Goal: Information Seeking & Learning: Learn about a topic

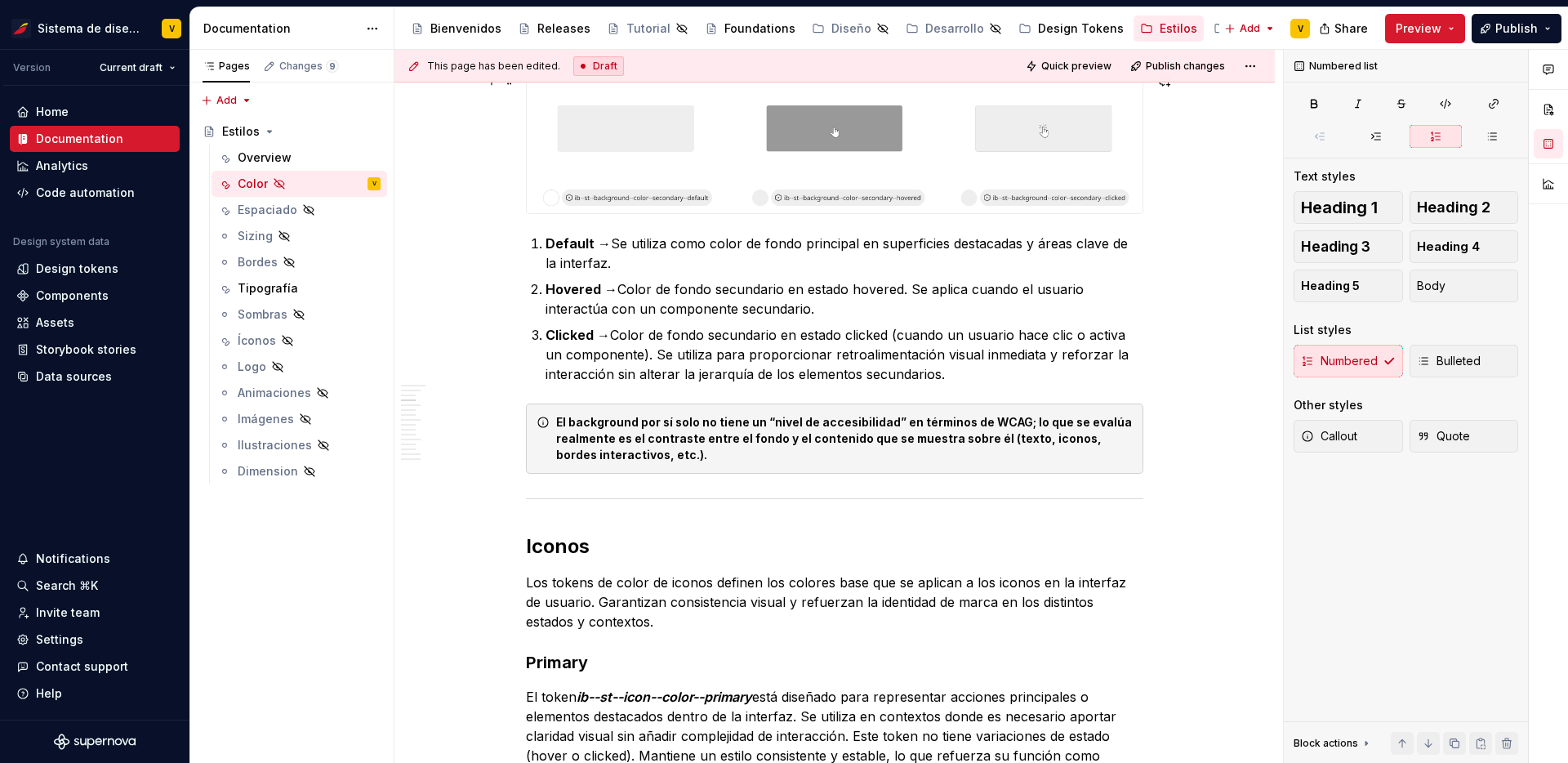
scroll to position [1076, 0]
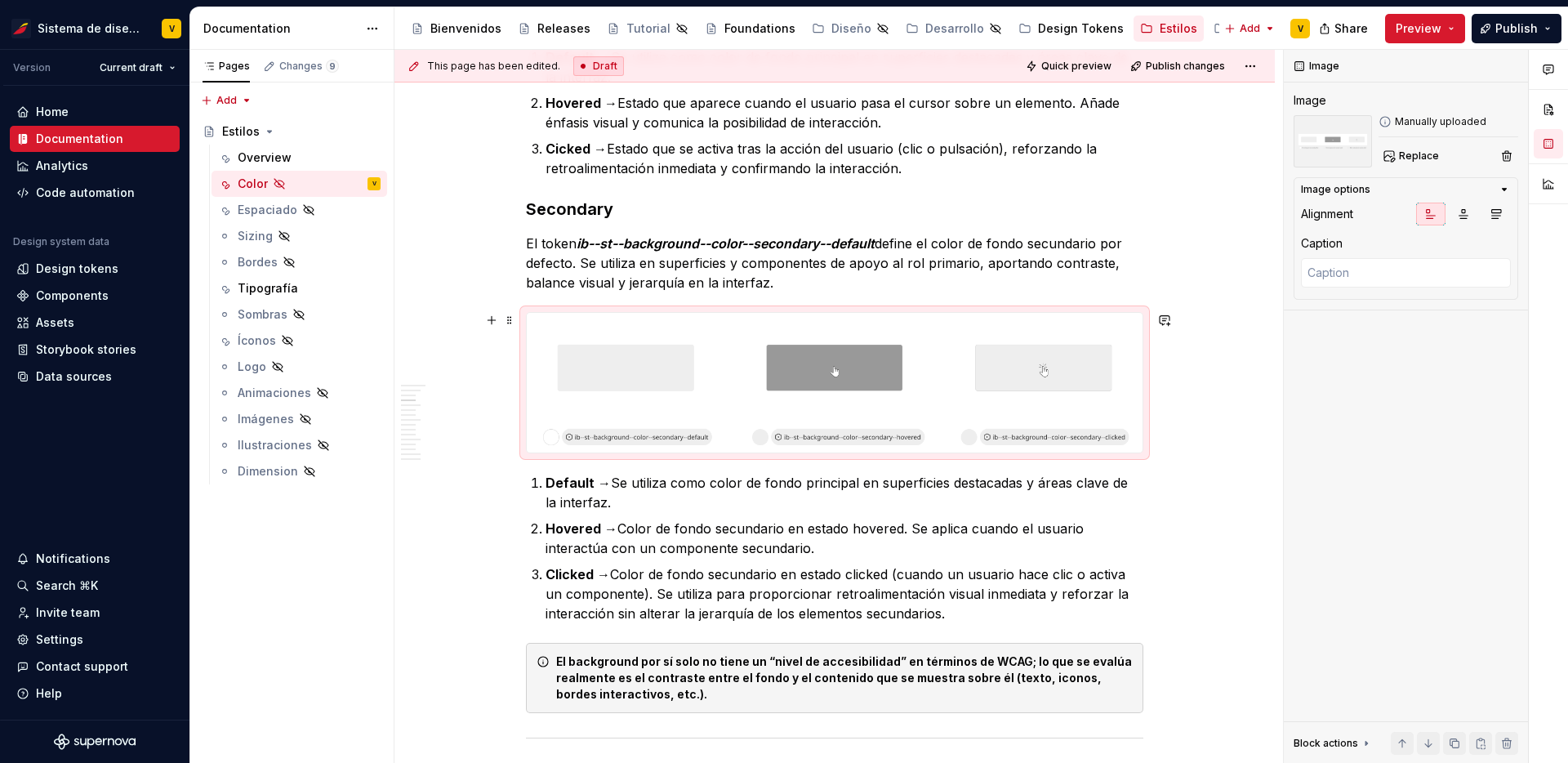
click at [727, 397] on img at bounding box center [834, 382] width 616 height 140
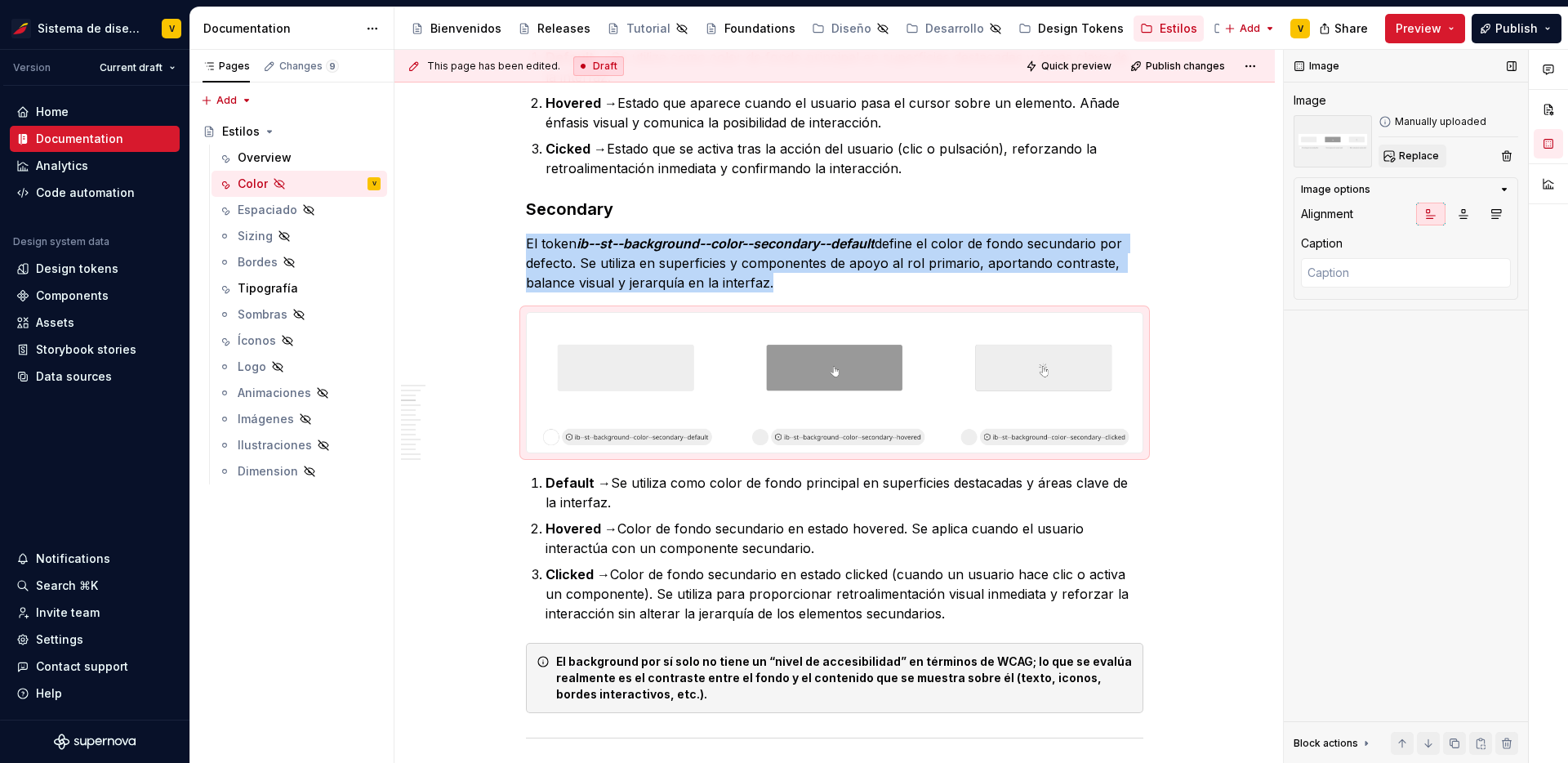
click at [1412, 149] on span "Replace" at bounding box center [1419, 156] width 40 height 13
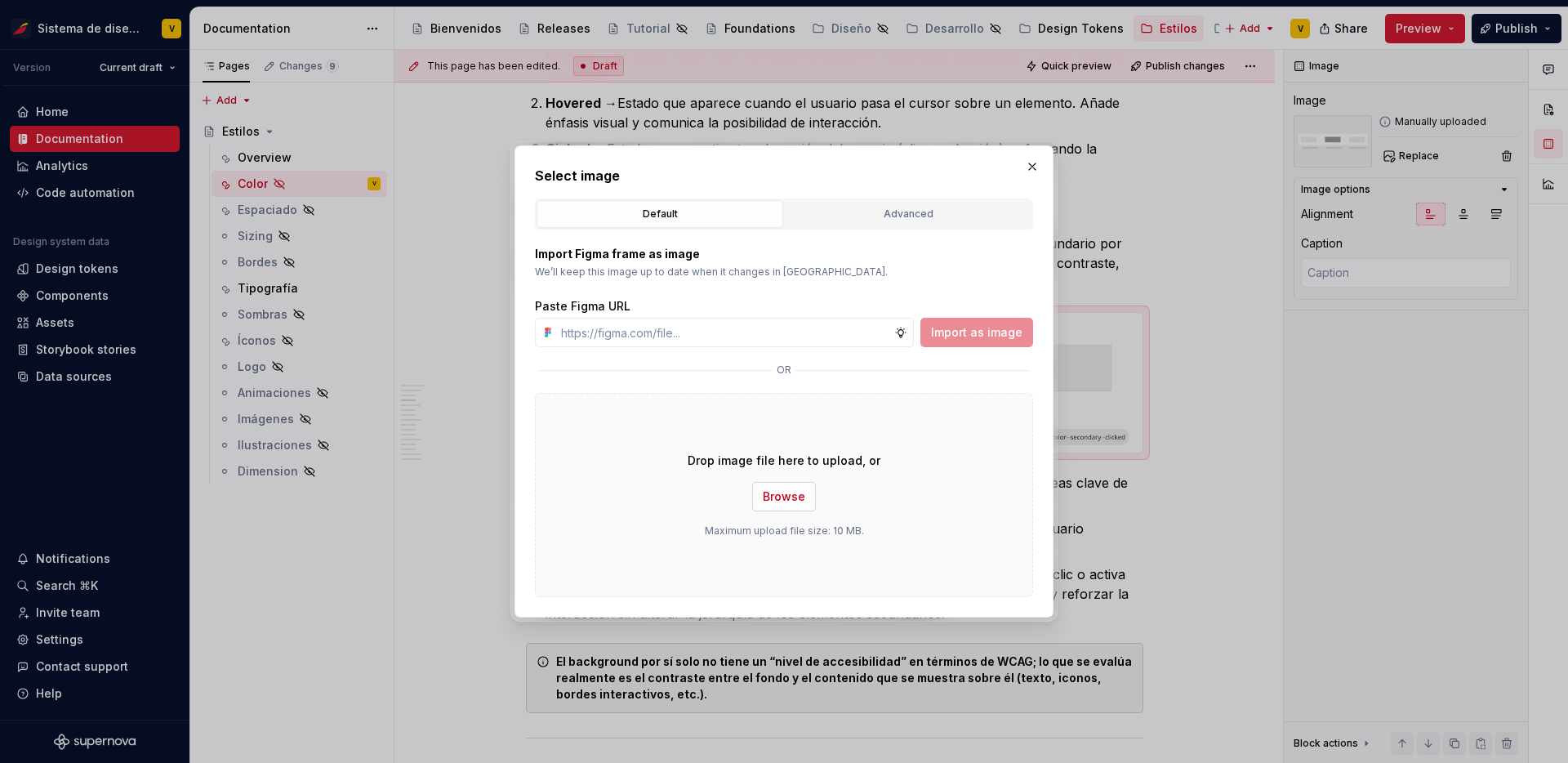
click at [775, 492] on span "Browse" at bounding box center [784, 496] width 42 height 16
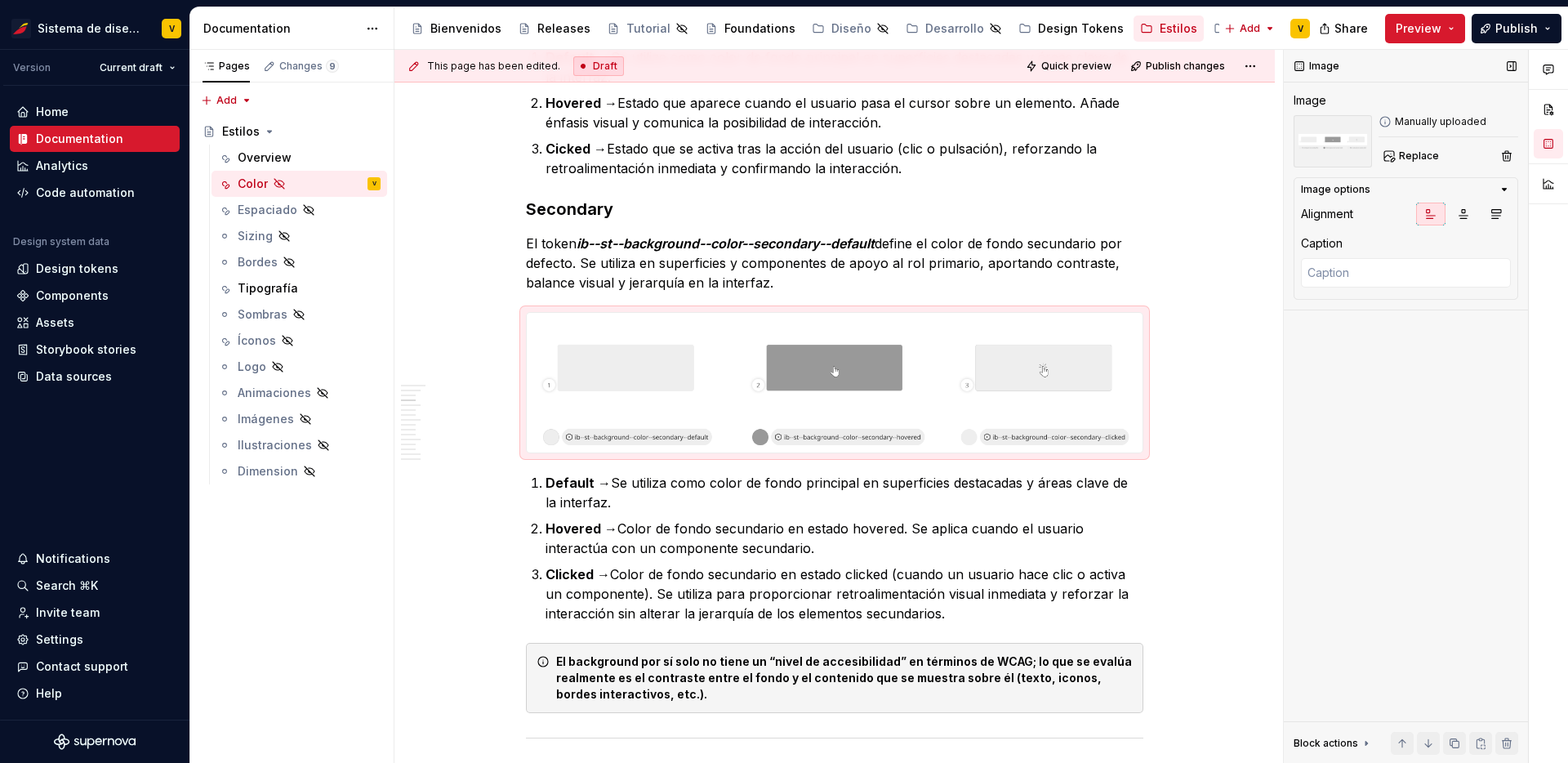
click at [1367, 518] on div "Image Image Manually uploaded Replace Image options Alignment Caption Block act…" at bounding box center [1406, 406] width 244 height 714
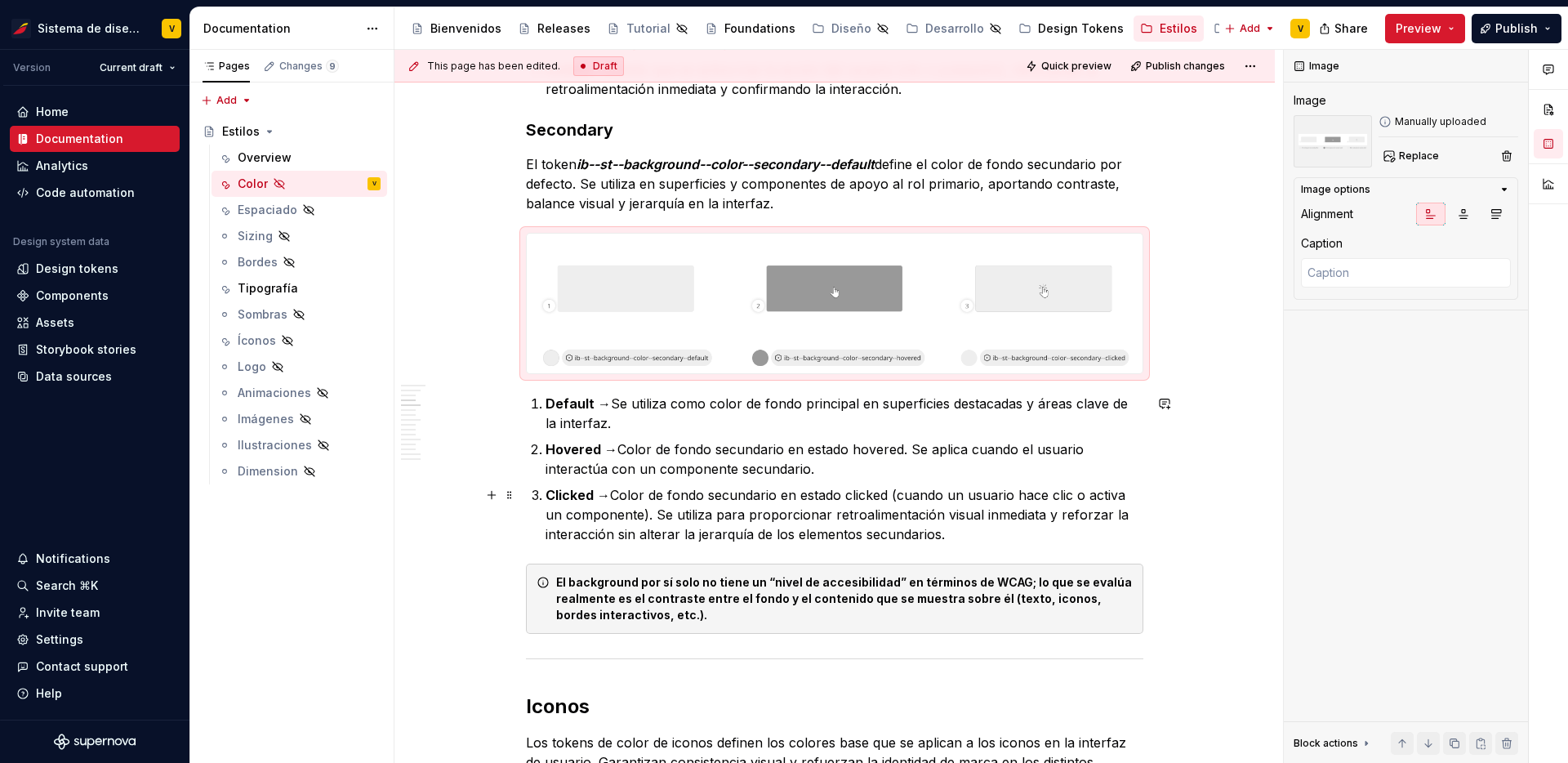
scroll to position [1166, 0]
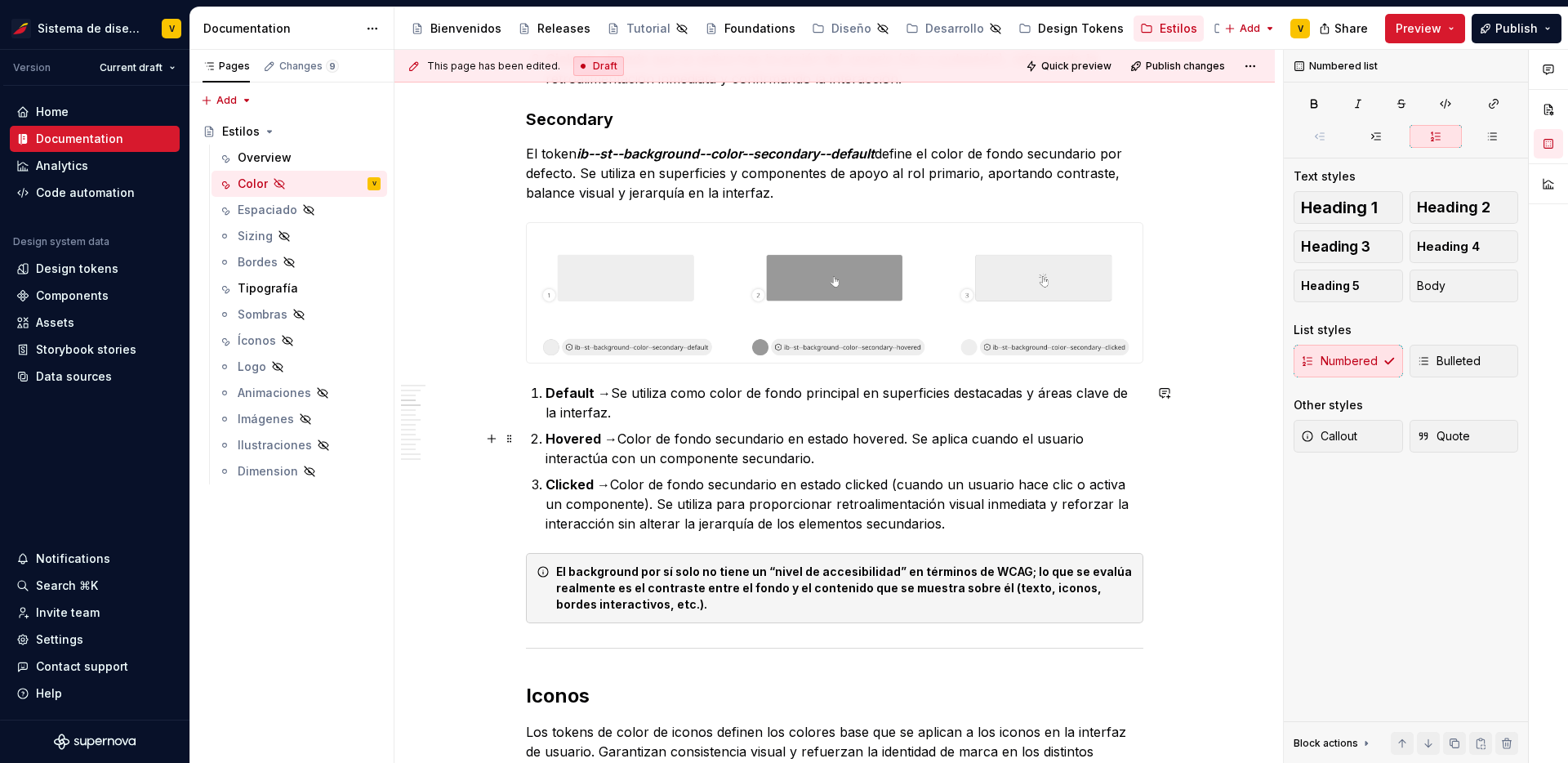
click at [908, 448] on p "Hovered → Color de fondo secundario en estado hovered. Se aplica cuando el usua…" at bounding box center [844, 449] width 598 height 39
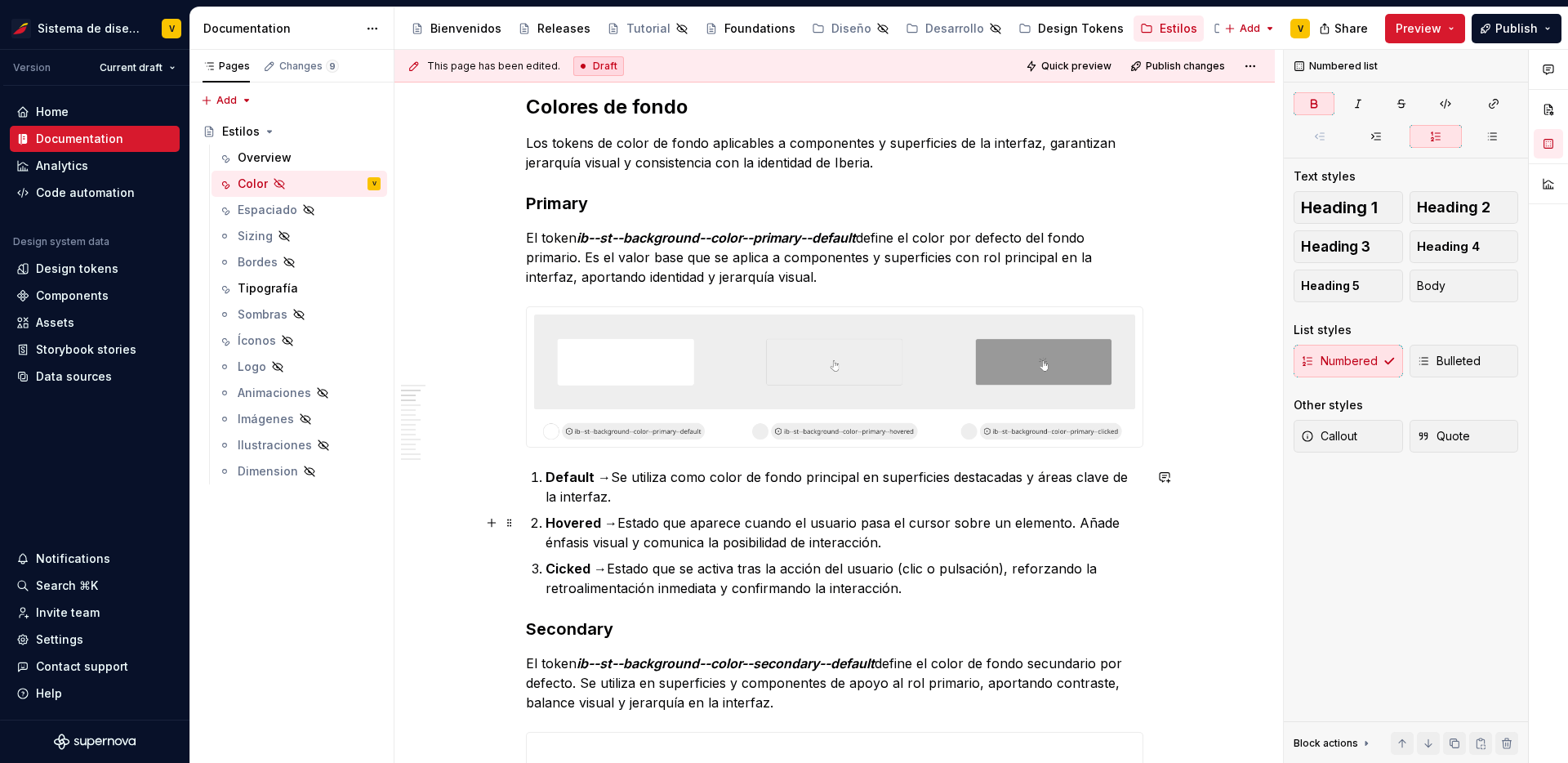
scroll to position [645, 0]
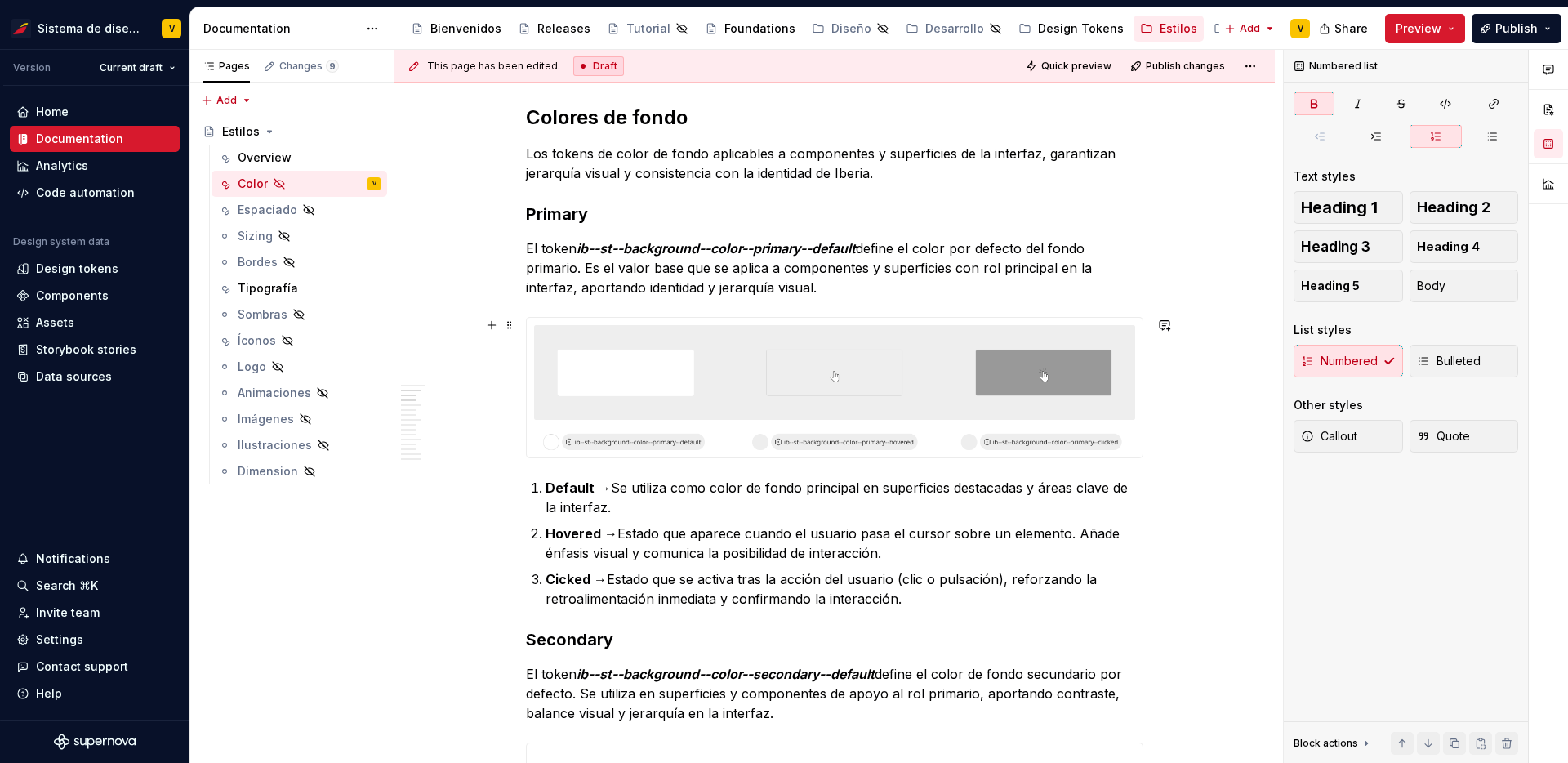
click at [839, 392] on img at bounding box center [834, 388] width 616 height 140
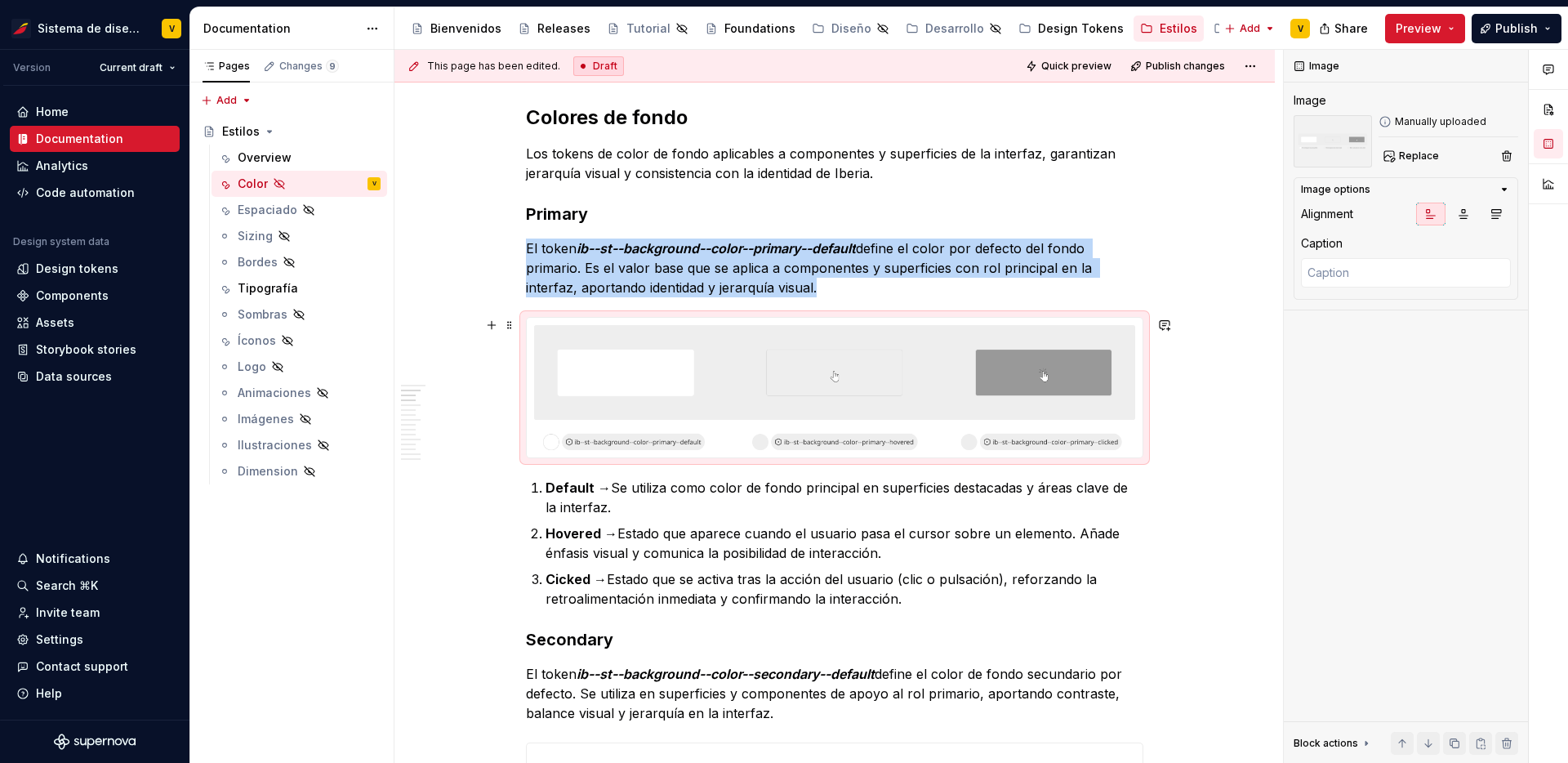
scroll to position [625, 0]
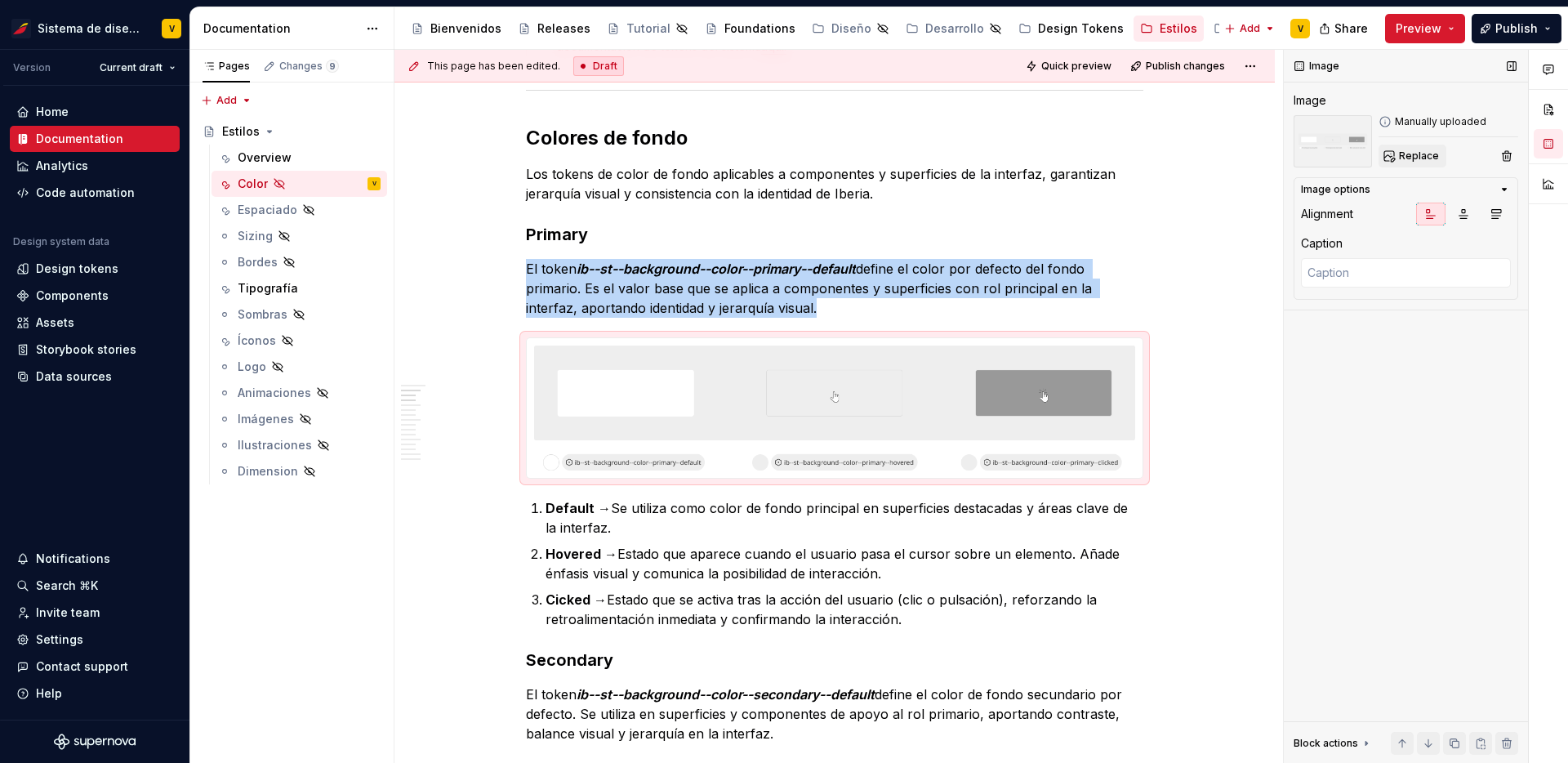
click at [1399, 157] on span "Replace" at bounding box center [1419, 156] width 40 height 13
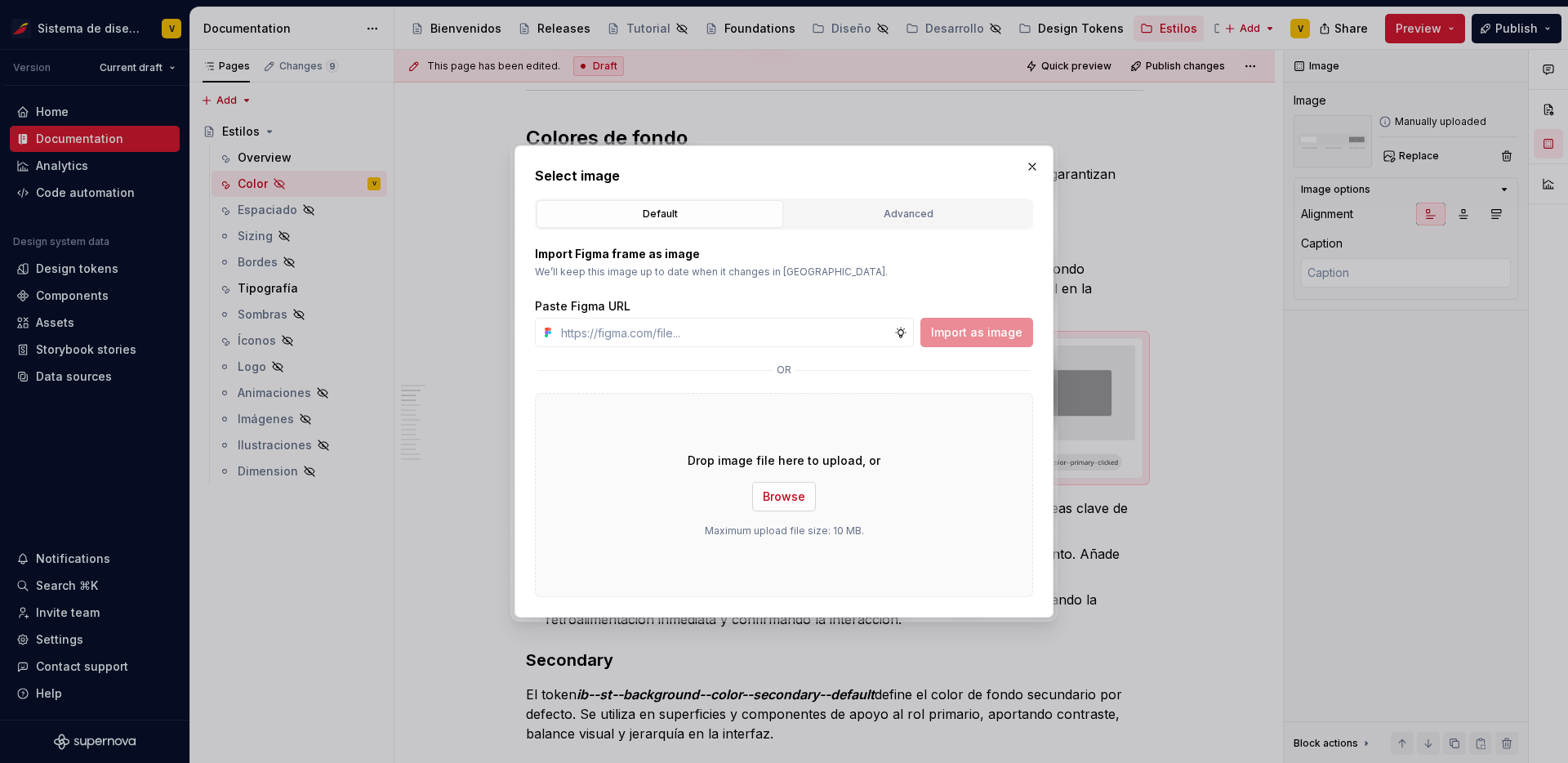
click at [761, 497] on button "Browse" at bounding box center [784, 496] width 64 height 29
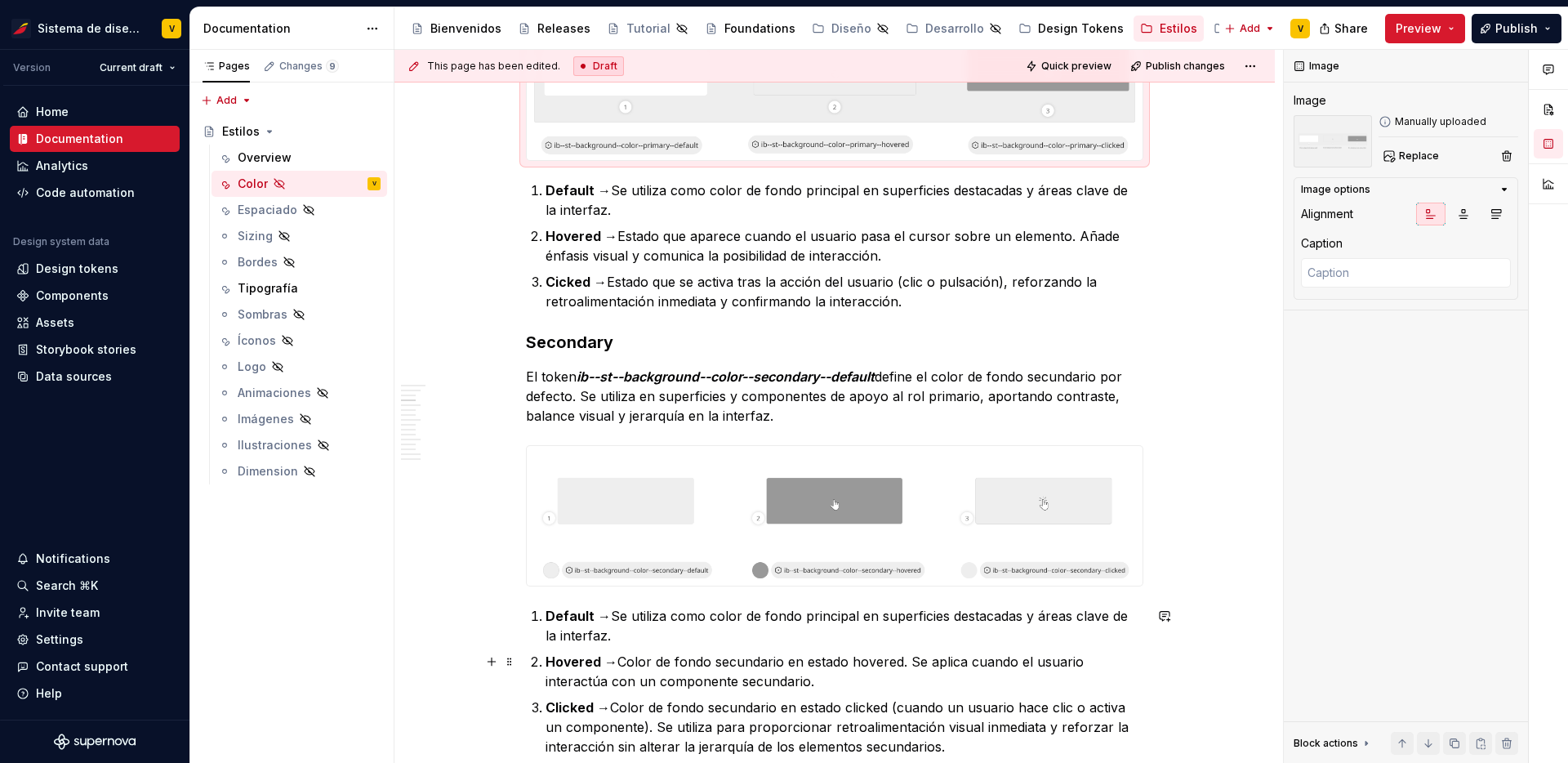
scroll to position [1027, 0]
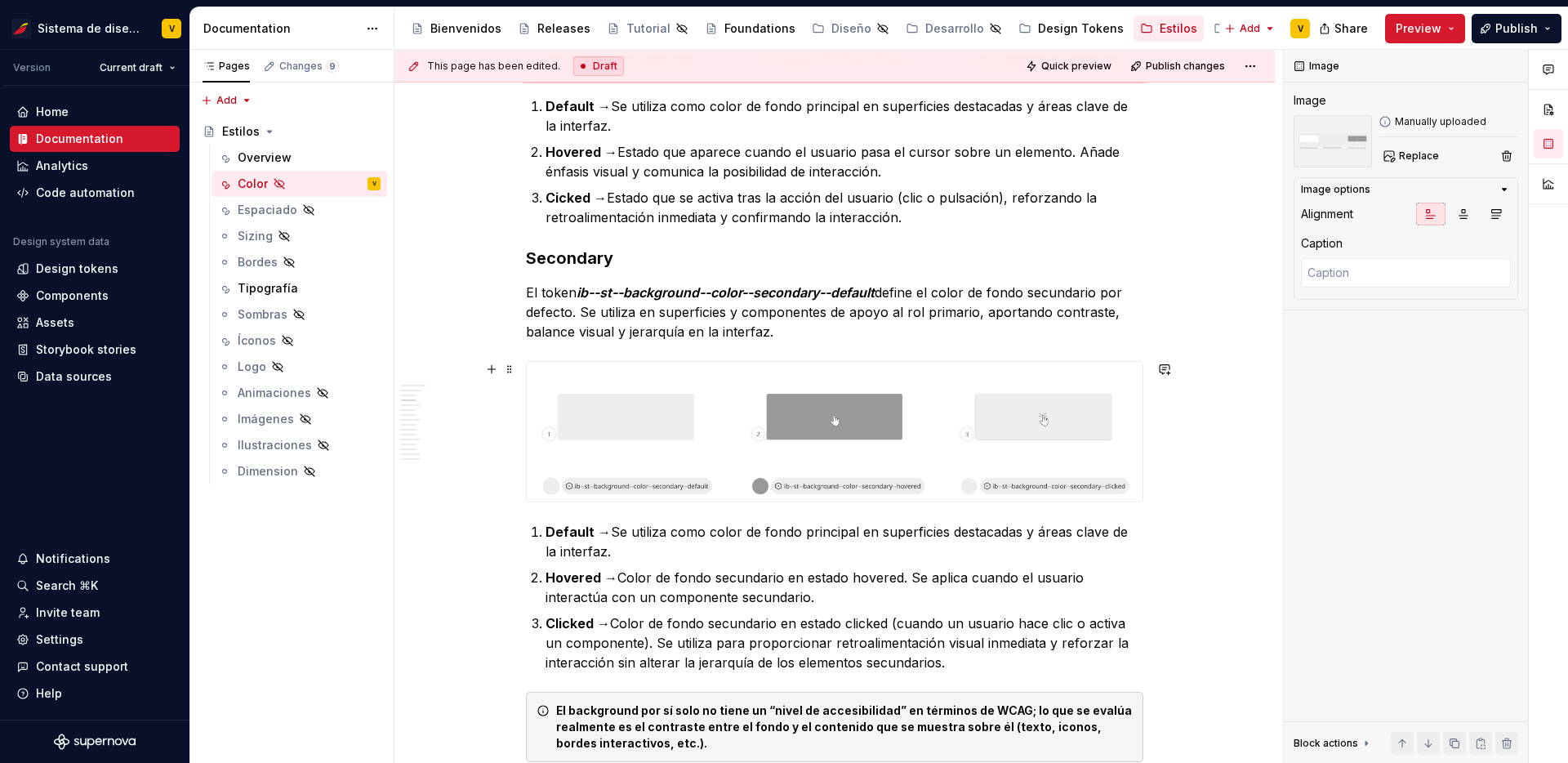
click at [967, 460] on img at bounding box center [834, 431] width 616 height 140
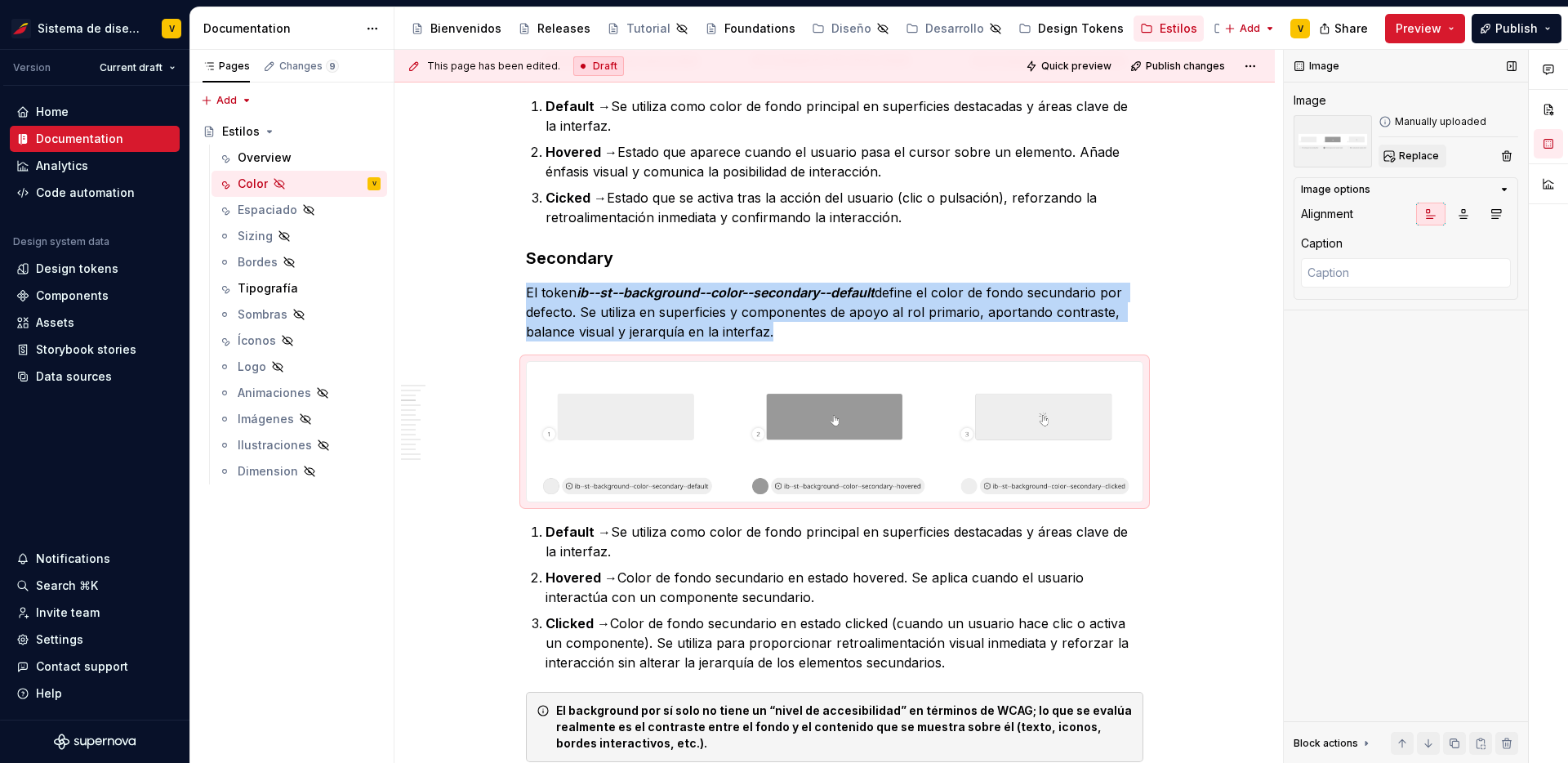
click at [1430, 151] on span "Replace" at bounding box center [1419, 156] width 40 height 13
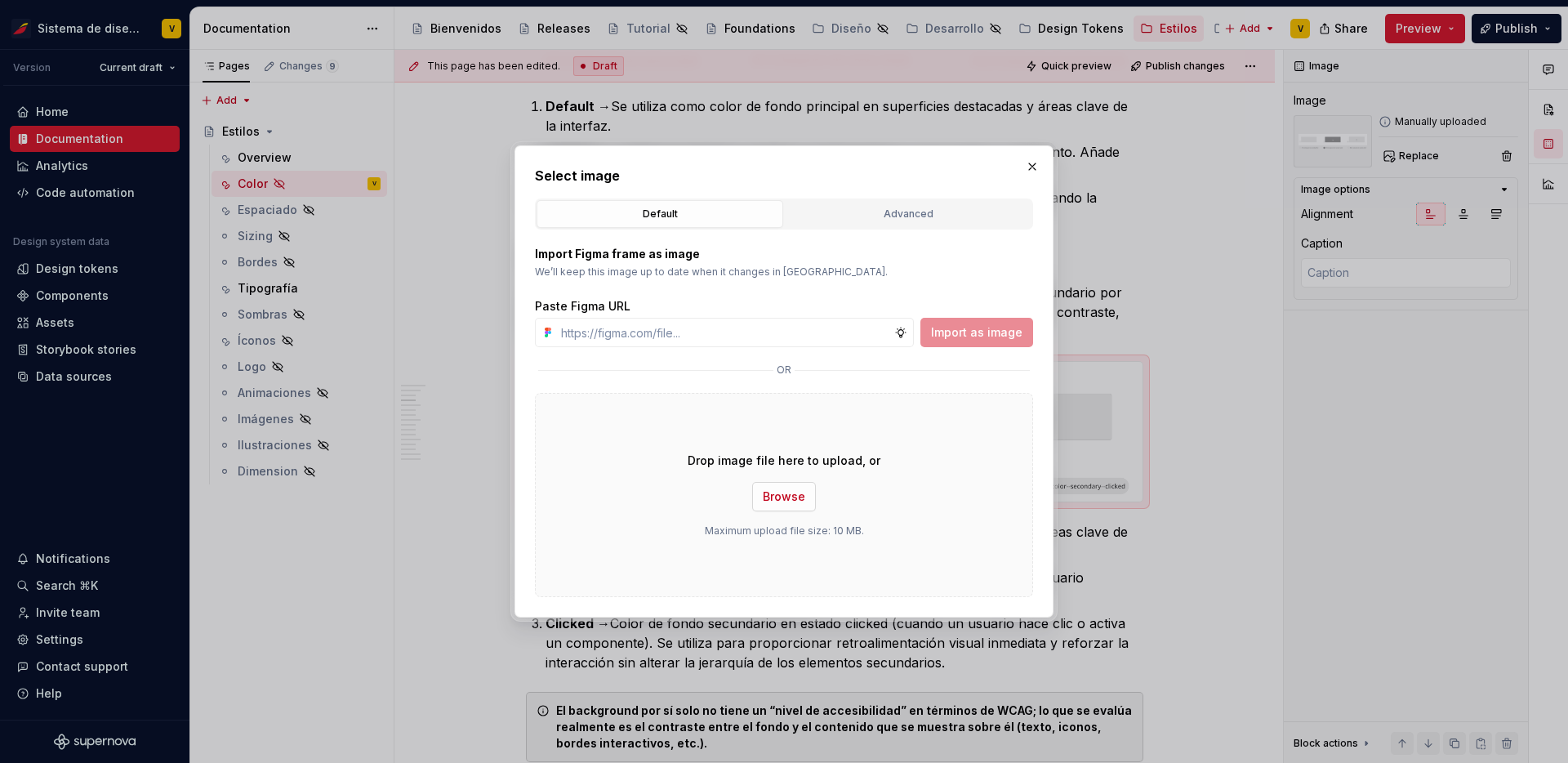
click at [764, 487] on button "Browse" at bounding box center [784, 496] width 64 height 29
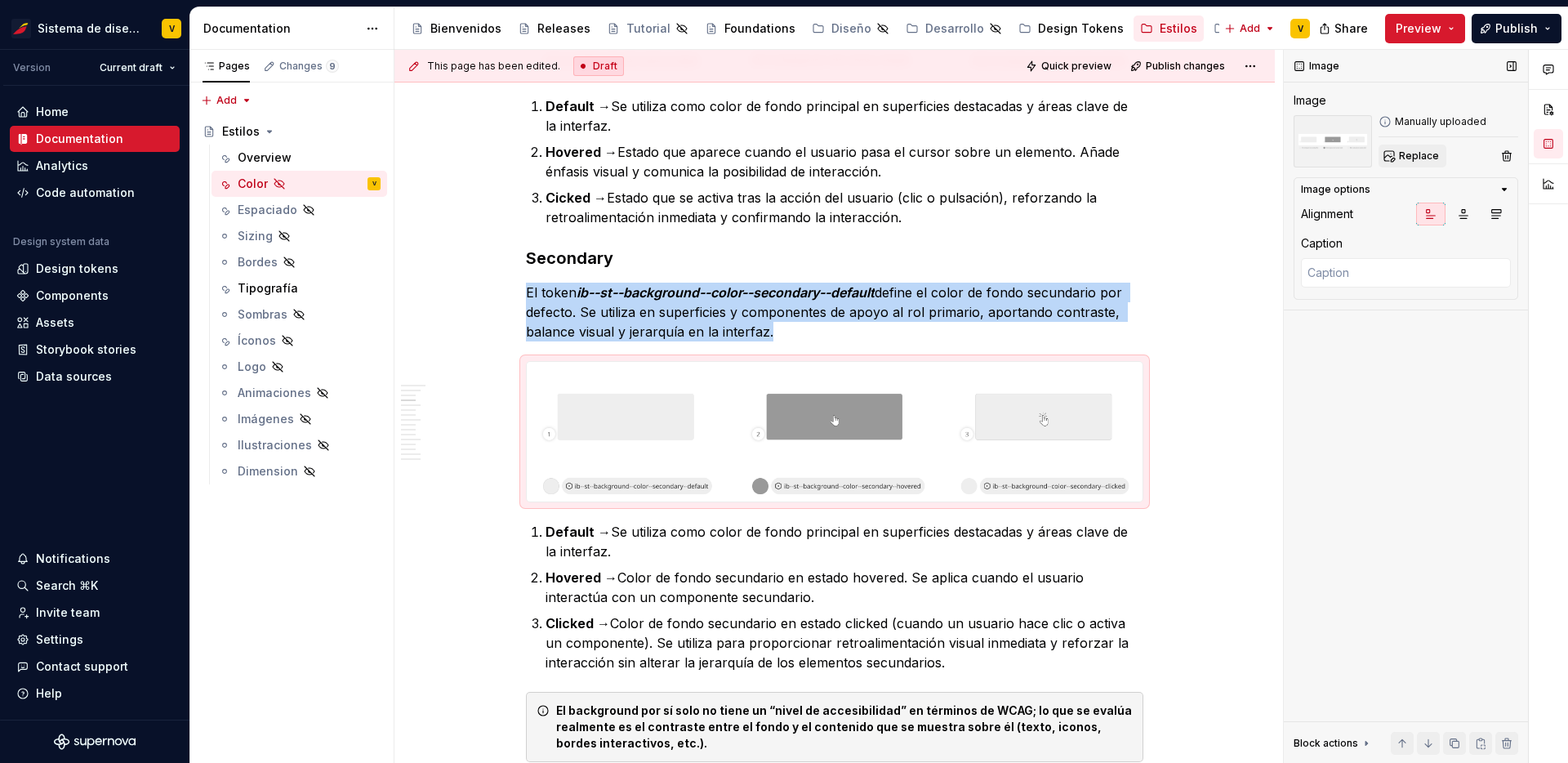
click at [1410, 154] on span "Replace" at bounding box center [1419, 156] width 40 height 13
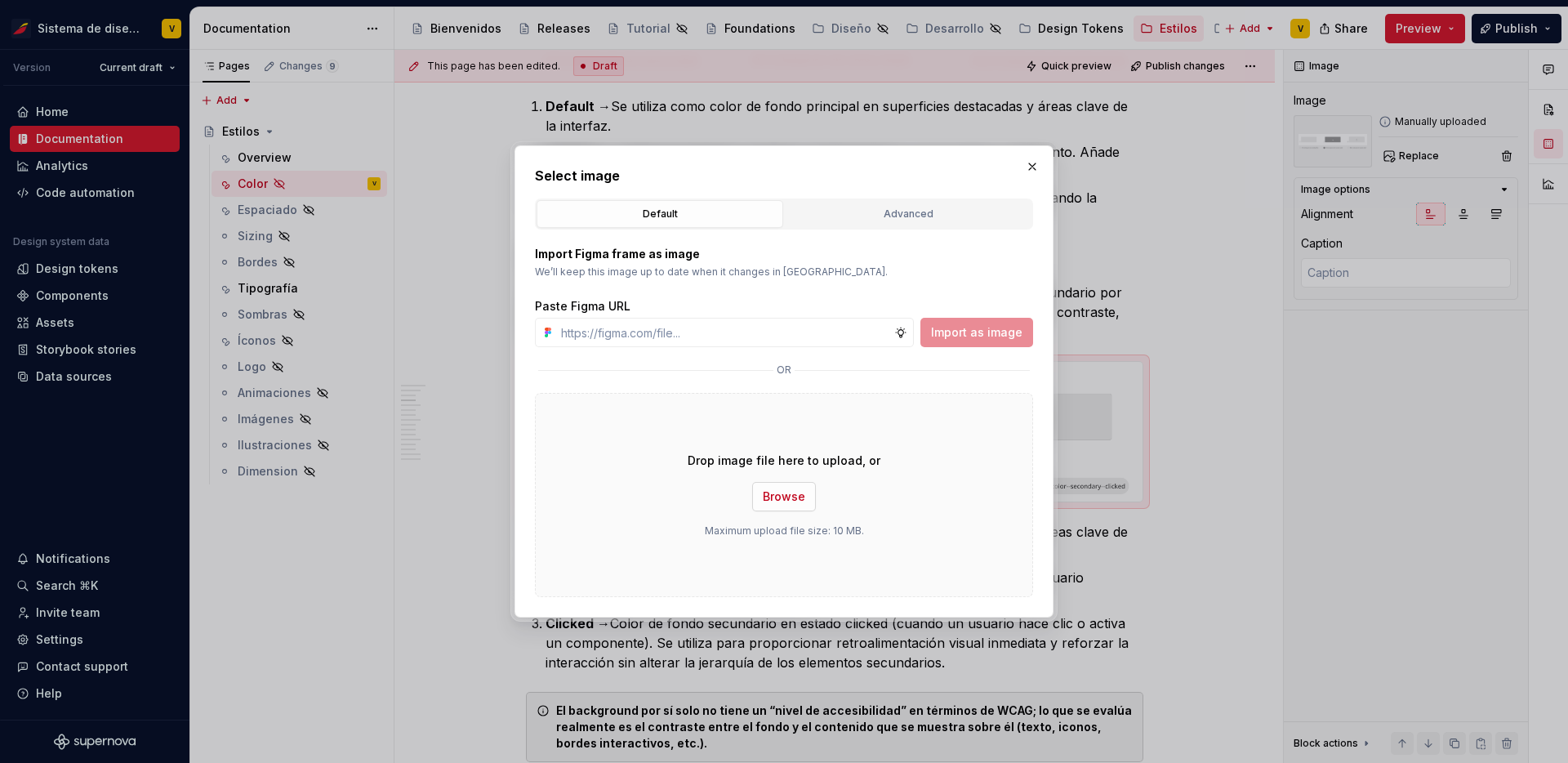
click at [782, 485] on button "Browse" at bounding box center [784, 496] width 64 height 29
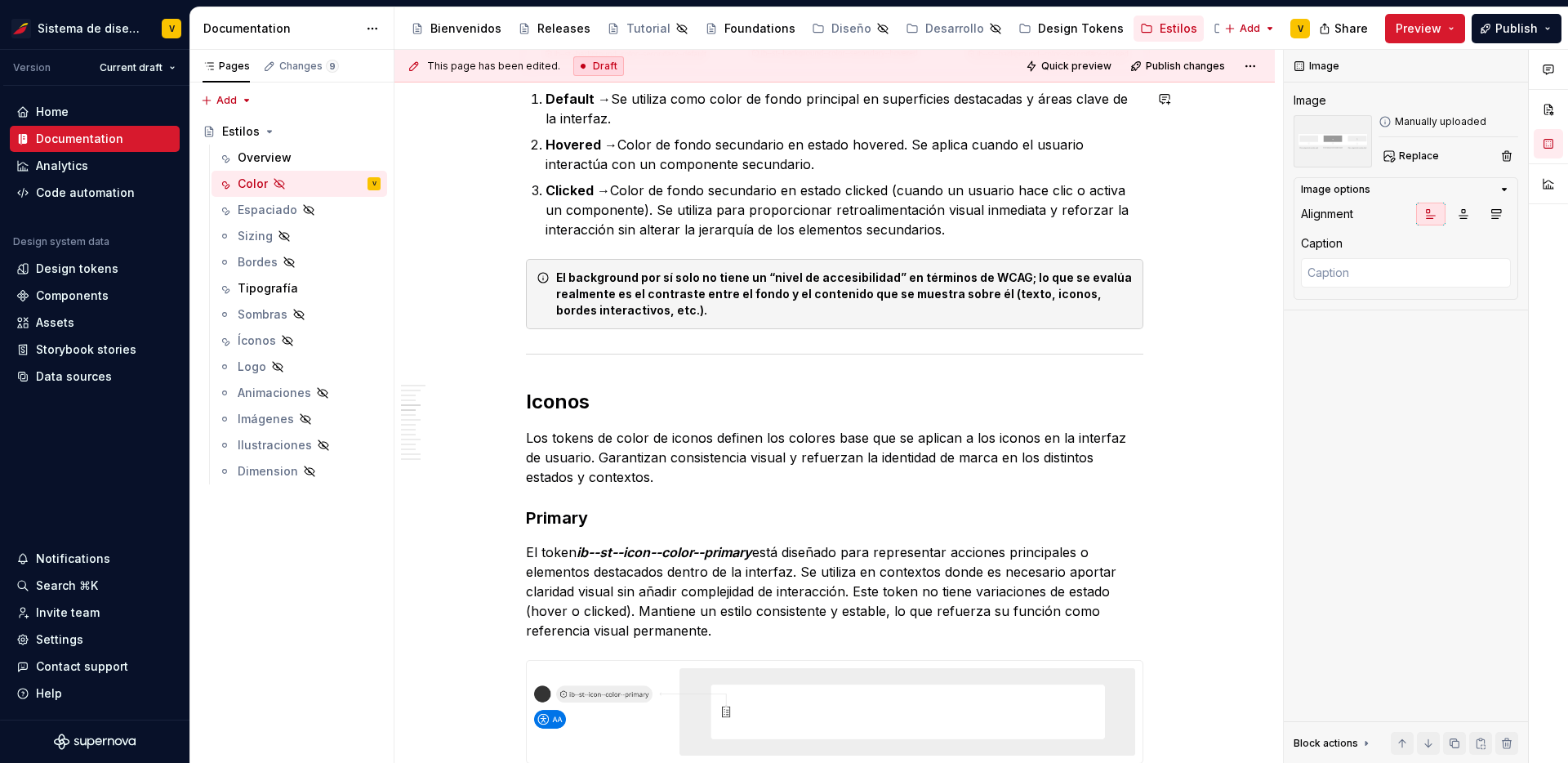
scroll to position [1769, 0]
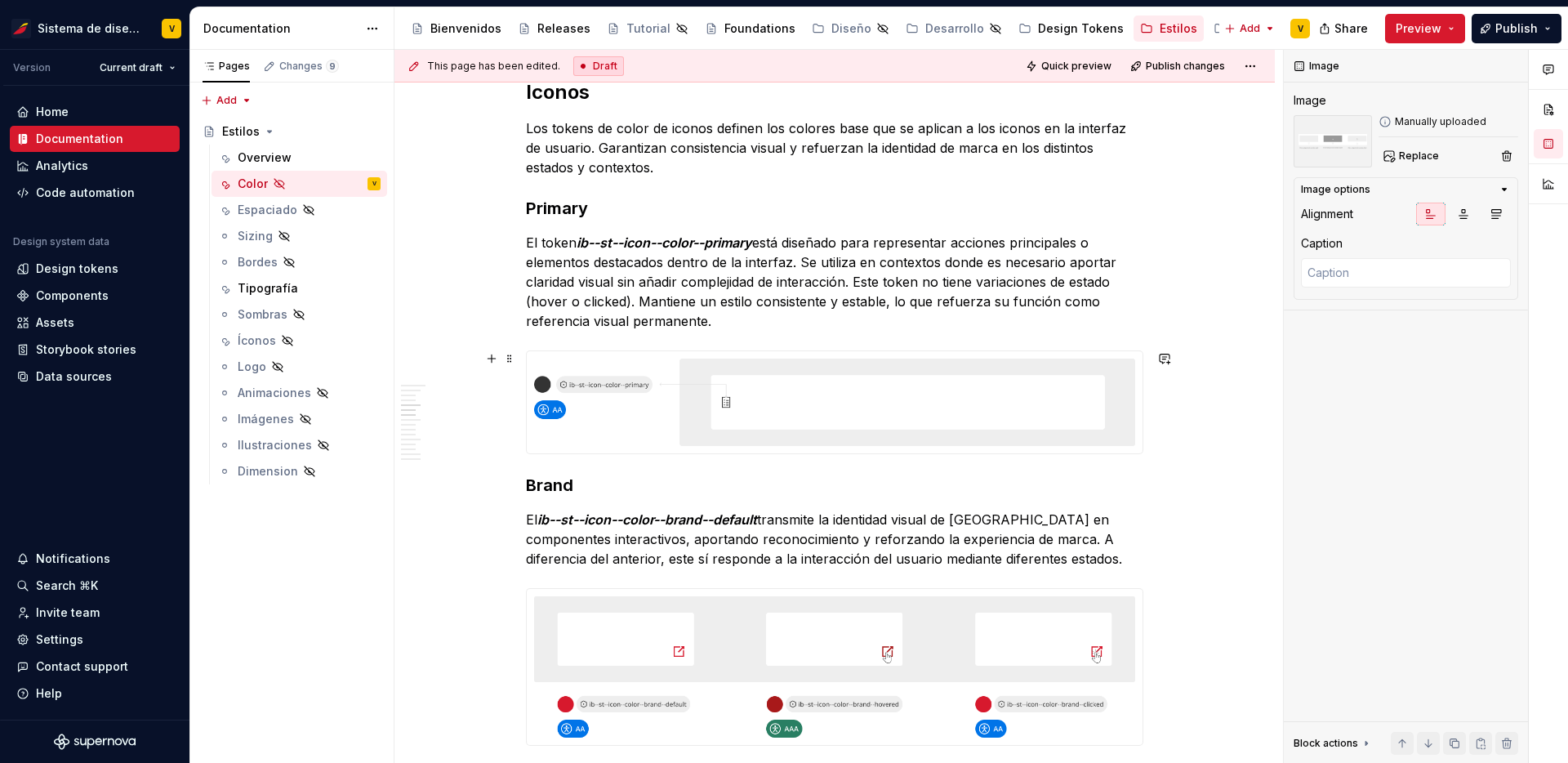
click at [723, 423] on img at bounding box center [834, 402] width 616 height 102
click at [1419, 154] on span "Replace" at bounding box center [1419, 156] width 40 height 13
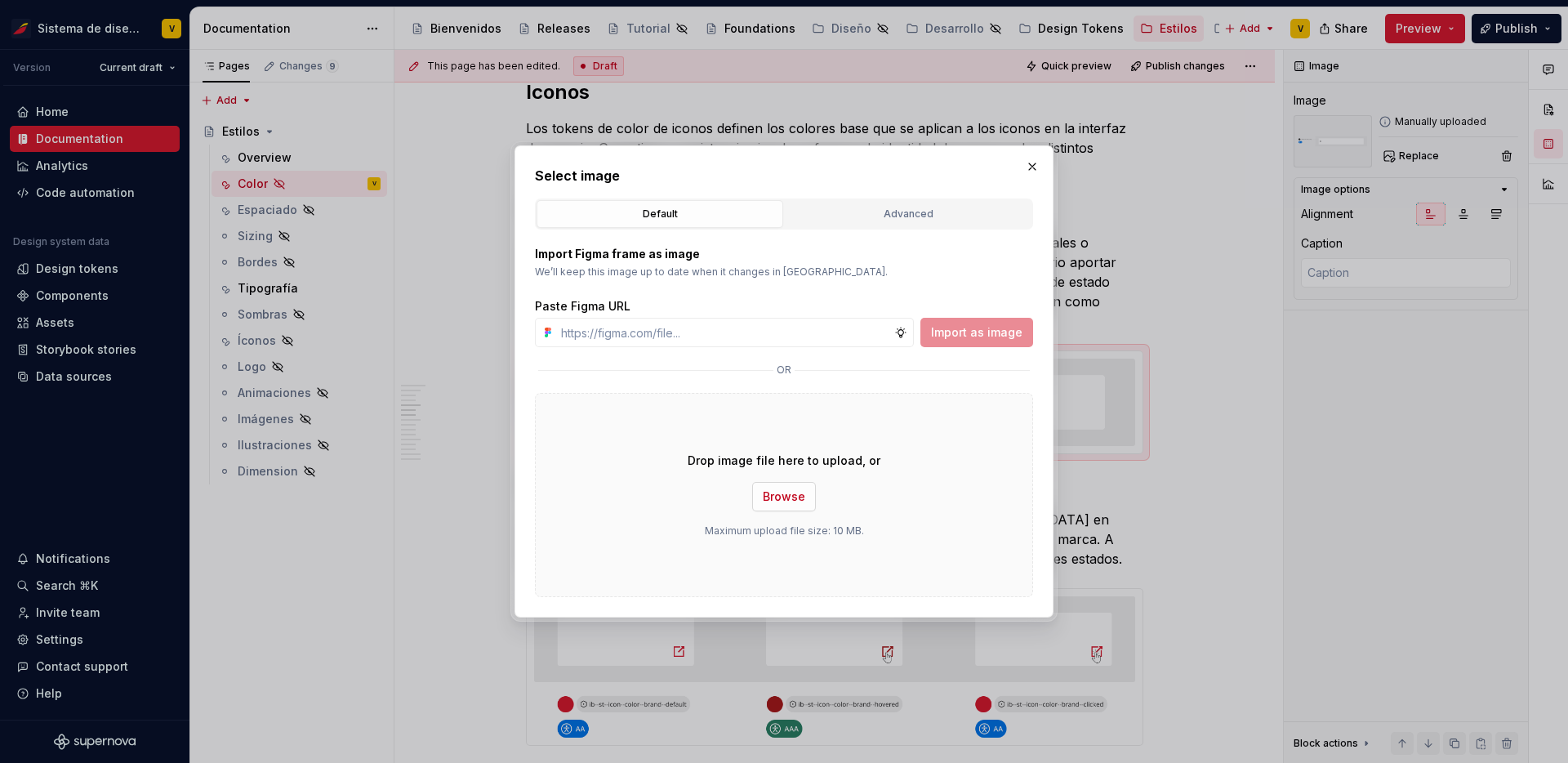
click at [790, 486] on button "Browse" at bounding box center [784, 496] width 64 height 29
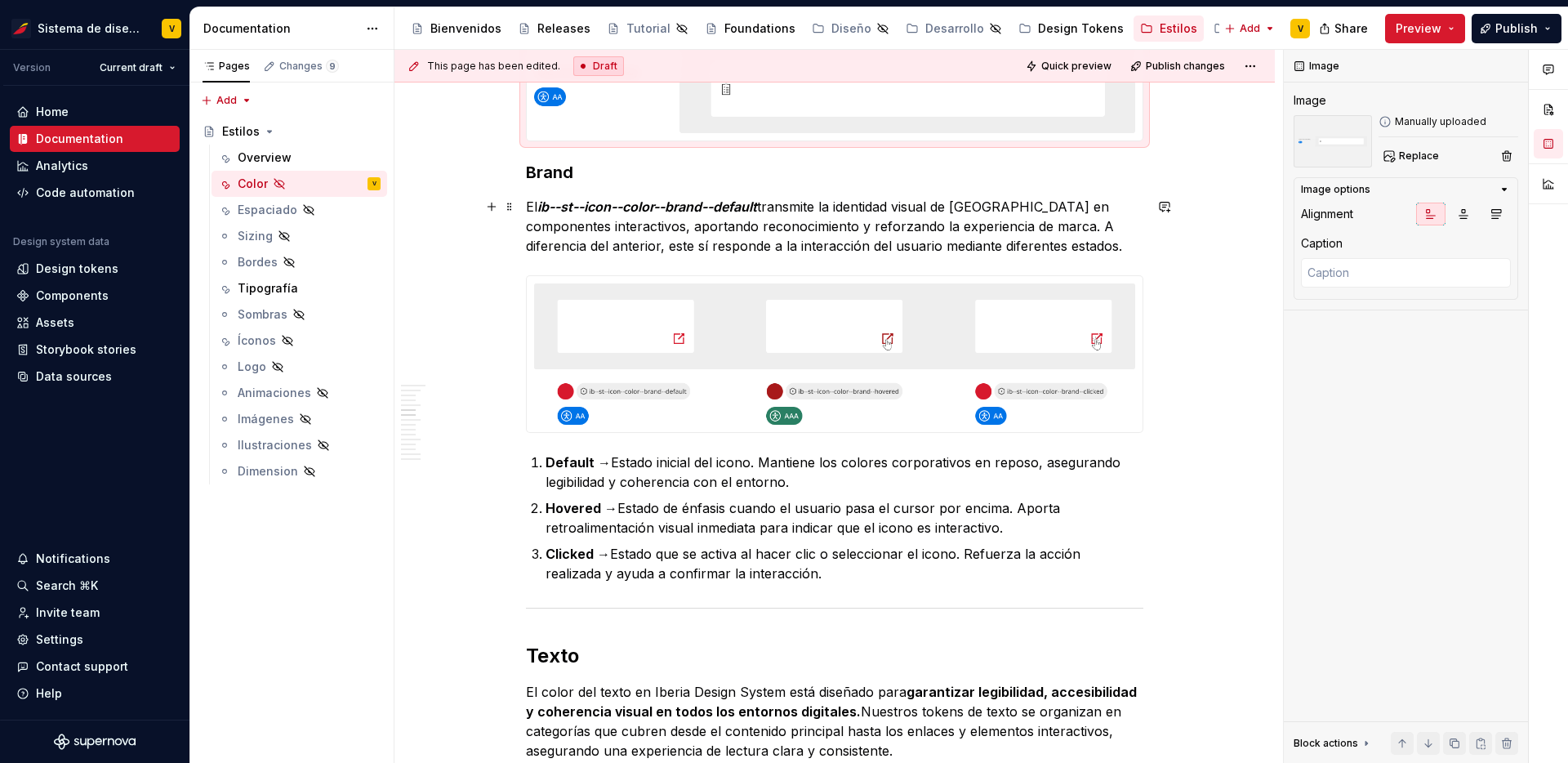
scroll to position [2165, 0]
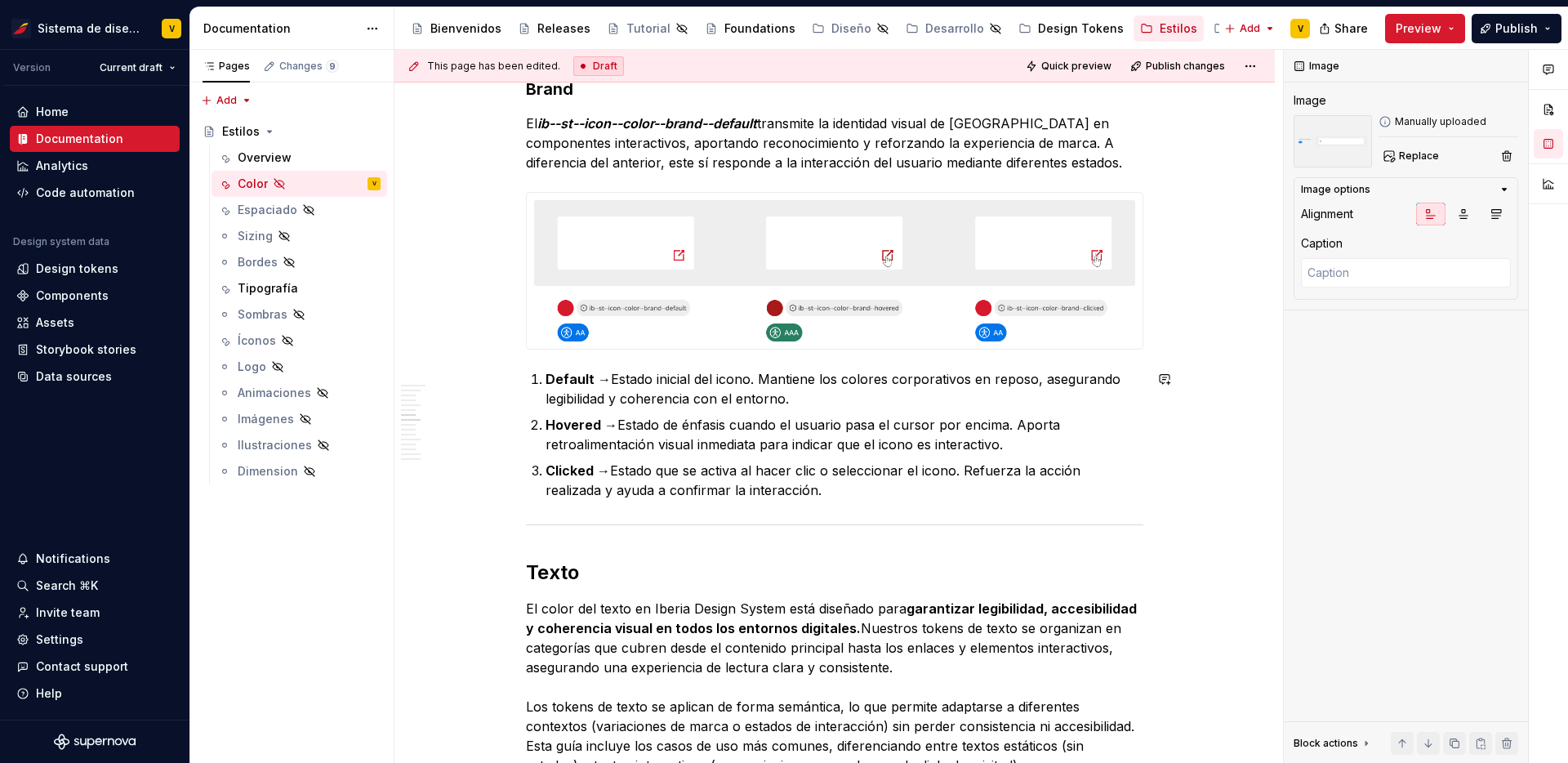
click at [797, 261] on img at bounding box center [834, 270] width 616 height 156
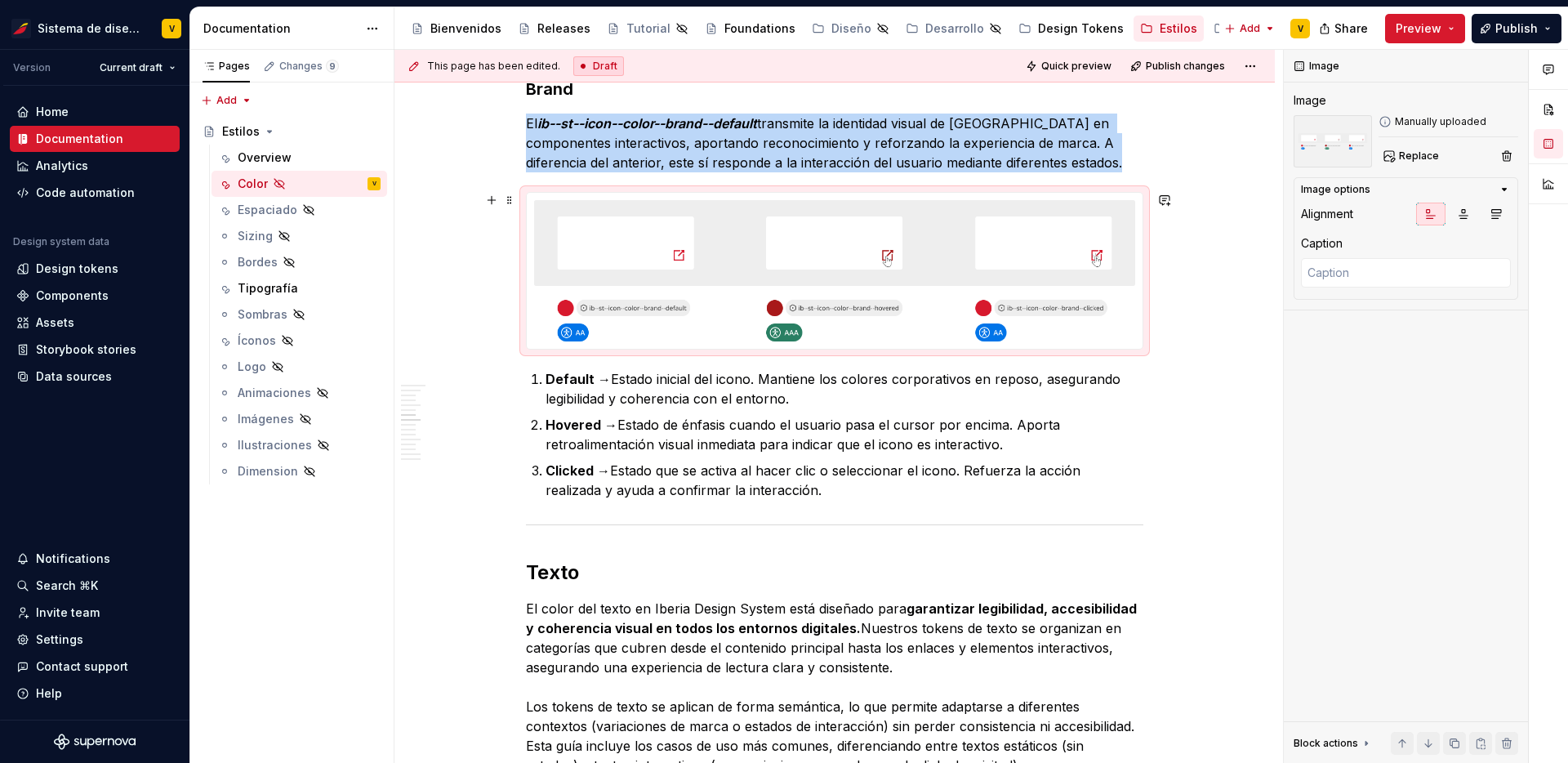
scroll to position [2155, 0]
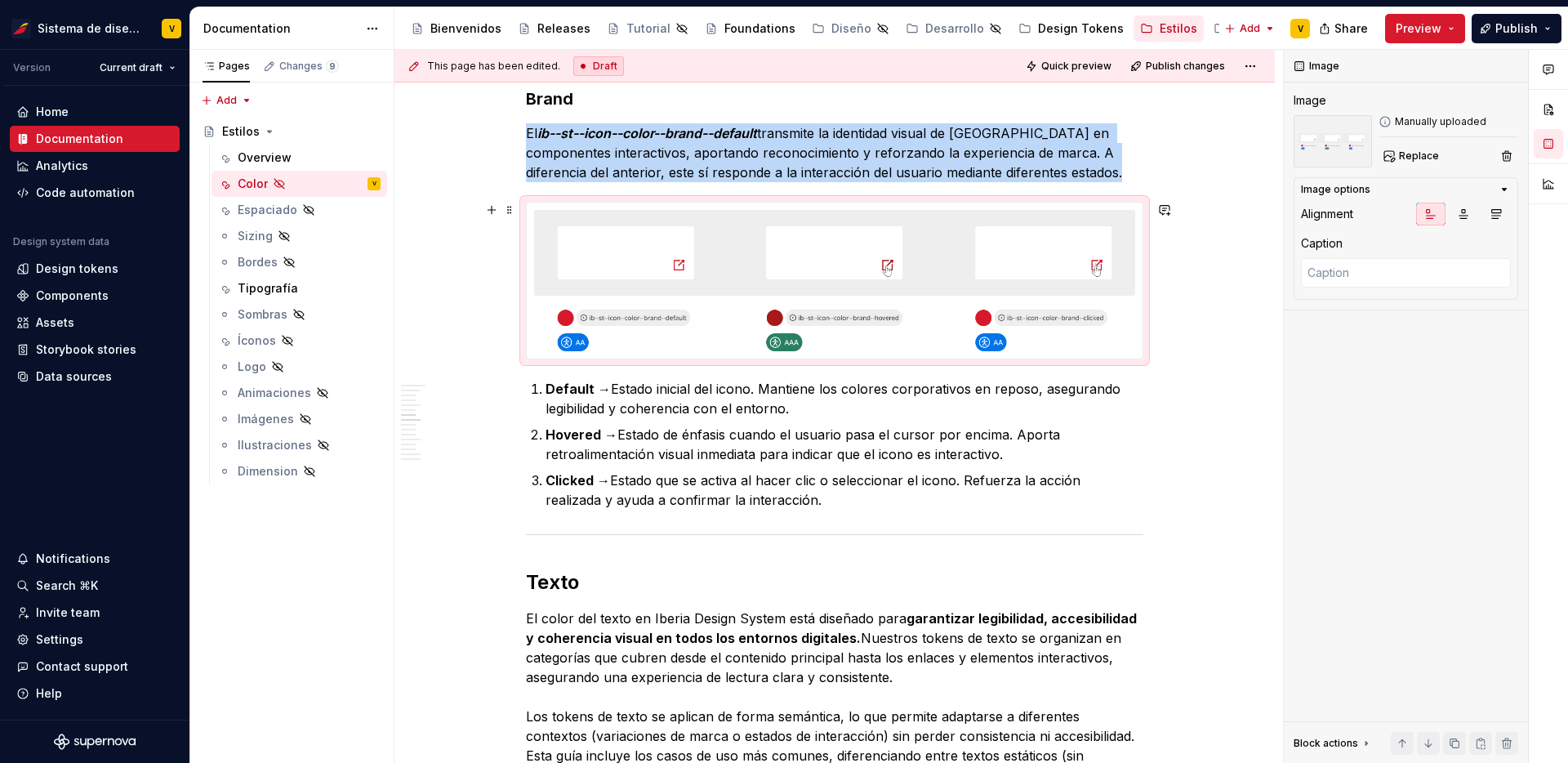
click at [927, 277] on img at bounding box center [834, 281] width 616 height 156
click at [1400, 157] on span "Replace" at bounding box center [1419, 156] width 40 height 13
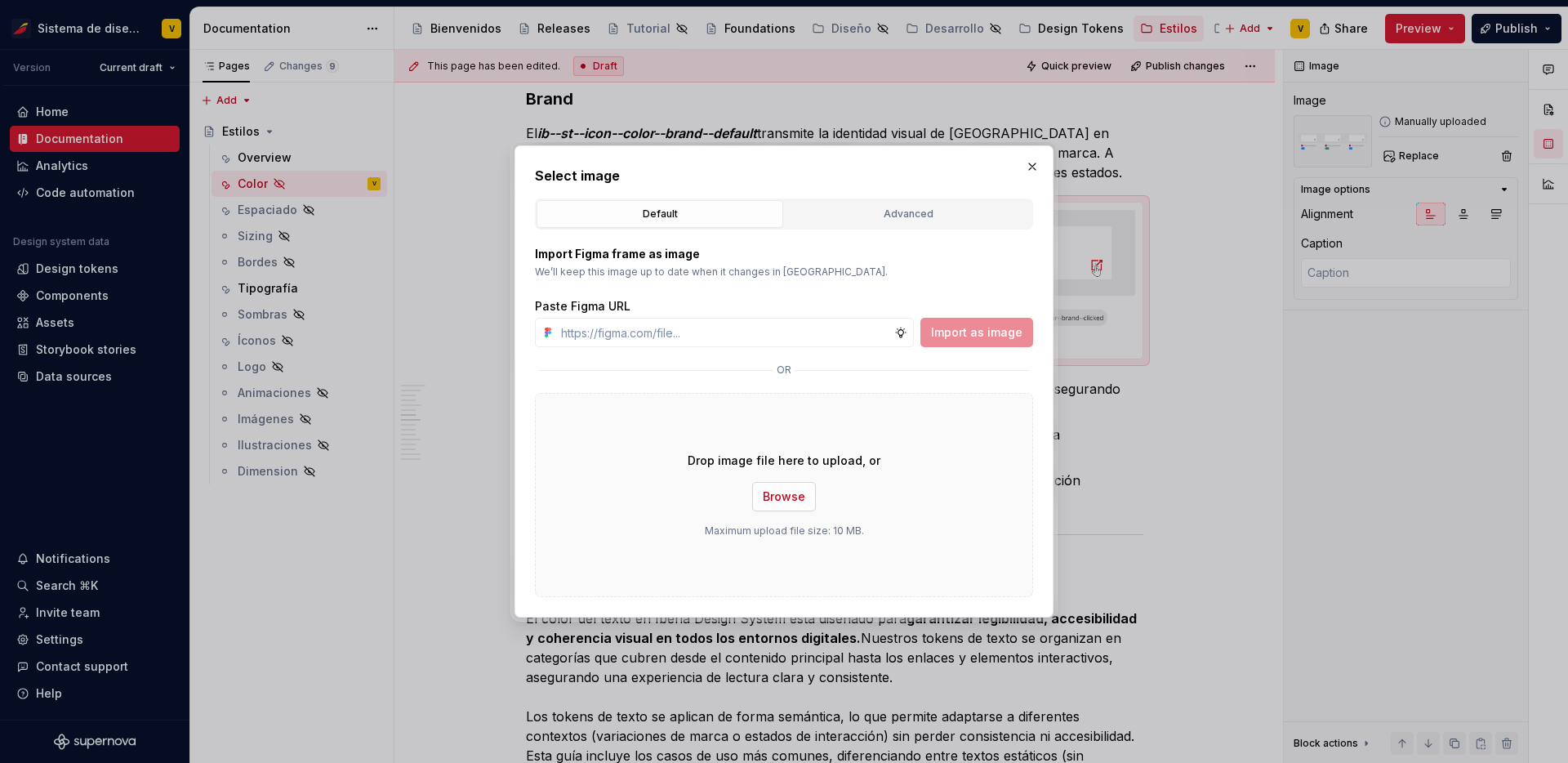
click at [756, 491] on button "Browse" at bounding box center [784, 496] width 64 height 29
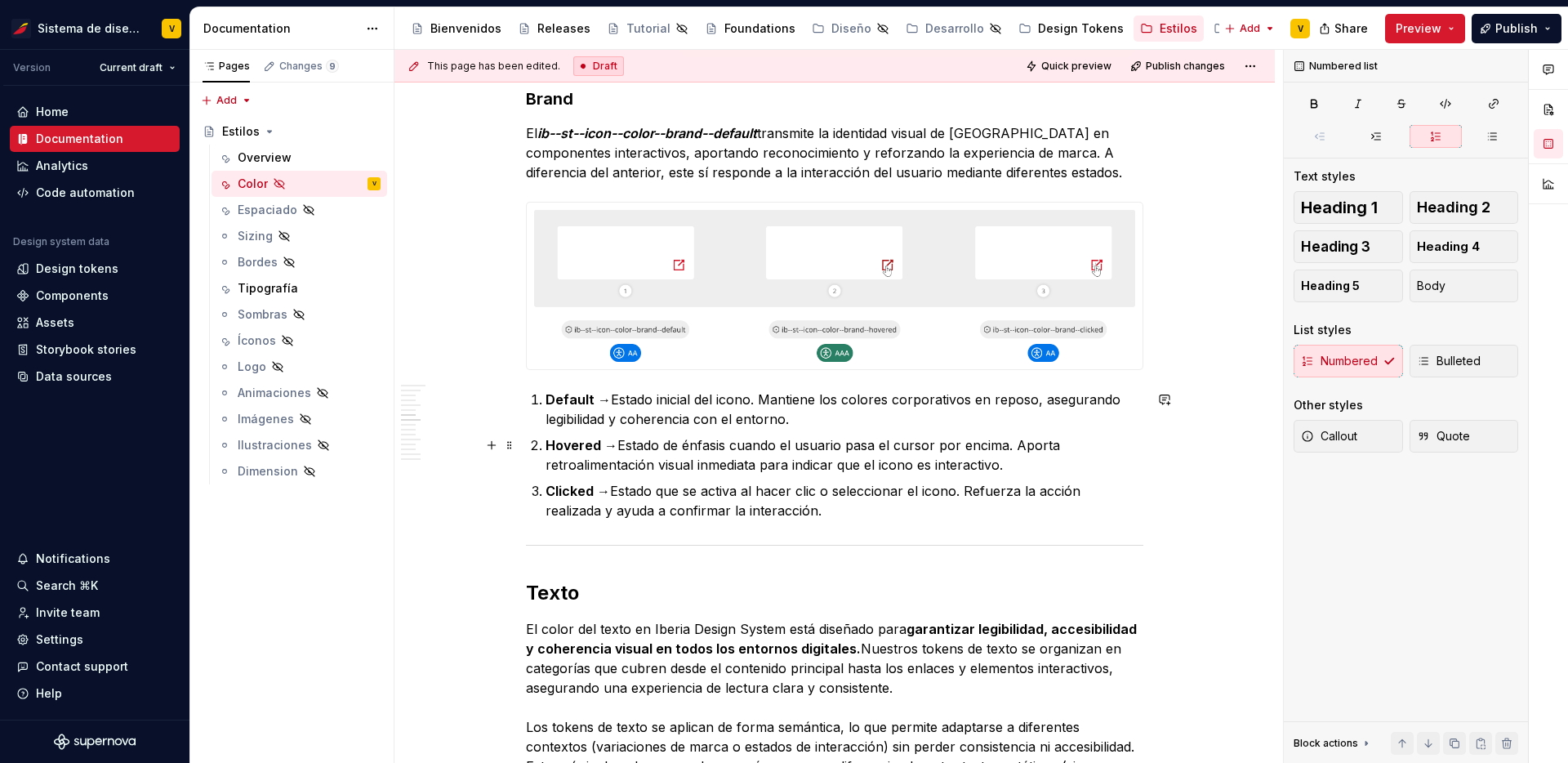
click at [917, 438] on p "Hovered → Estado de énfasis cuando el usuario pasa el cursor por encima. Aporta…" at bounding box center [844, 455] width 598 height 39
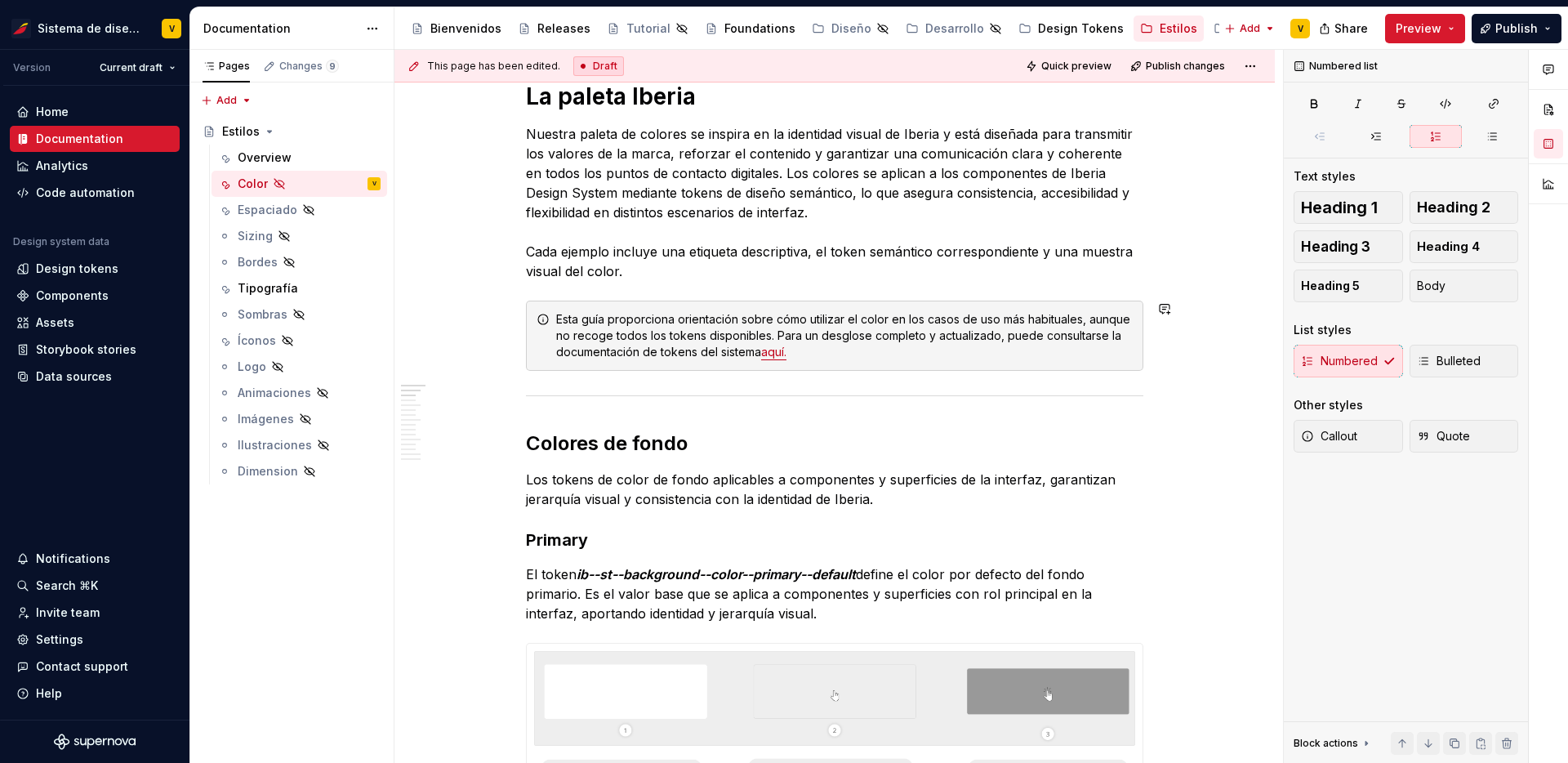
scroll to position [816, 0]
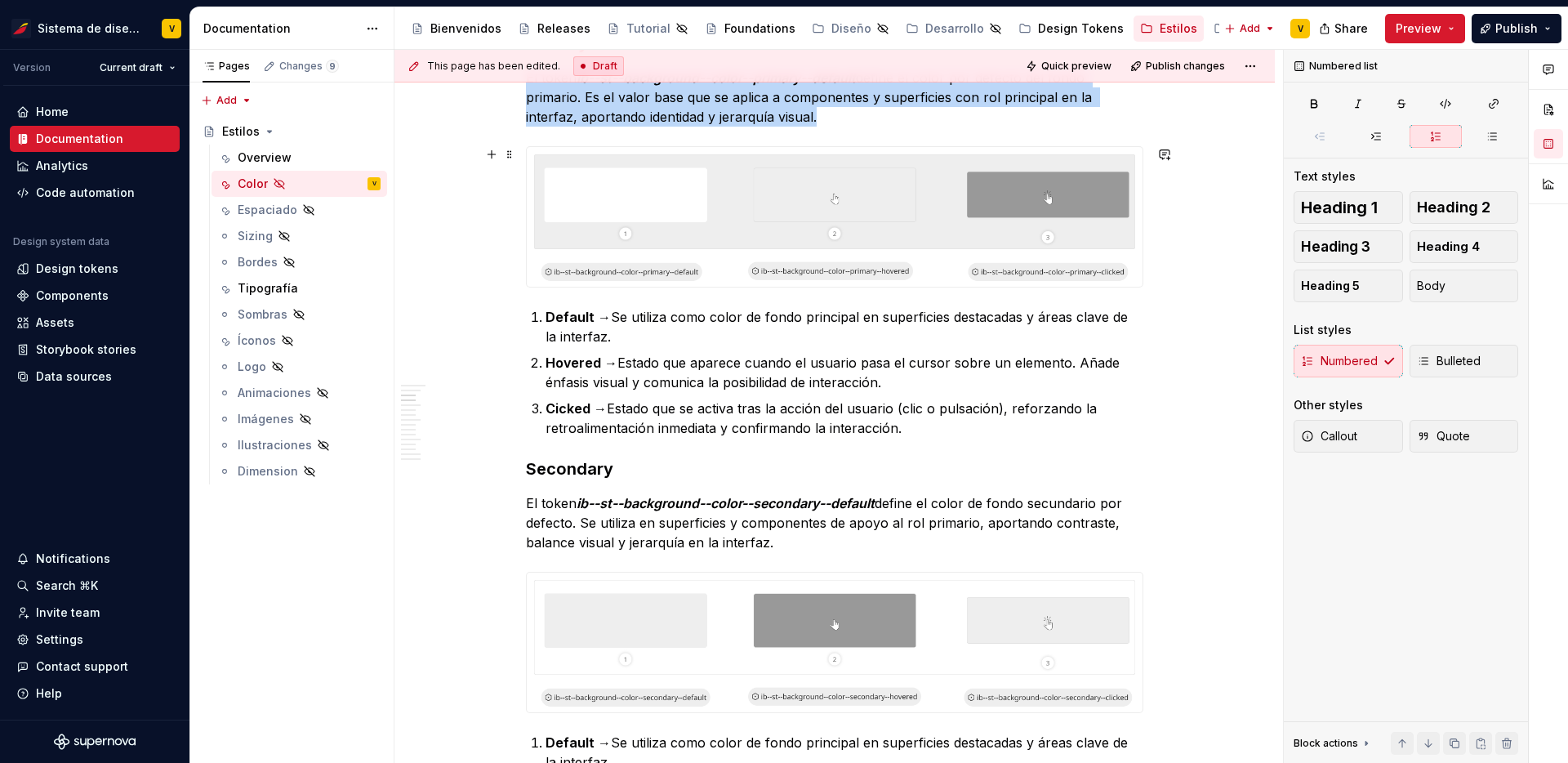
click at [813, 221] on img at bounding box center [834, 217] width 616 height 140
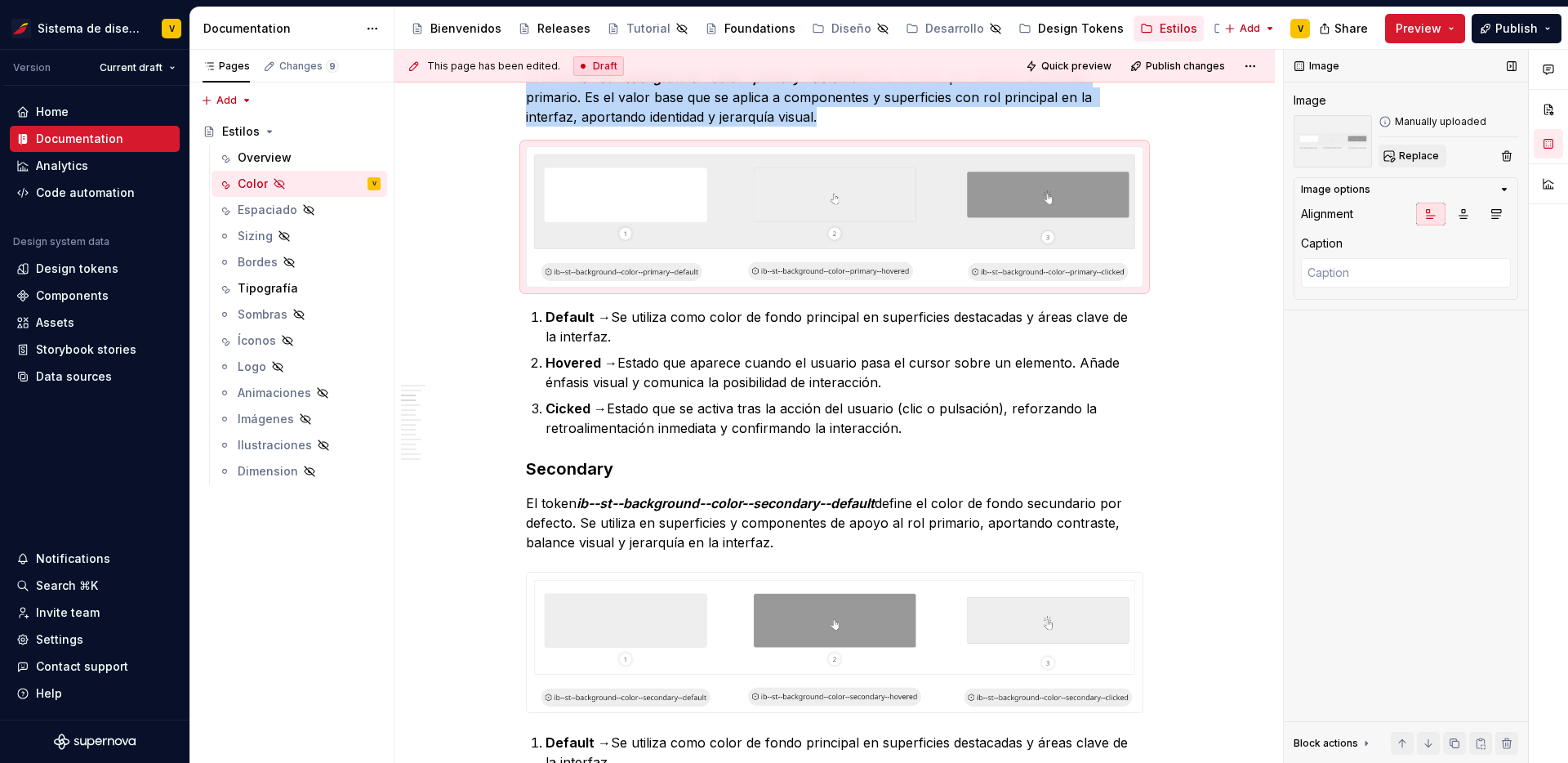
click at [1419, 152] on span "Replace" at bounding box center [1419, 156] width 40 height 13
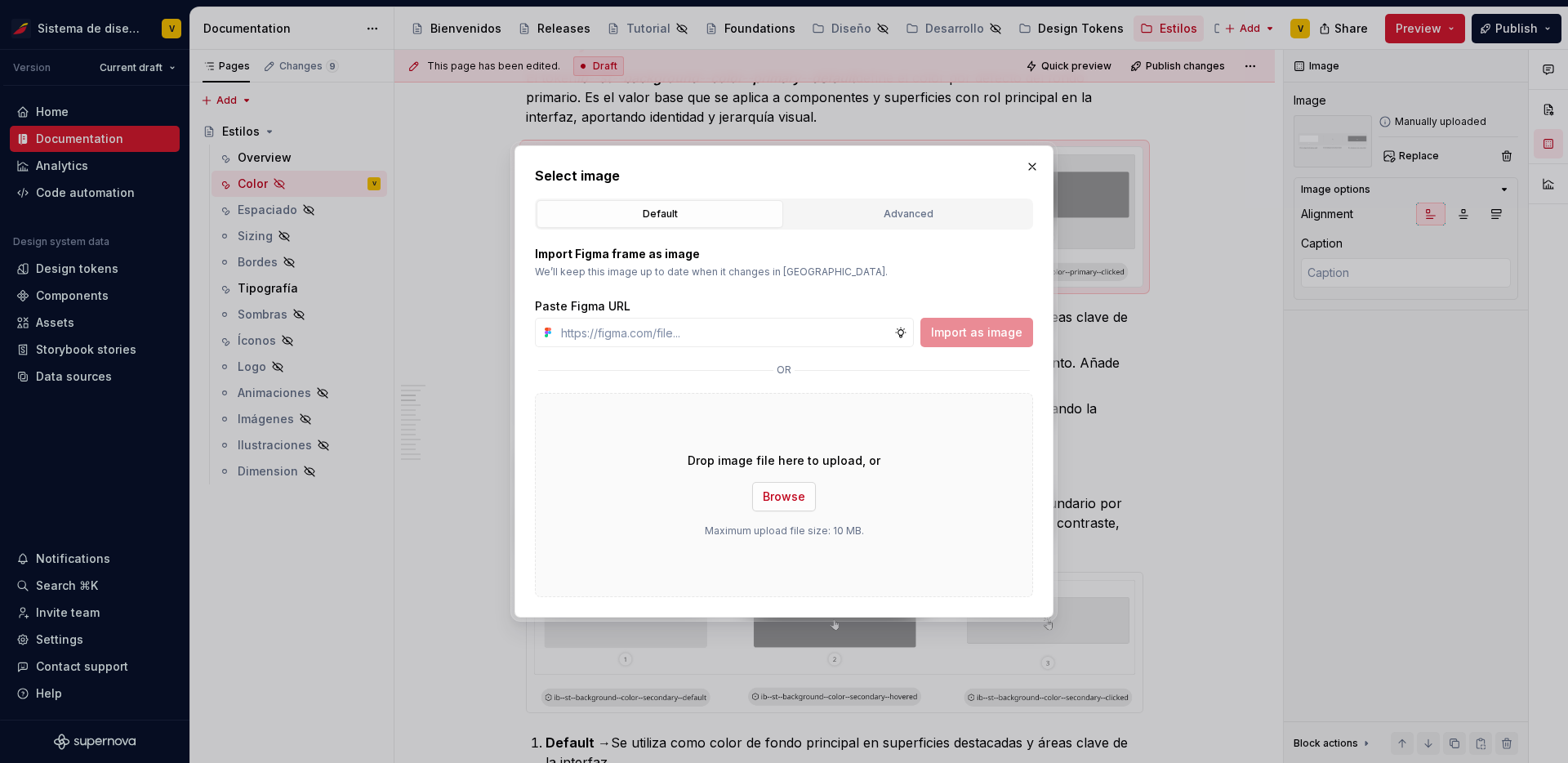
click at [801, 492] on span "Browse" at bounding box center [784, 496] width 42 height 16
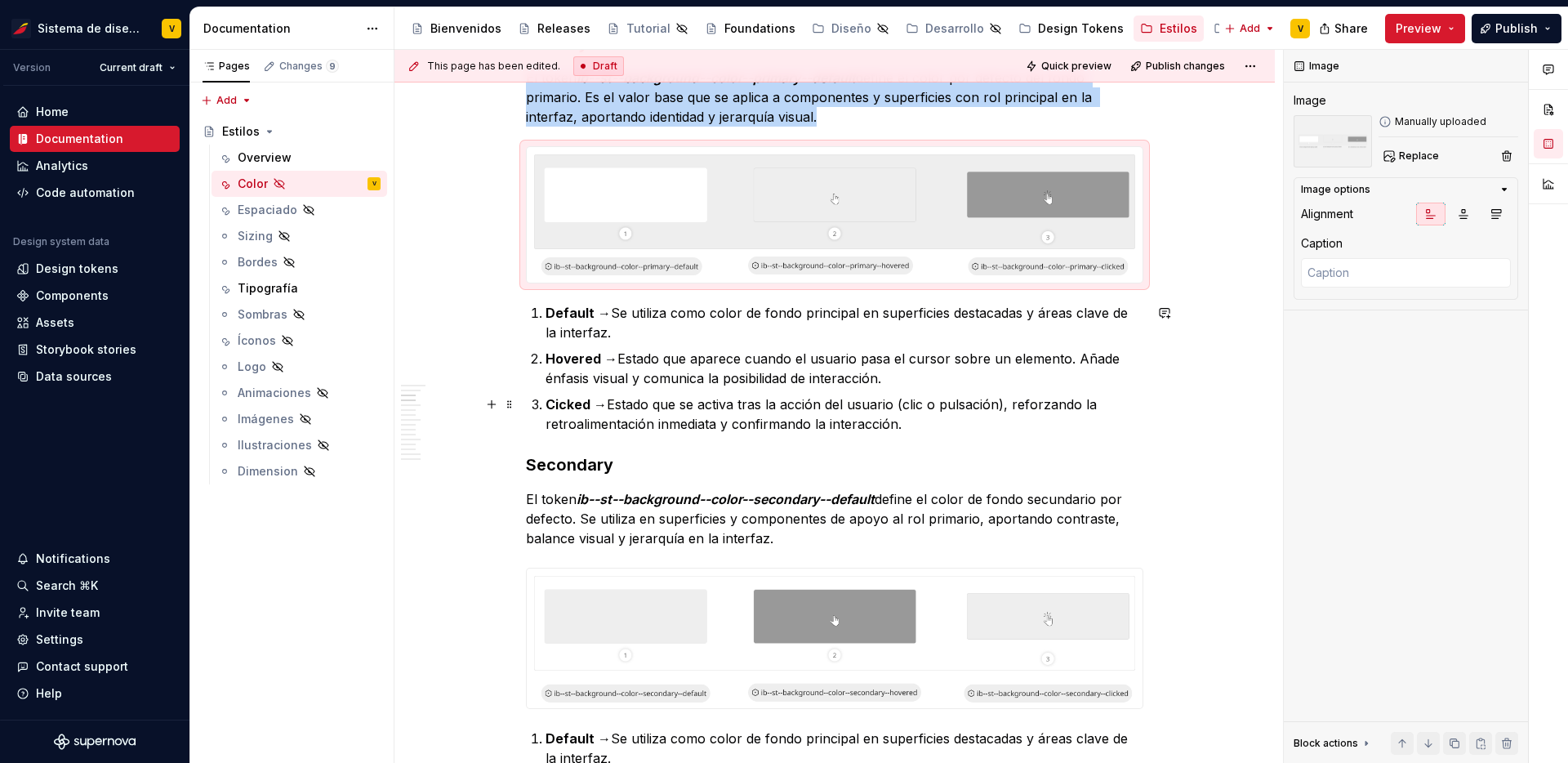
scroll to position [865, 0]
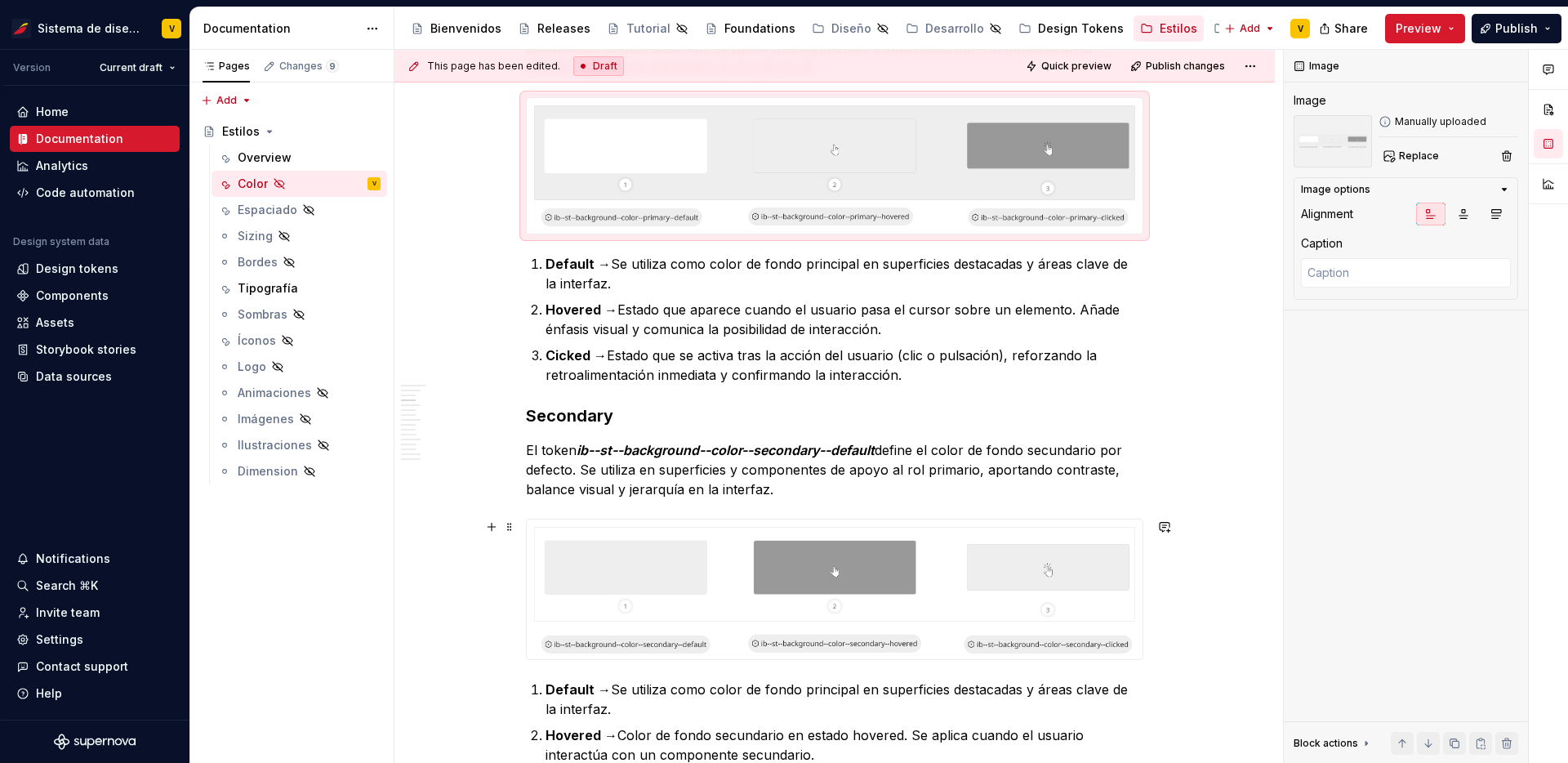
click at [942, 568] on img at bounding box center [834, 588] width 616 height 140
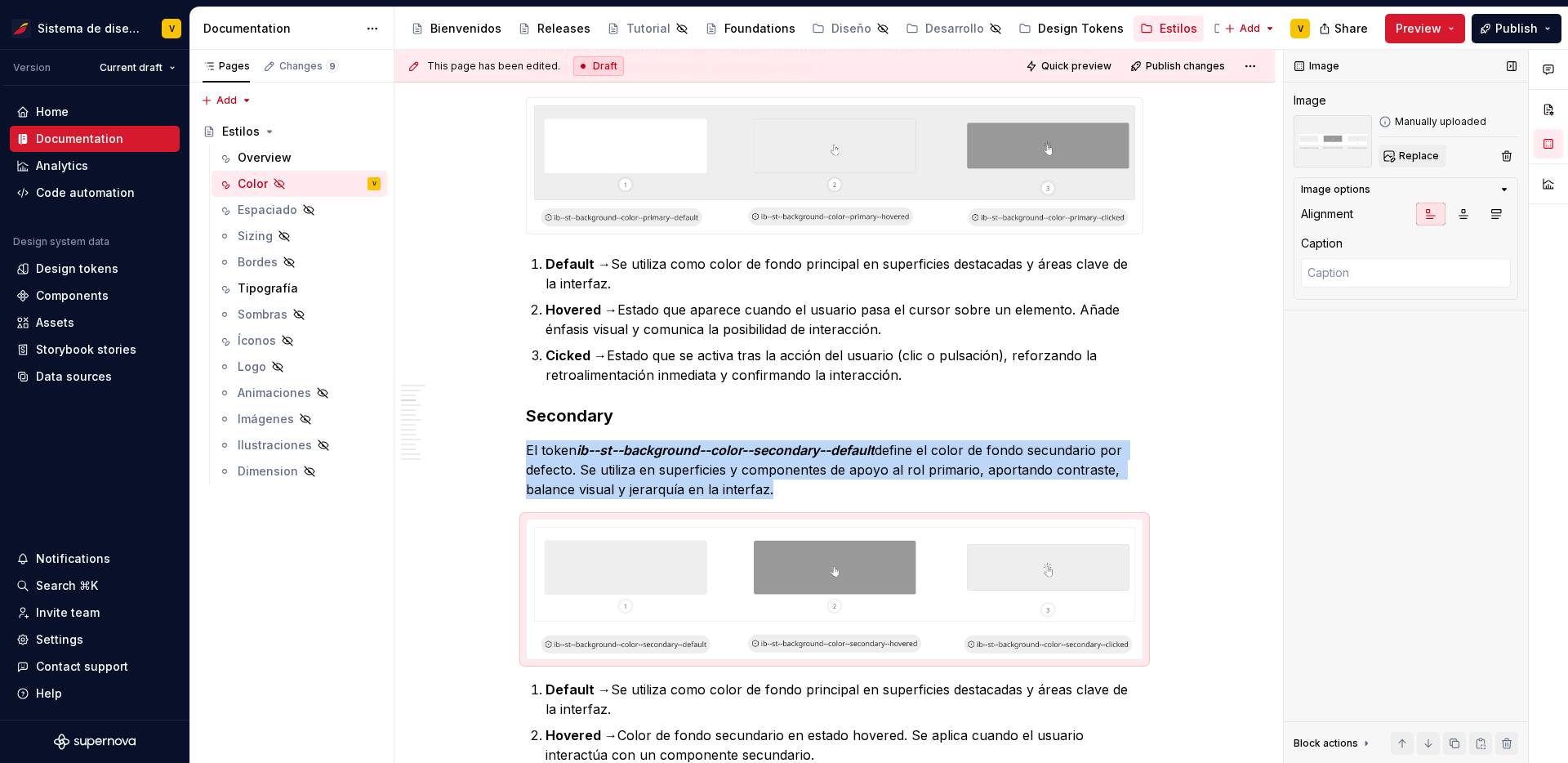
click at [1399, 149] on span "Replace" at bounding box center [1419, 156] width 40 height 13
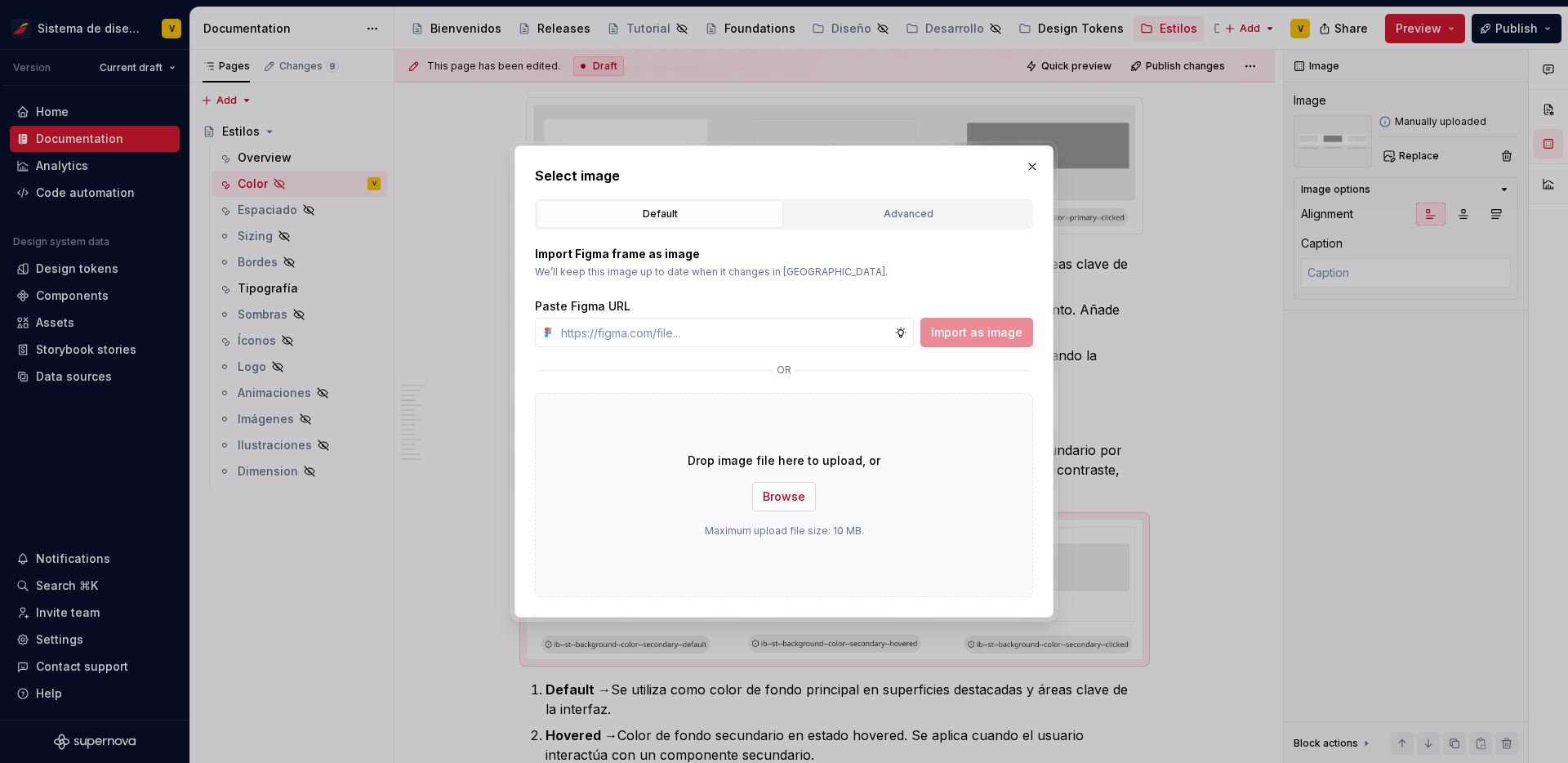
click at [805, 484] on button "Browse" at bounding box center [784, 496] width 64 height 29
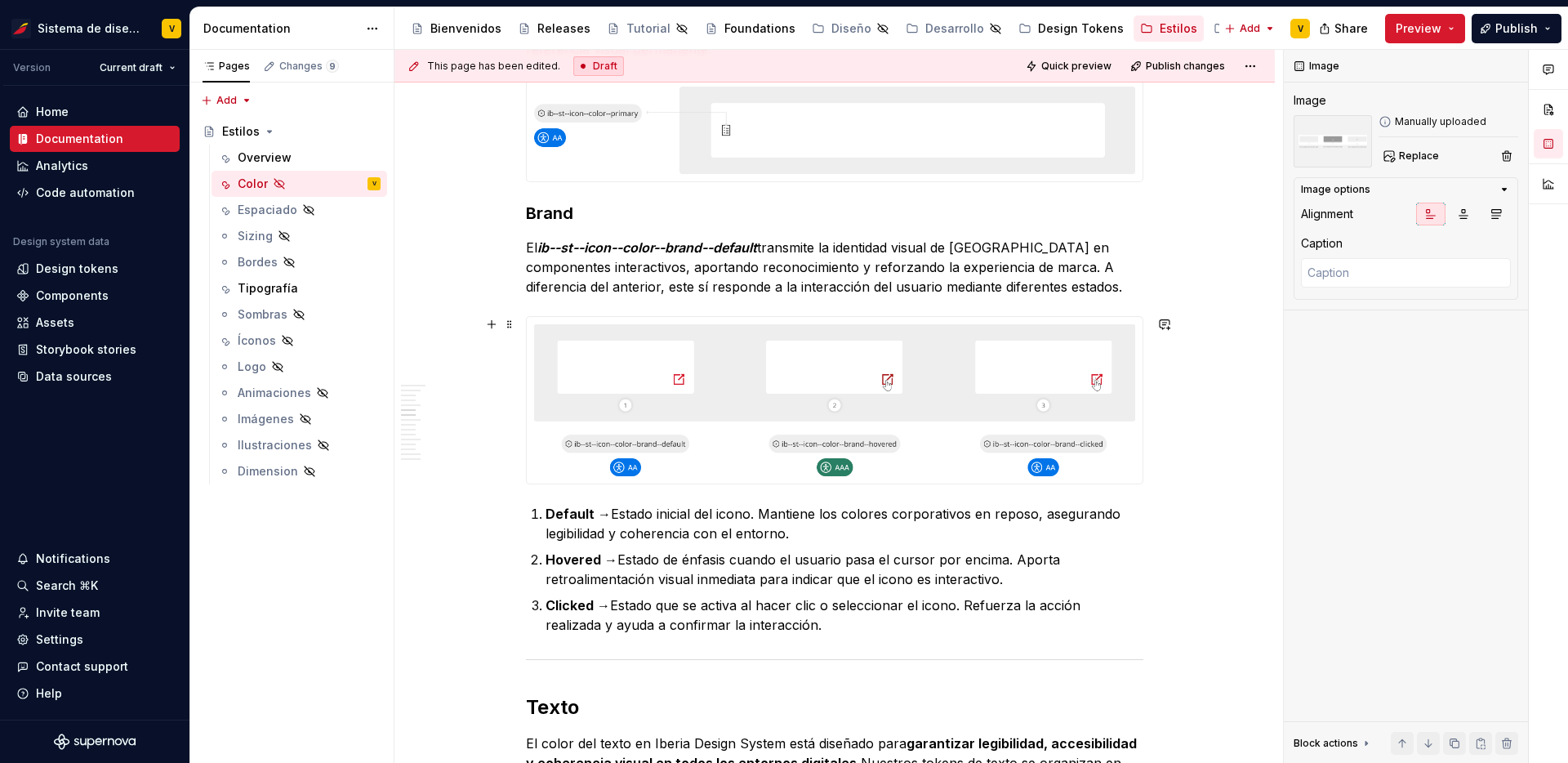
scroll to position [2117, 0]
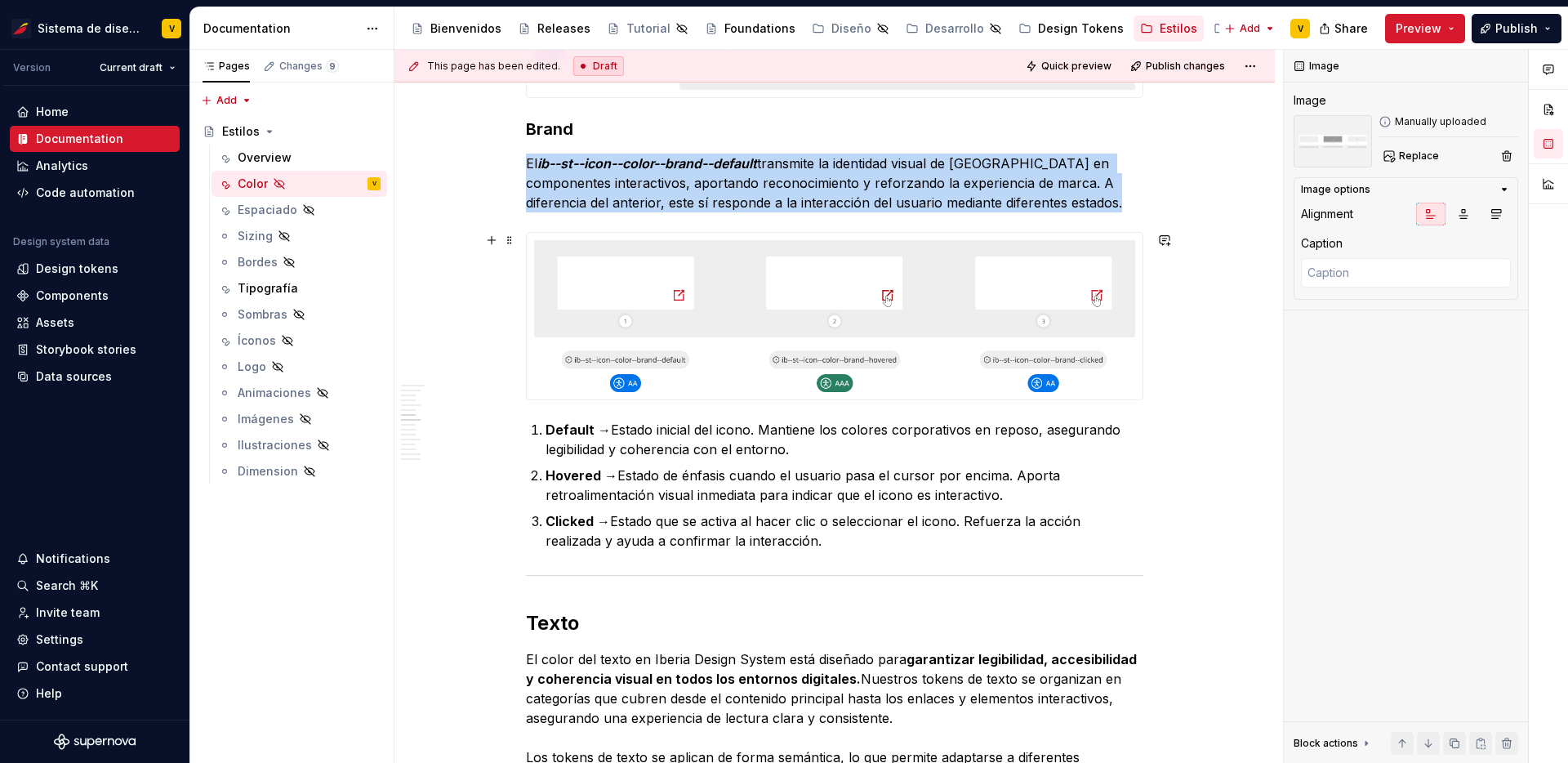
click at [707, 347] on img at bounding box center [834, 316] width 616 height 167
click at [1406, 152] on span "Replace" at bounding box center [1419, 156] width 40 height 13
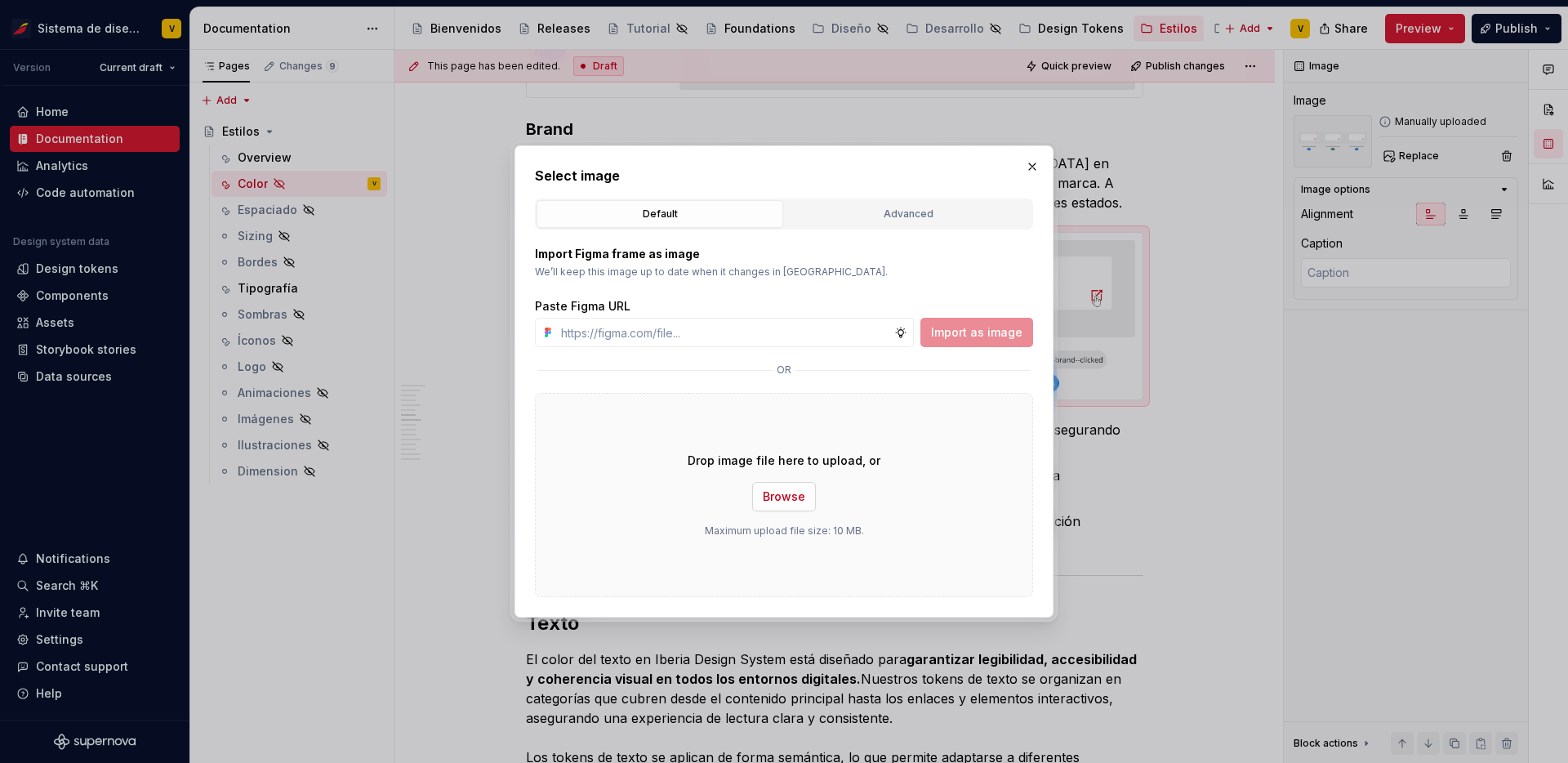
click at [787, 488] on span "Browse" at bounding box center [784, 496] width 42 height 16
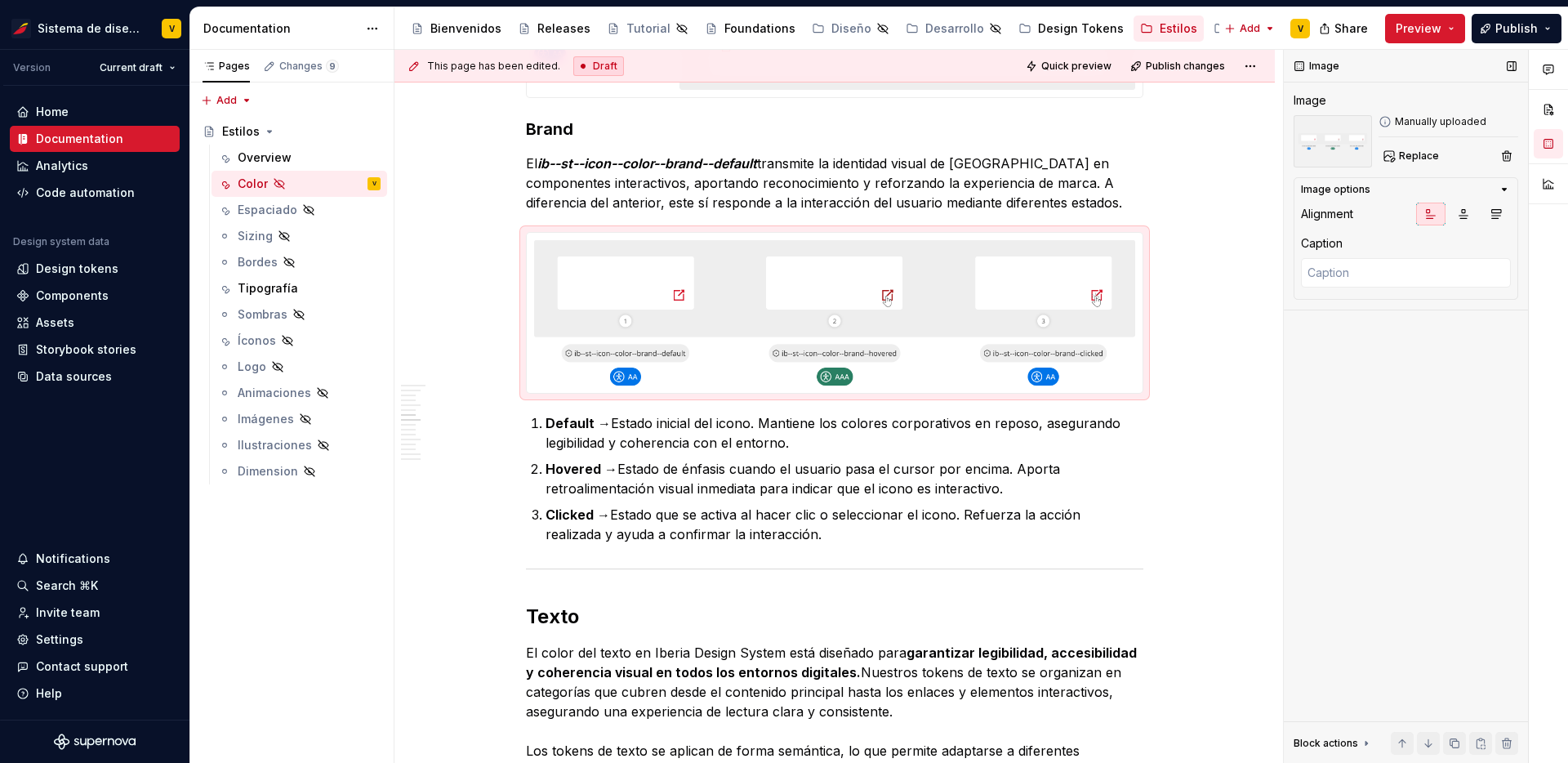
click at [1395, 493] on div "Image Image Manually uploaded Replace Image options Alignment Caption Block act…" at bounding box center [1406, 406] width 244 height 714
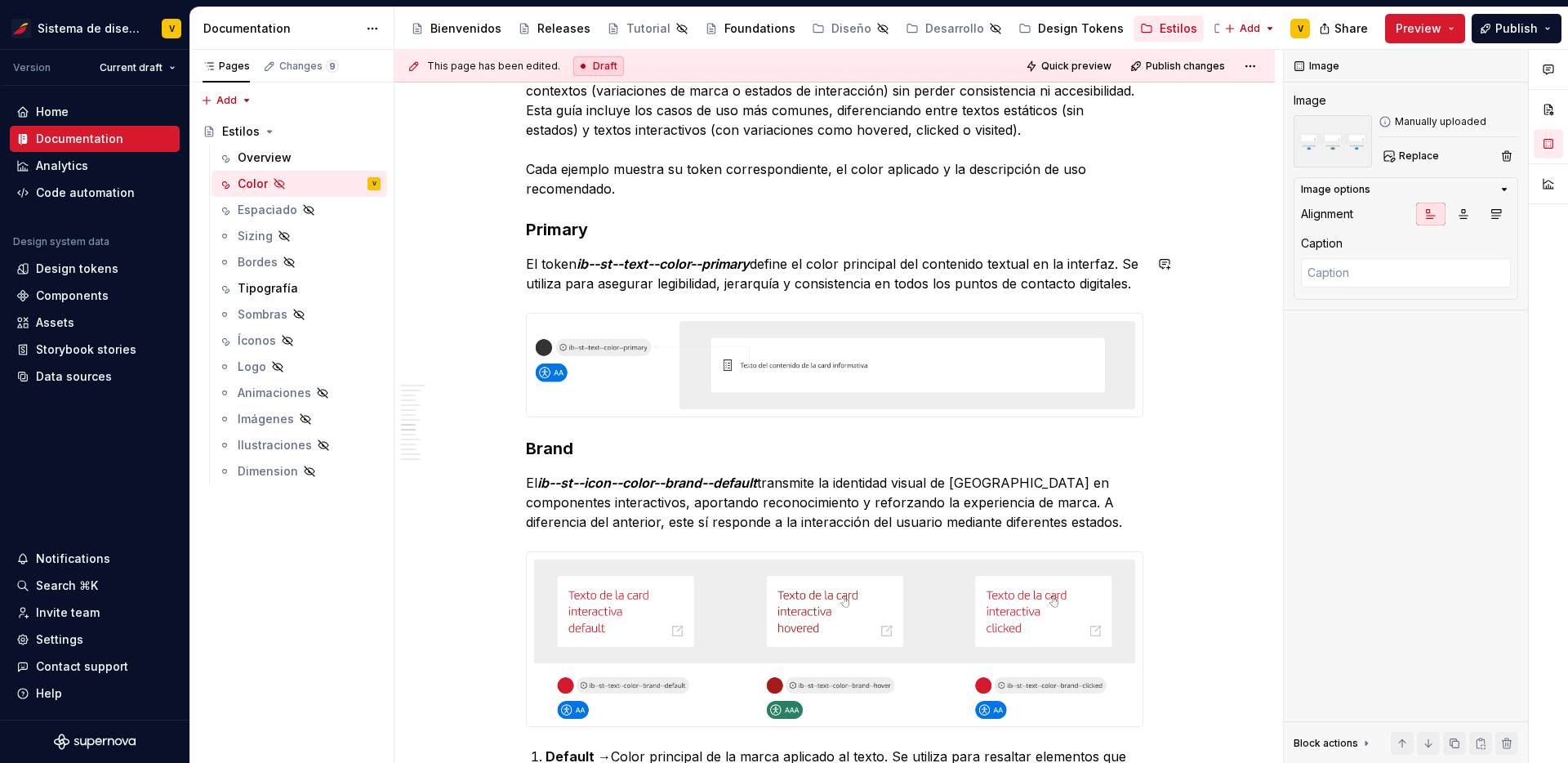
scroll to position [2956, 0]
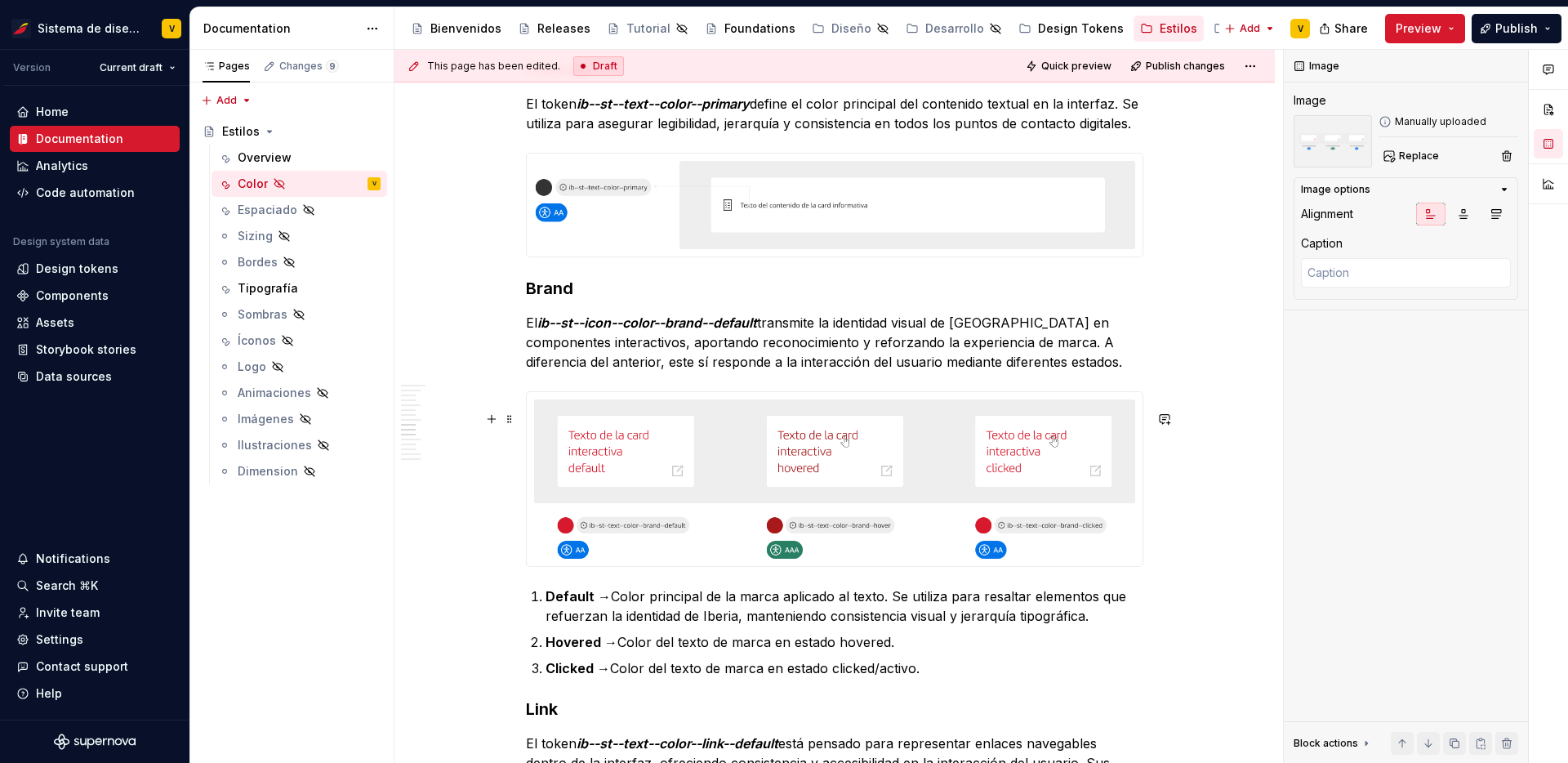
click at [863, 466] on img at bounding box center [834, 479] width 616 height 174
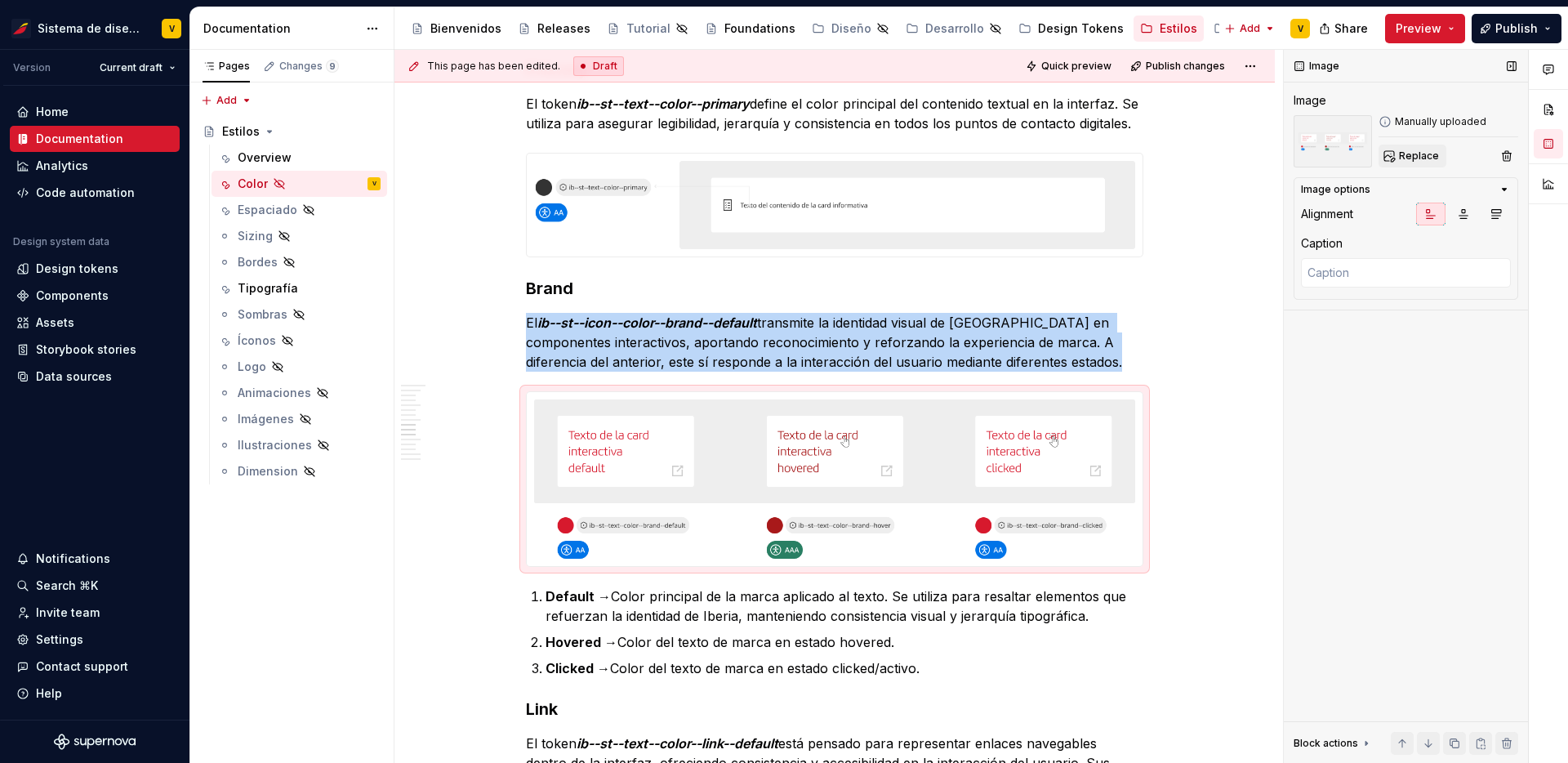
click at [1418, 162] on button "Replace" at bounding box center [1412, 156] width 68 height 23
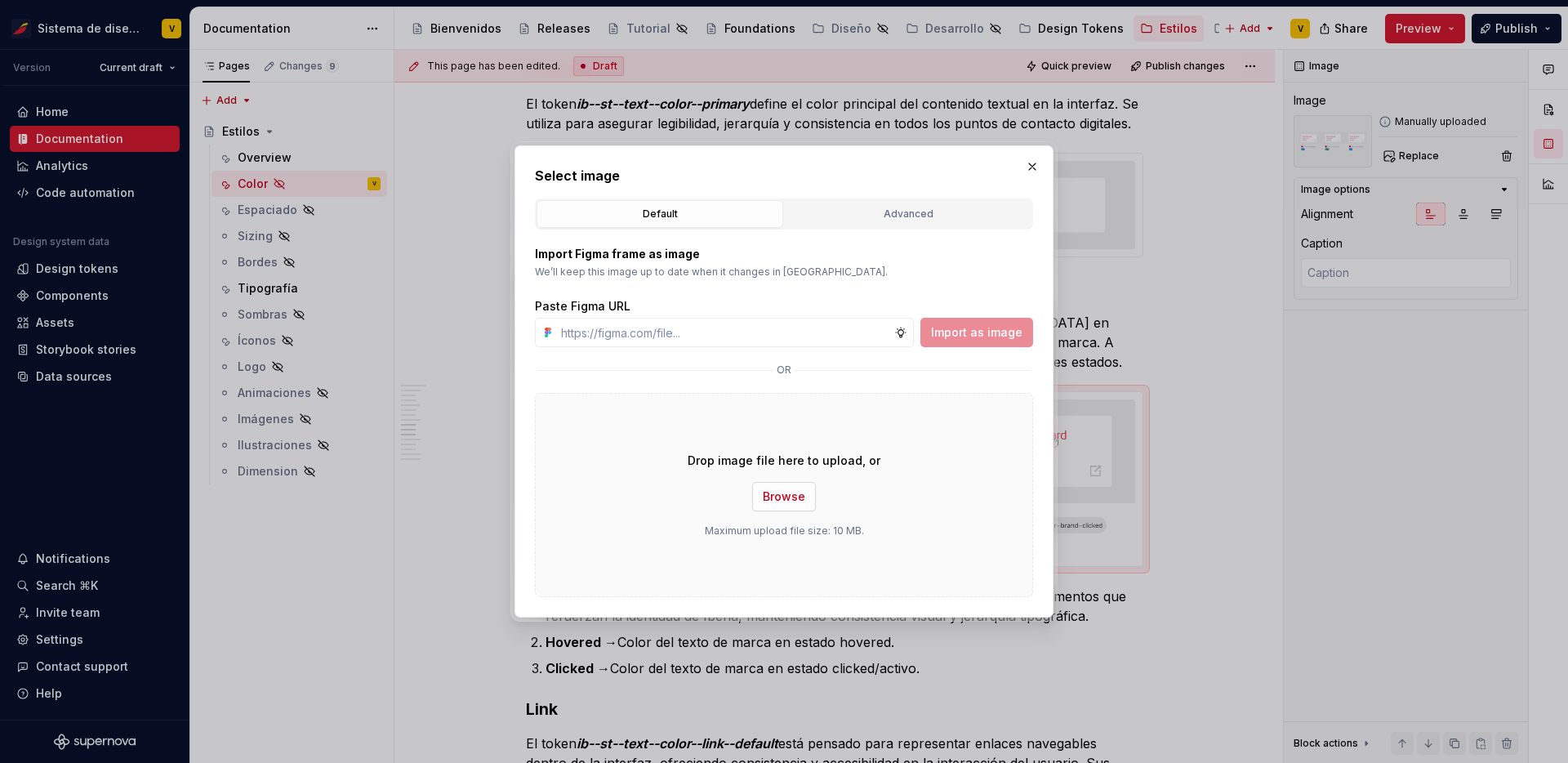
click at [778, 488] on span "Browse" at bounding box center [784, 496] width 42 height 16
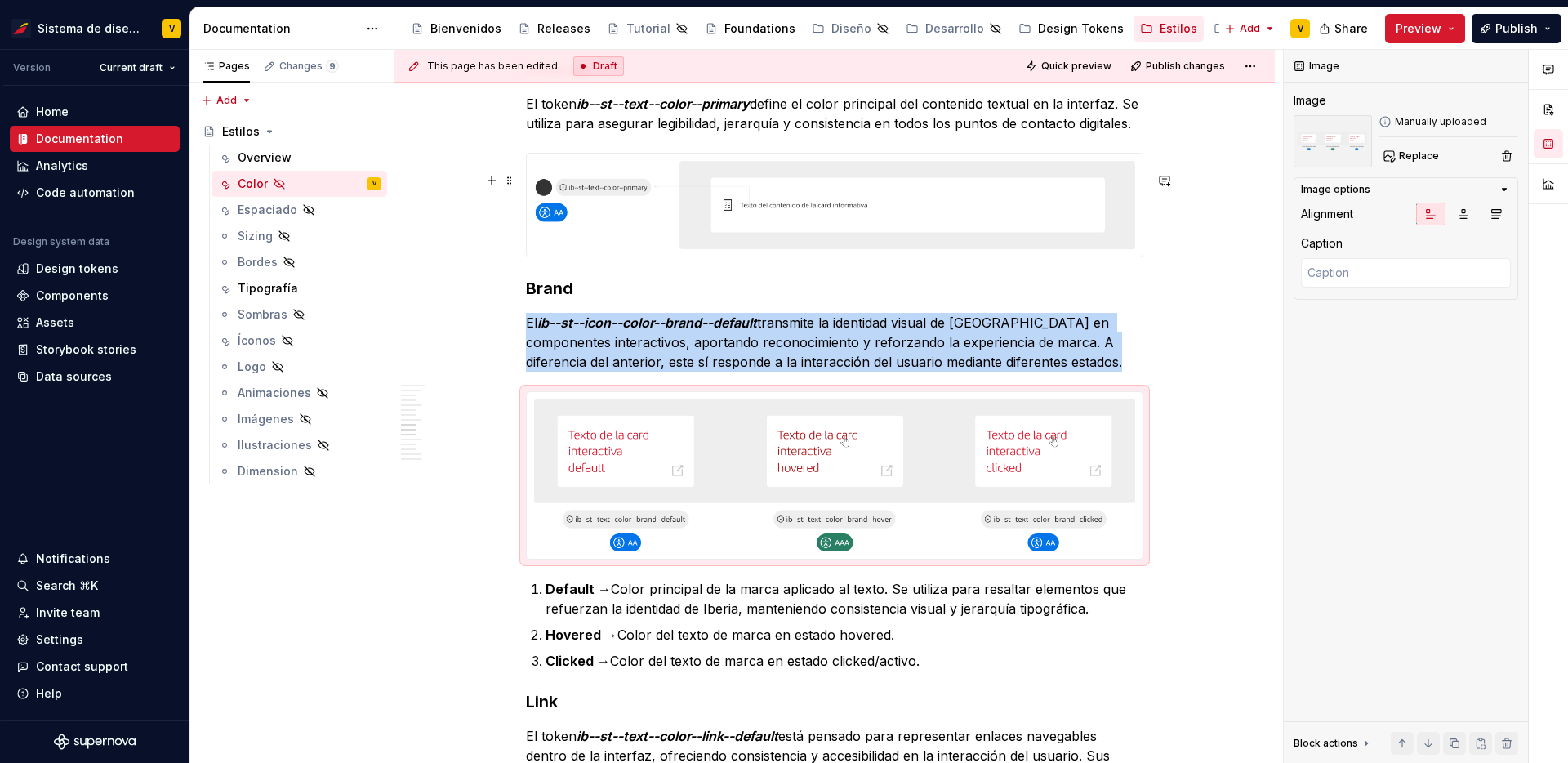
click at [806, 220] on img at bounding box center [834, 205] width 616 height 102
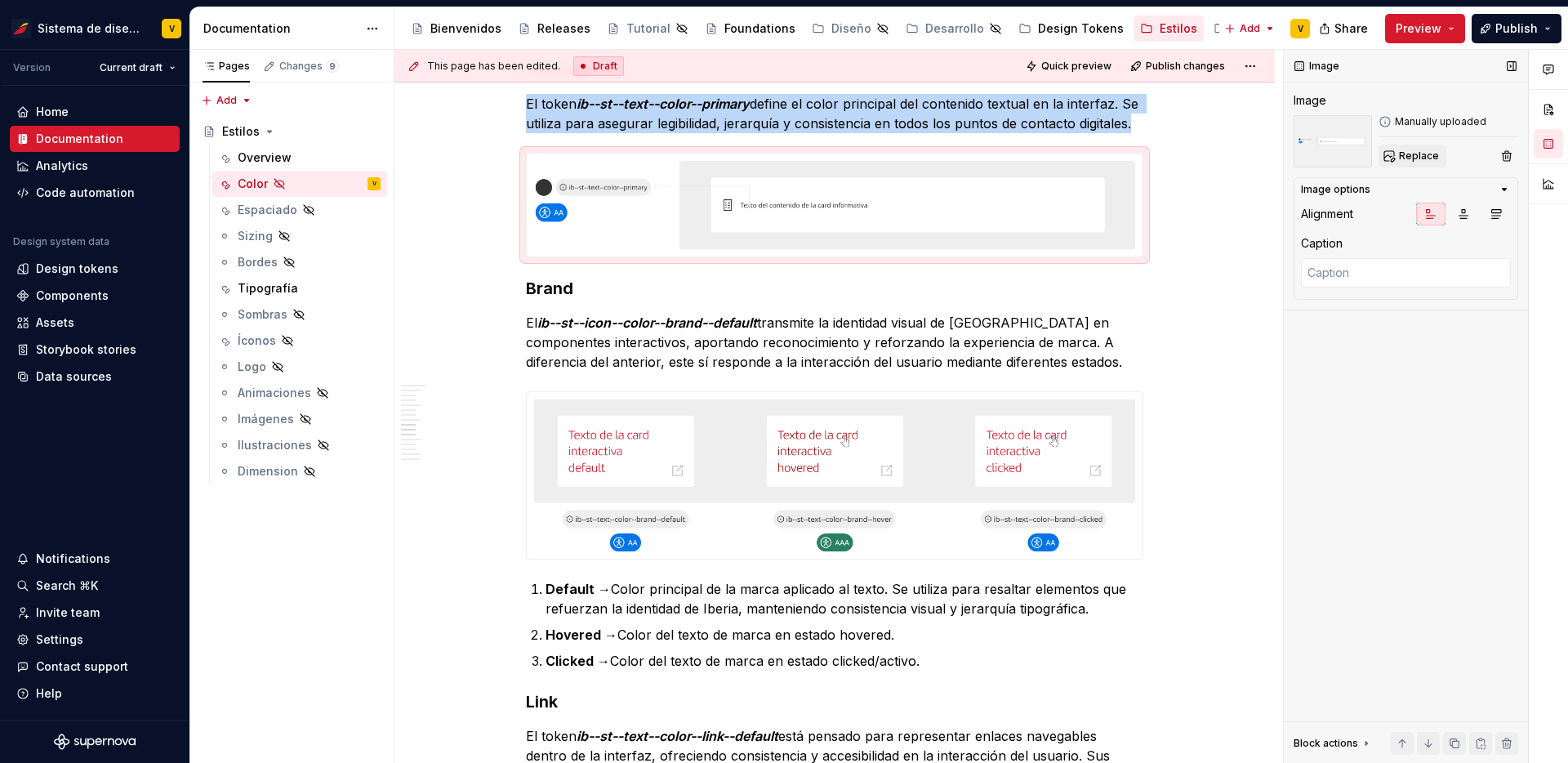
click at [1426, 152] on span "Replace" at bounding box center [1419, 156] width 40 height 13
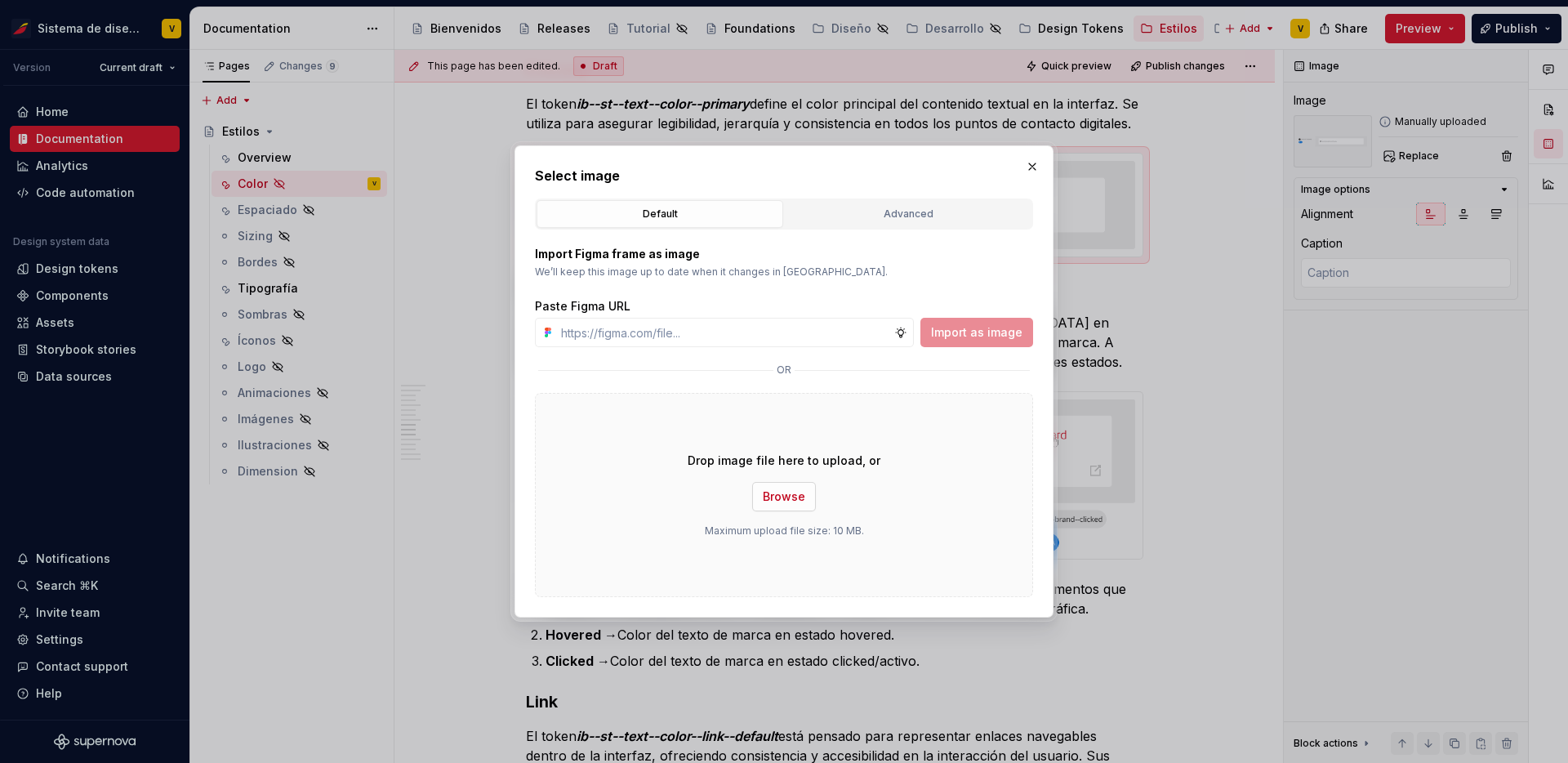
click at [796, 504] on span "Browse" at bounding box center [784, 496] width 42 height 16
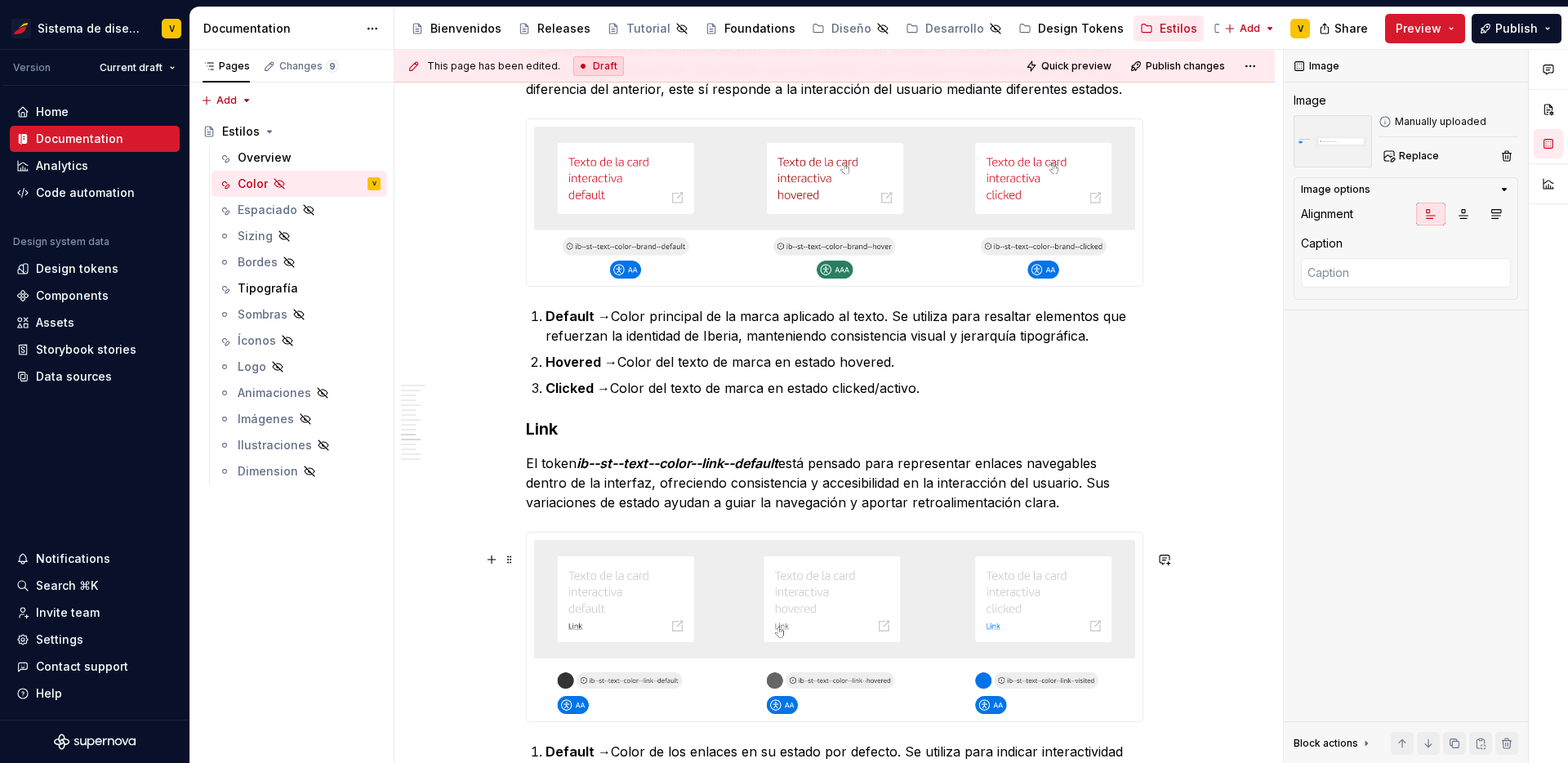
scroll to position [3582, 0]
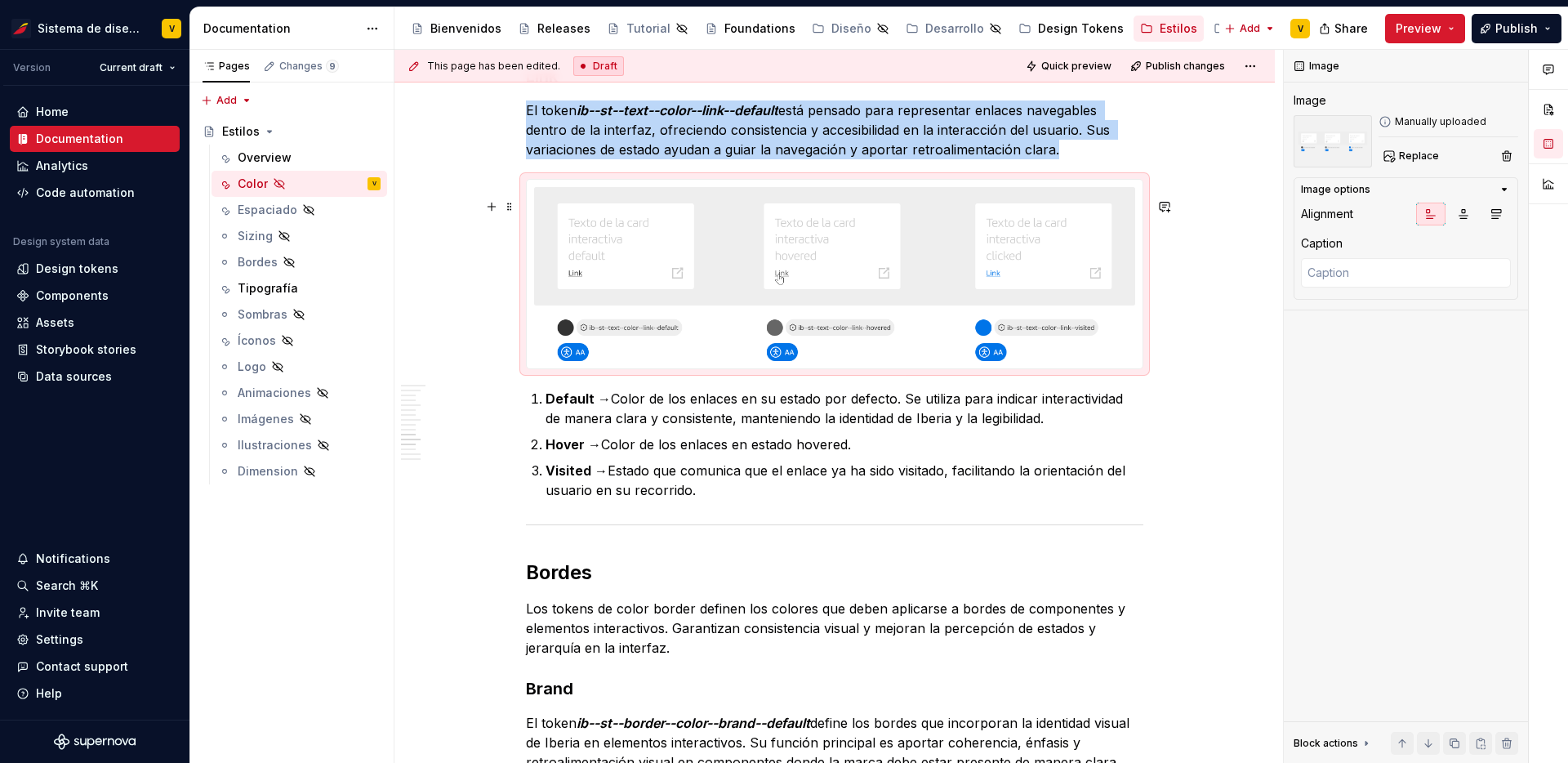
click at [799, 300] on img at bounding box center [834, 273] width 616 height 189
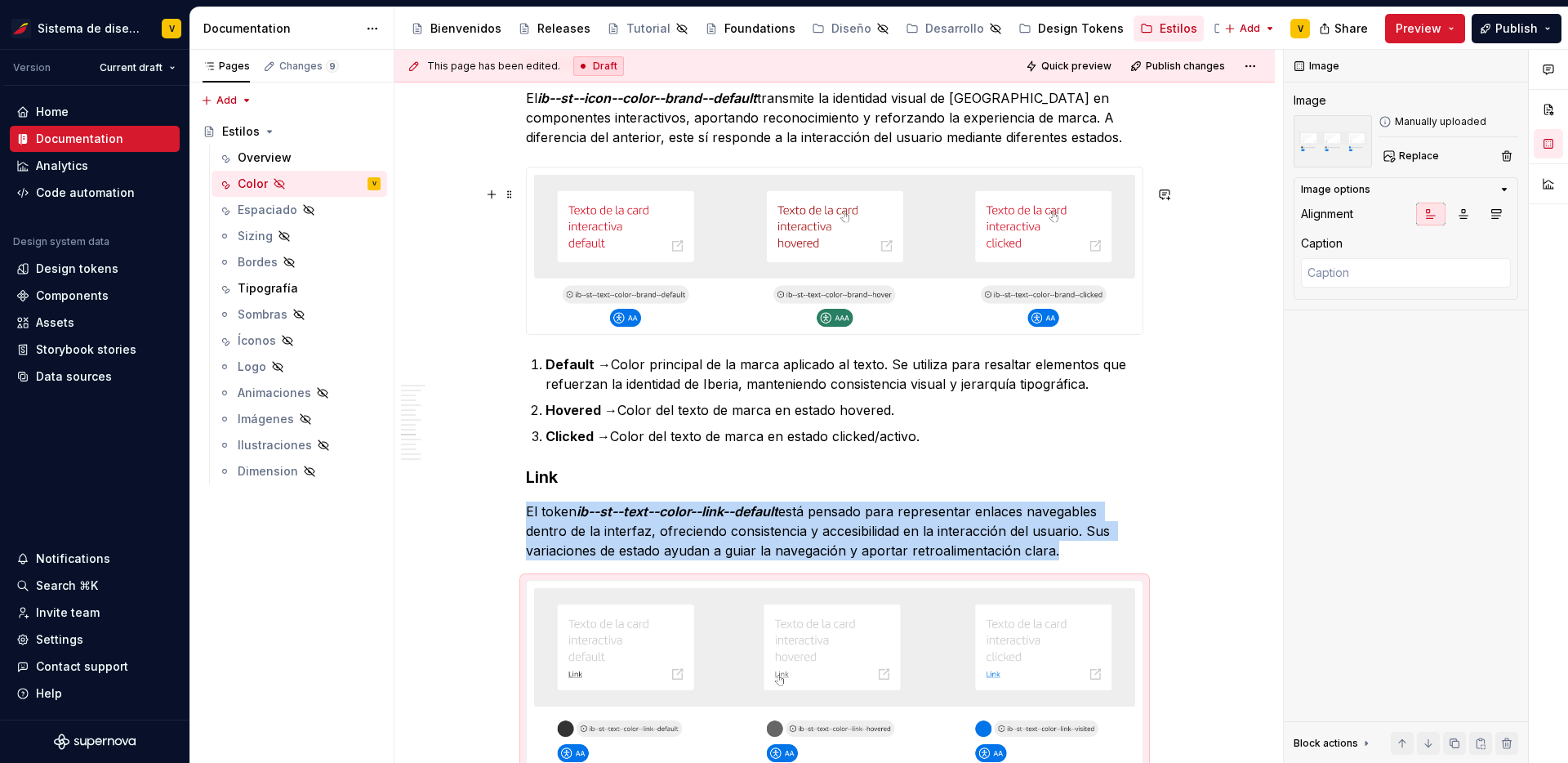
scroll to position [3501, 0]
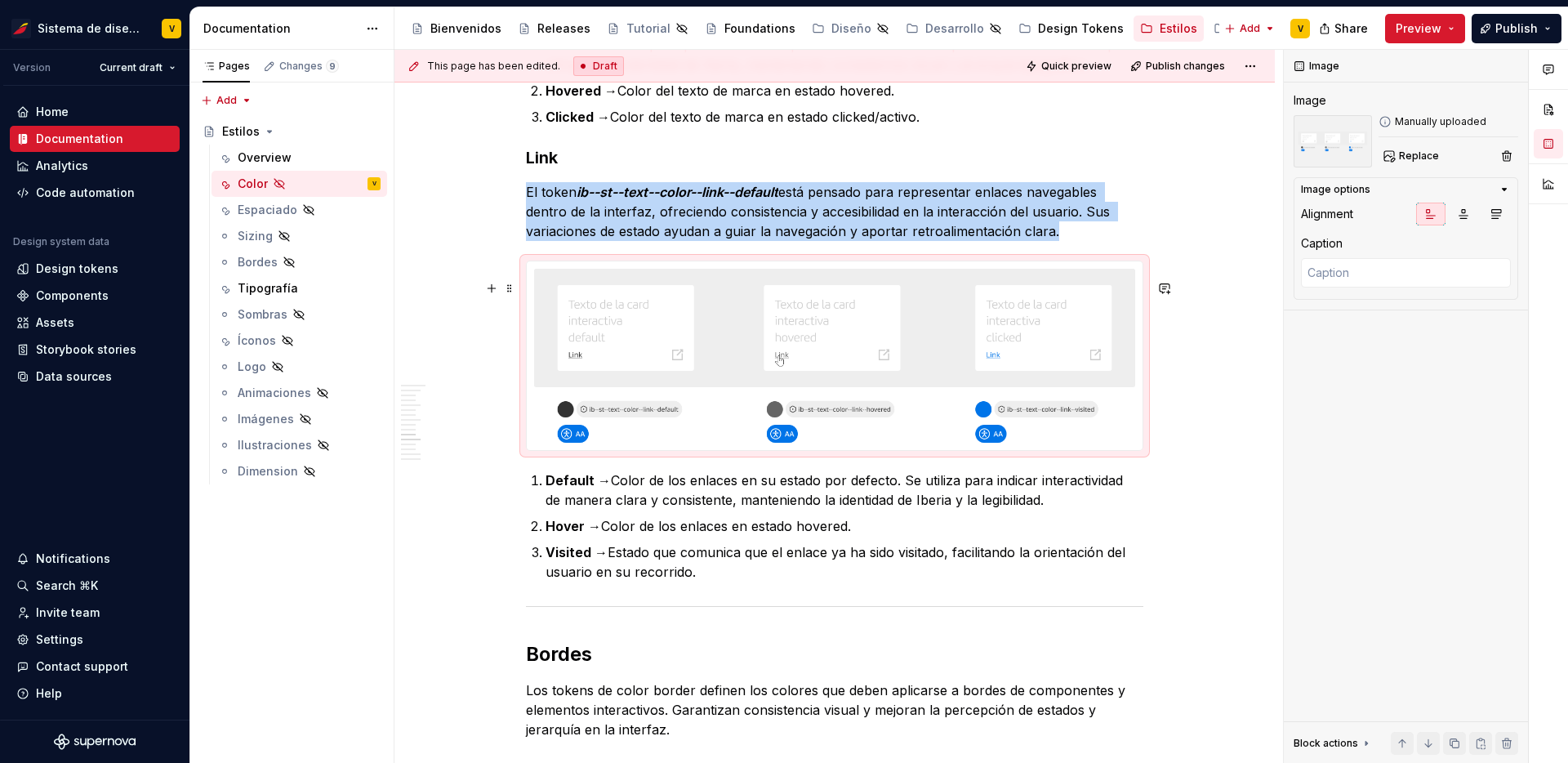
click at [651, 421] on img at bounding box center [834, 355] width 616 height 189
click at [1397, 153] on button "Replace" at bounding box center [1412, 156] width 68 height 23
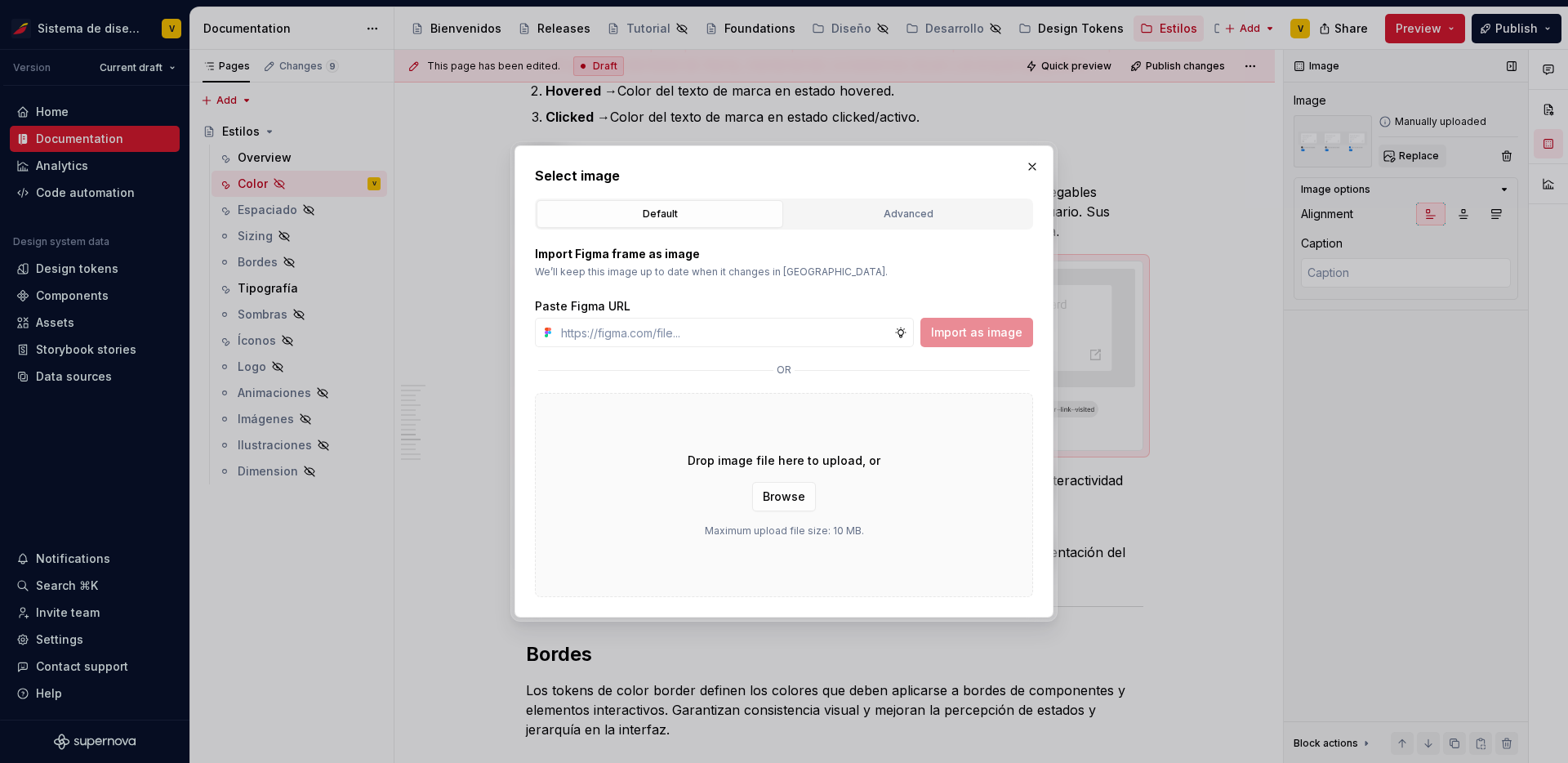
type textarea "*"
type input "link"
click at [797, 491] on span "Browse" at bounding box center [784, 496] width 42 height 16
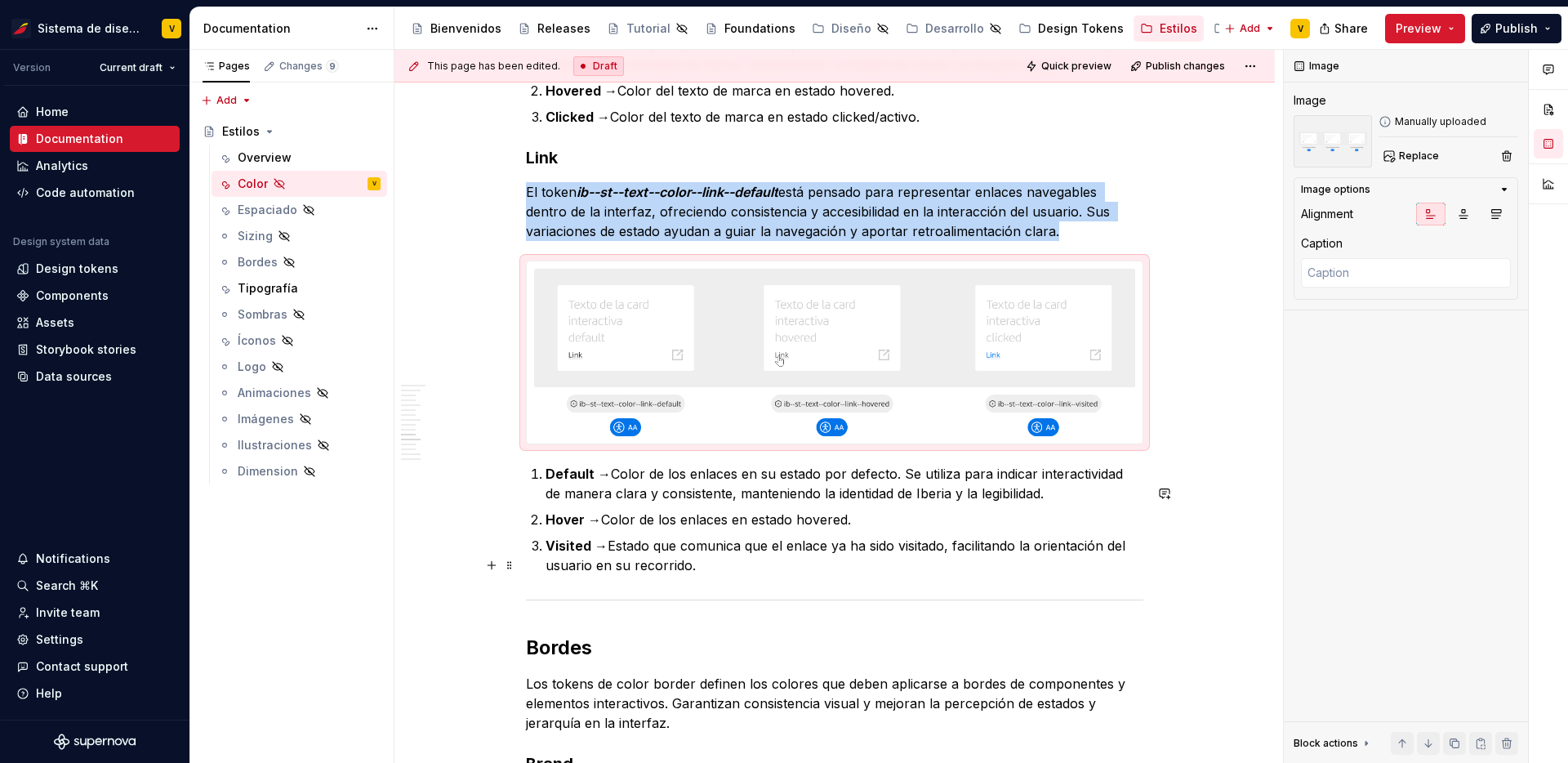
click at [938, 553] on ol "Default → Color de los enlaces en su estado por defecto. Se utiliza para indica…" at bounding box center [844, 519] width 598 height 111
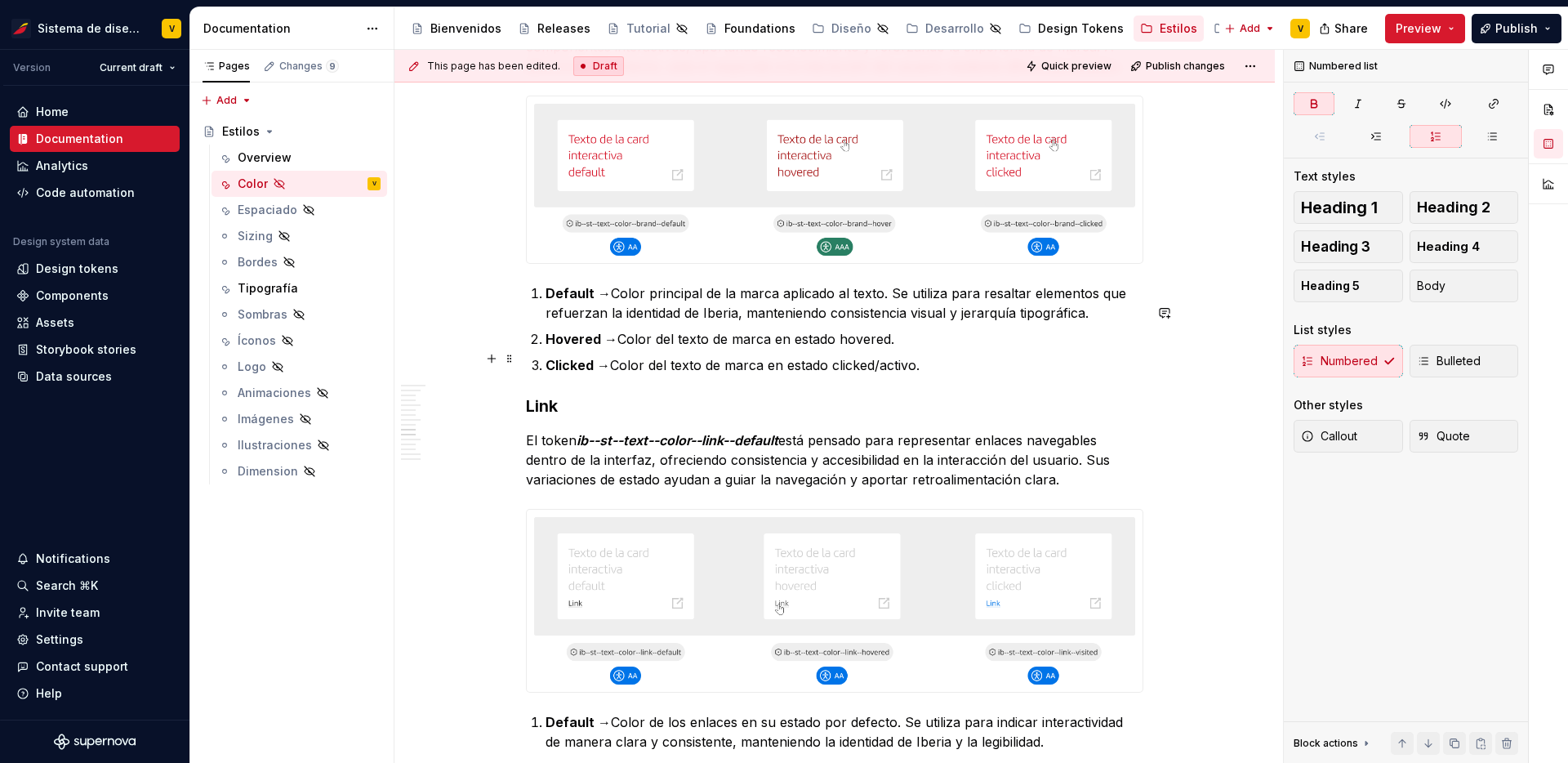
scroll to position [3167, 0]
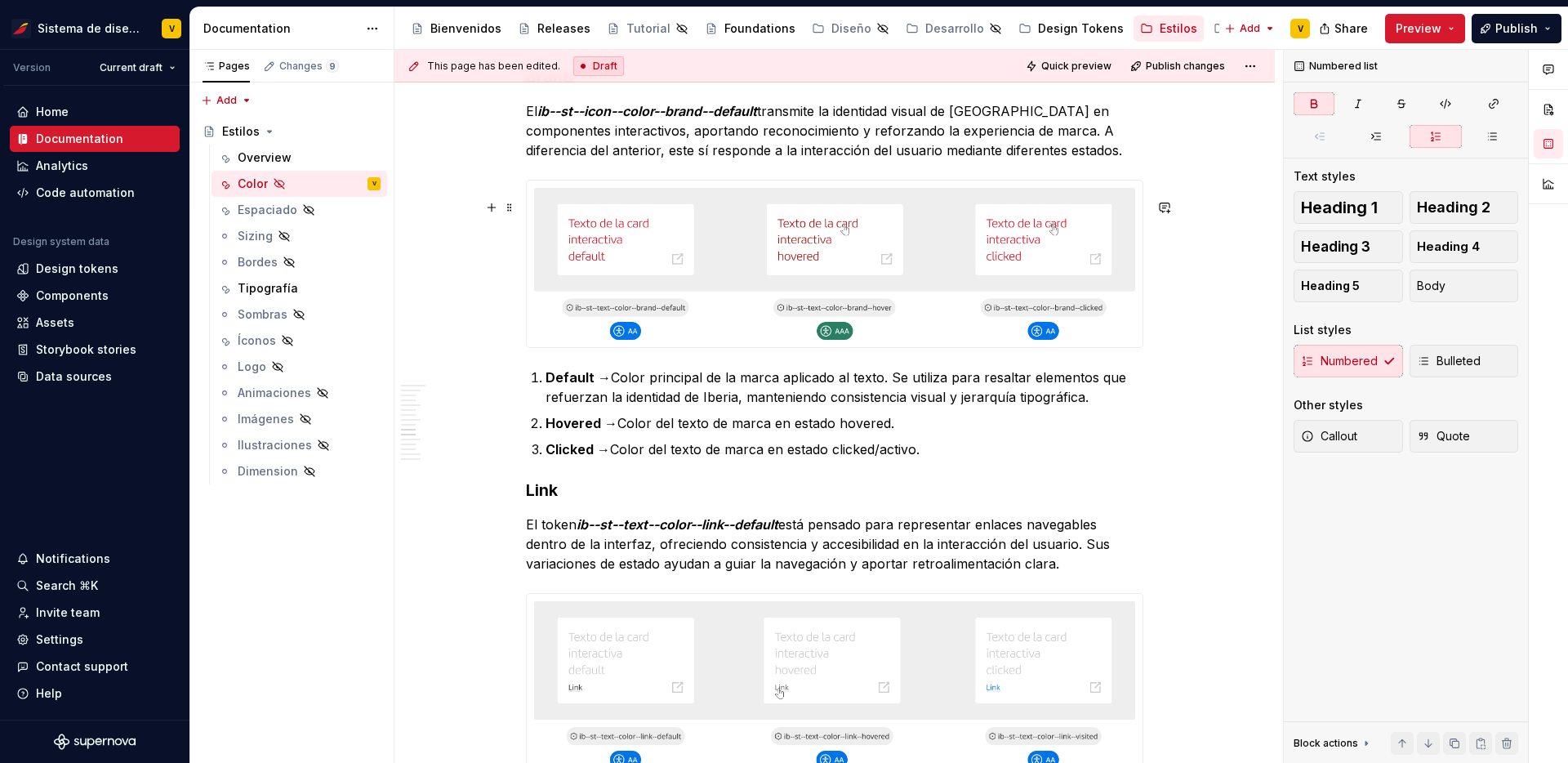
click at [727, 323] on img at bounding box center [834, 264] width 616 height 167
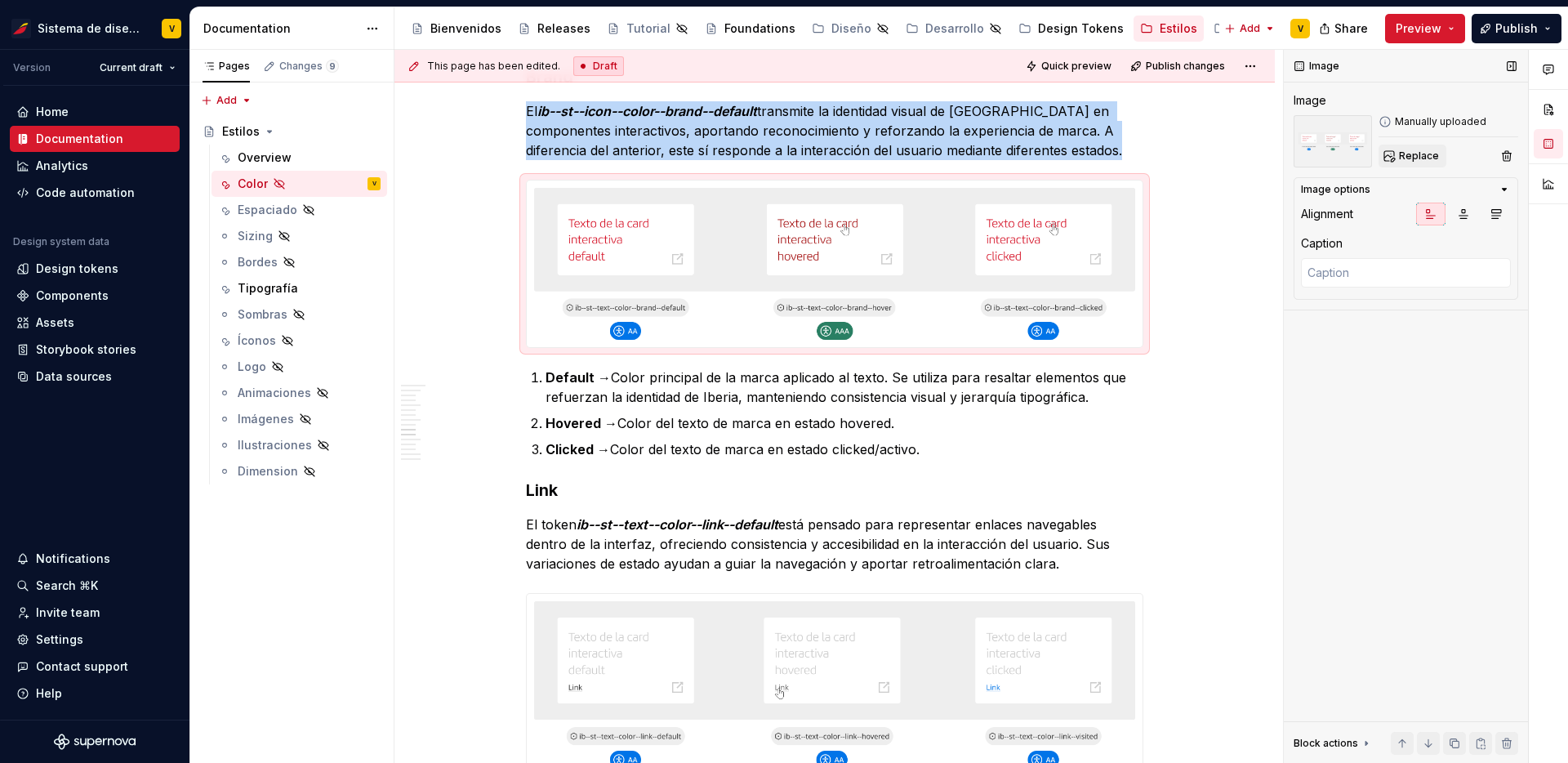
click at [1424, 148] on button "Replace" at bounding box center [1412, 156] width 68 height 23
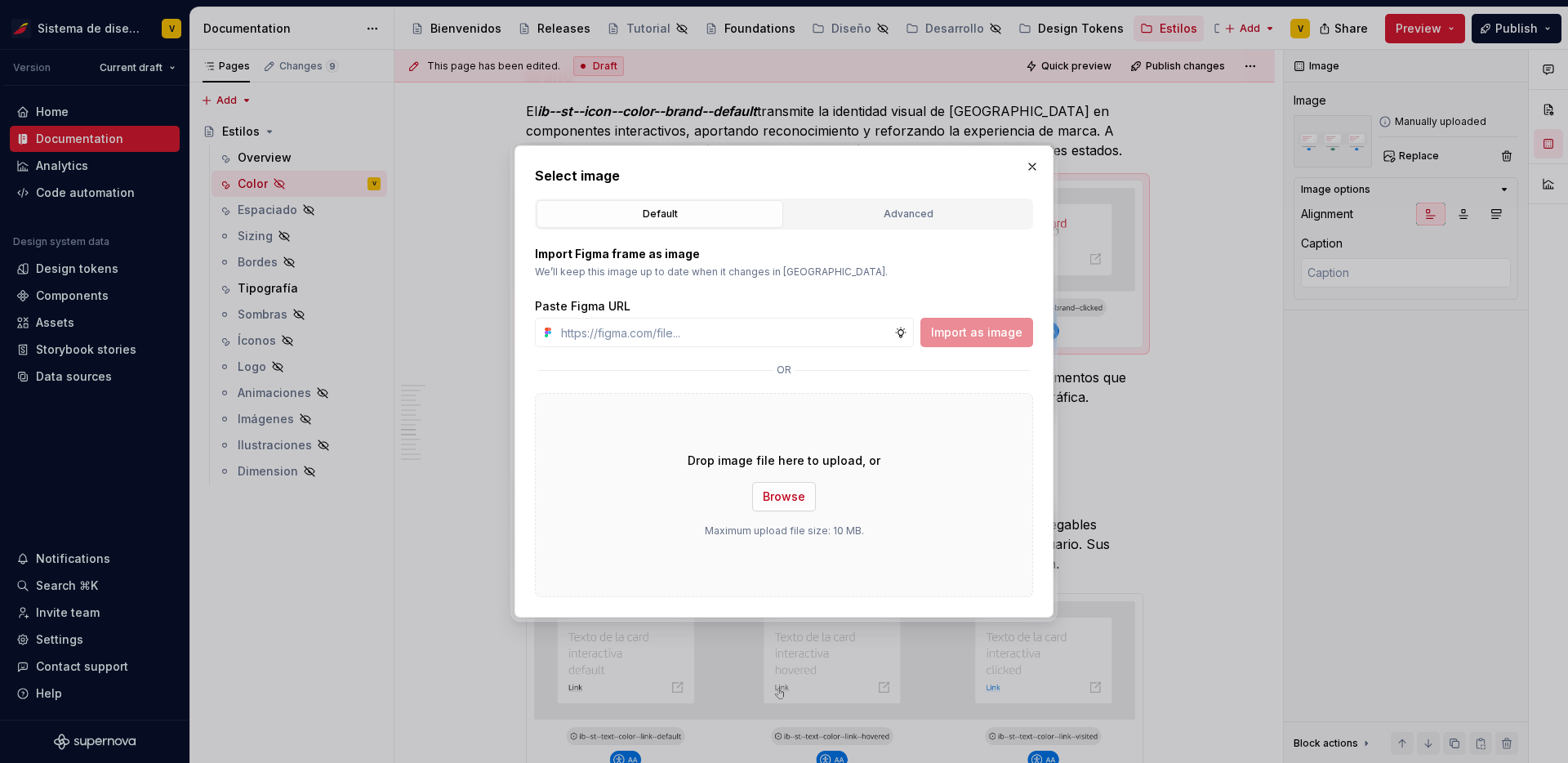
click at [785, 491] on span "Browse" at bounding box center [784, 496] width 42 height 16
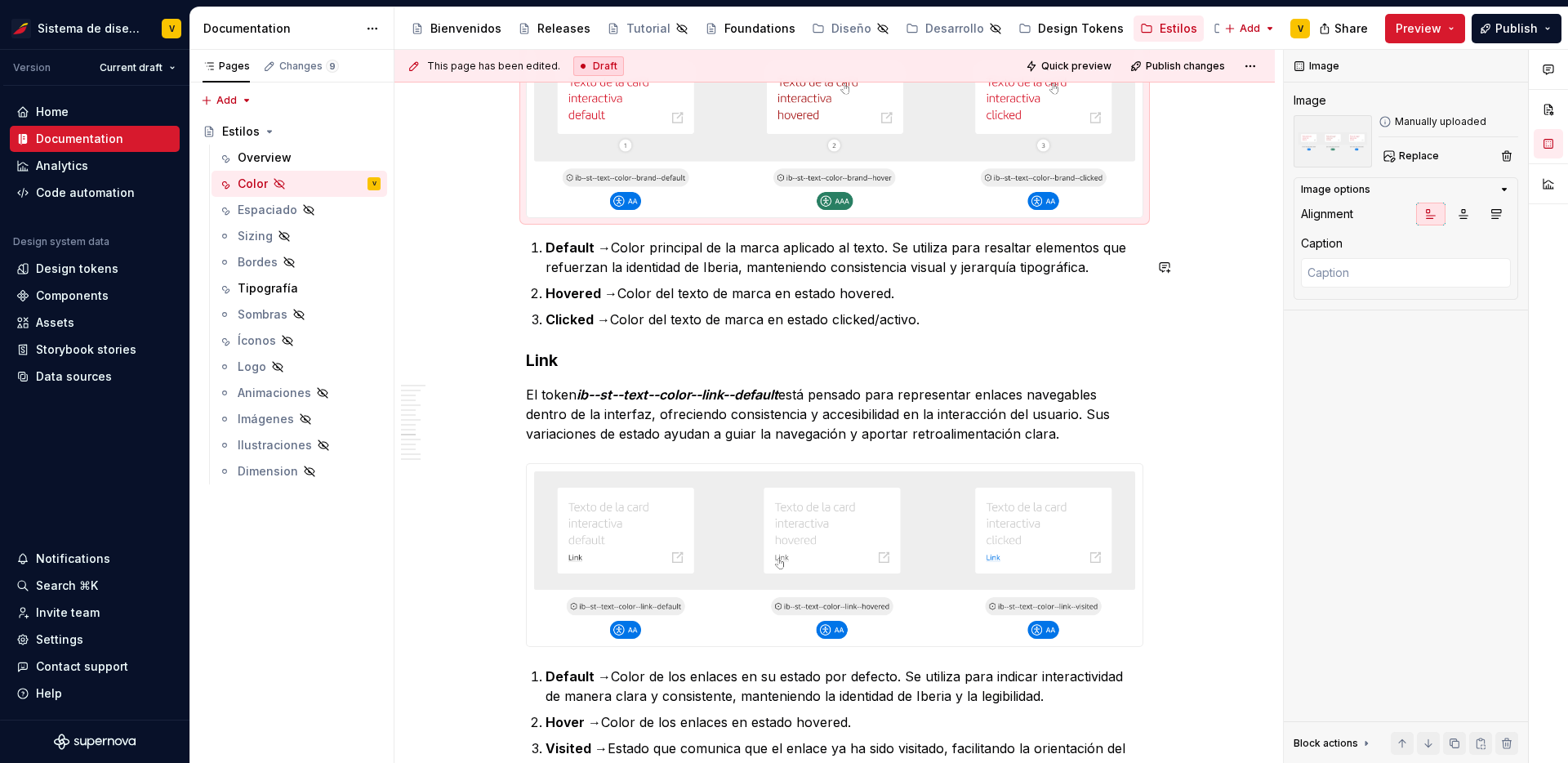
scroll to position [3393, 0]
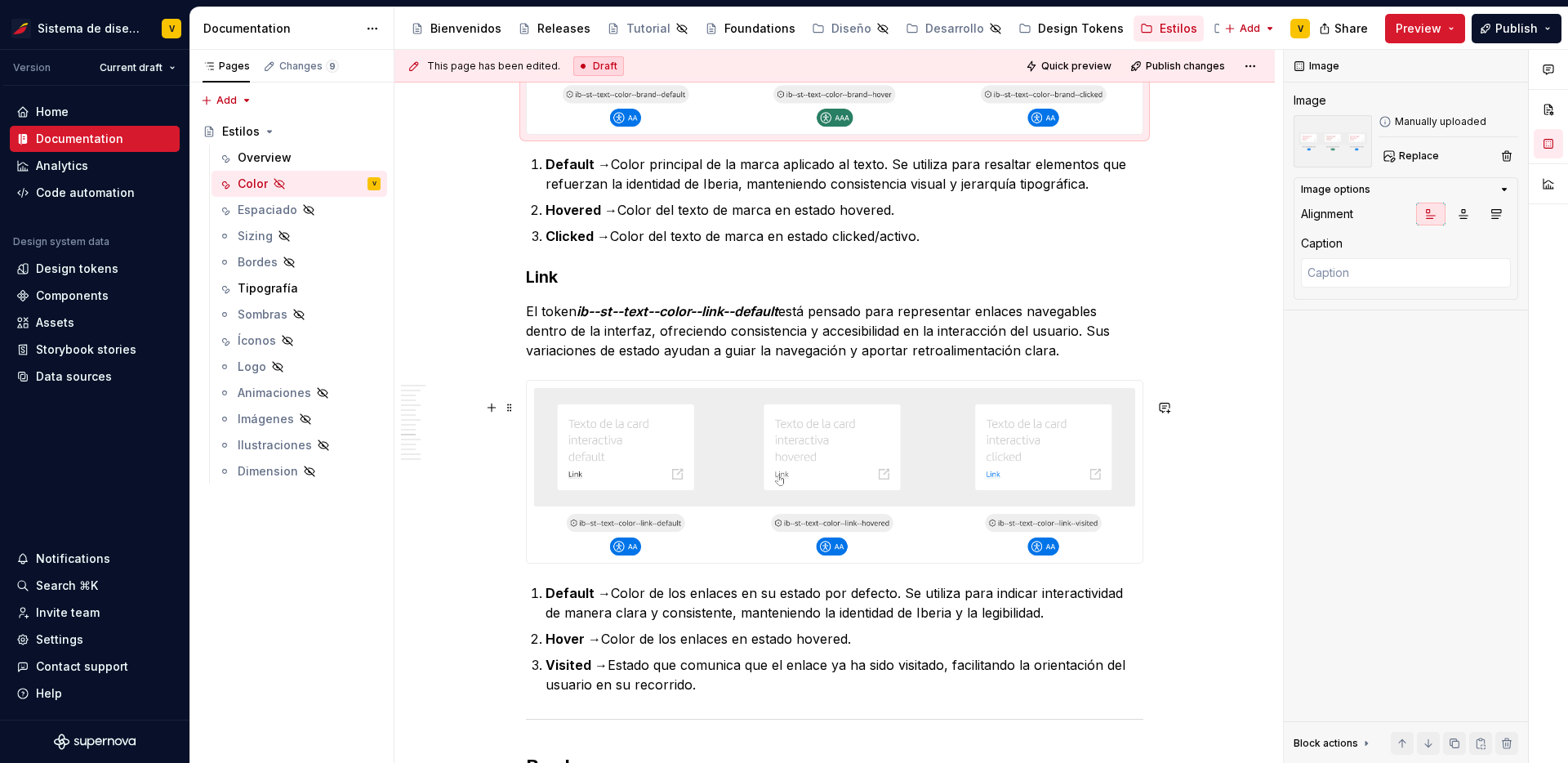
click at [930, 511] on img at bounding box center [834, 471] width 616 height 181
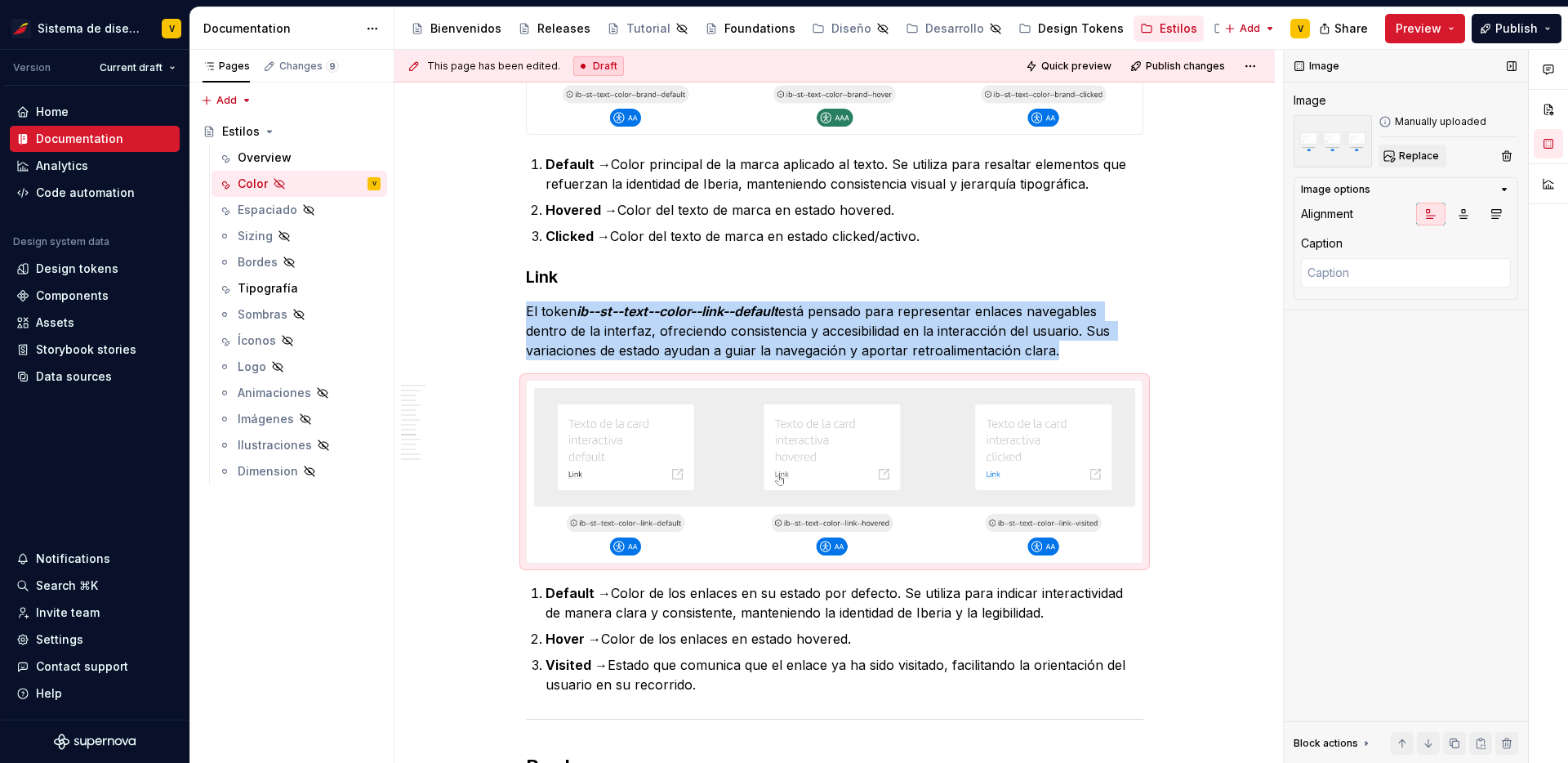
click at [1428, 159] on span "Replace" at bounding box center [1419, 156] width 40 height 13
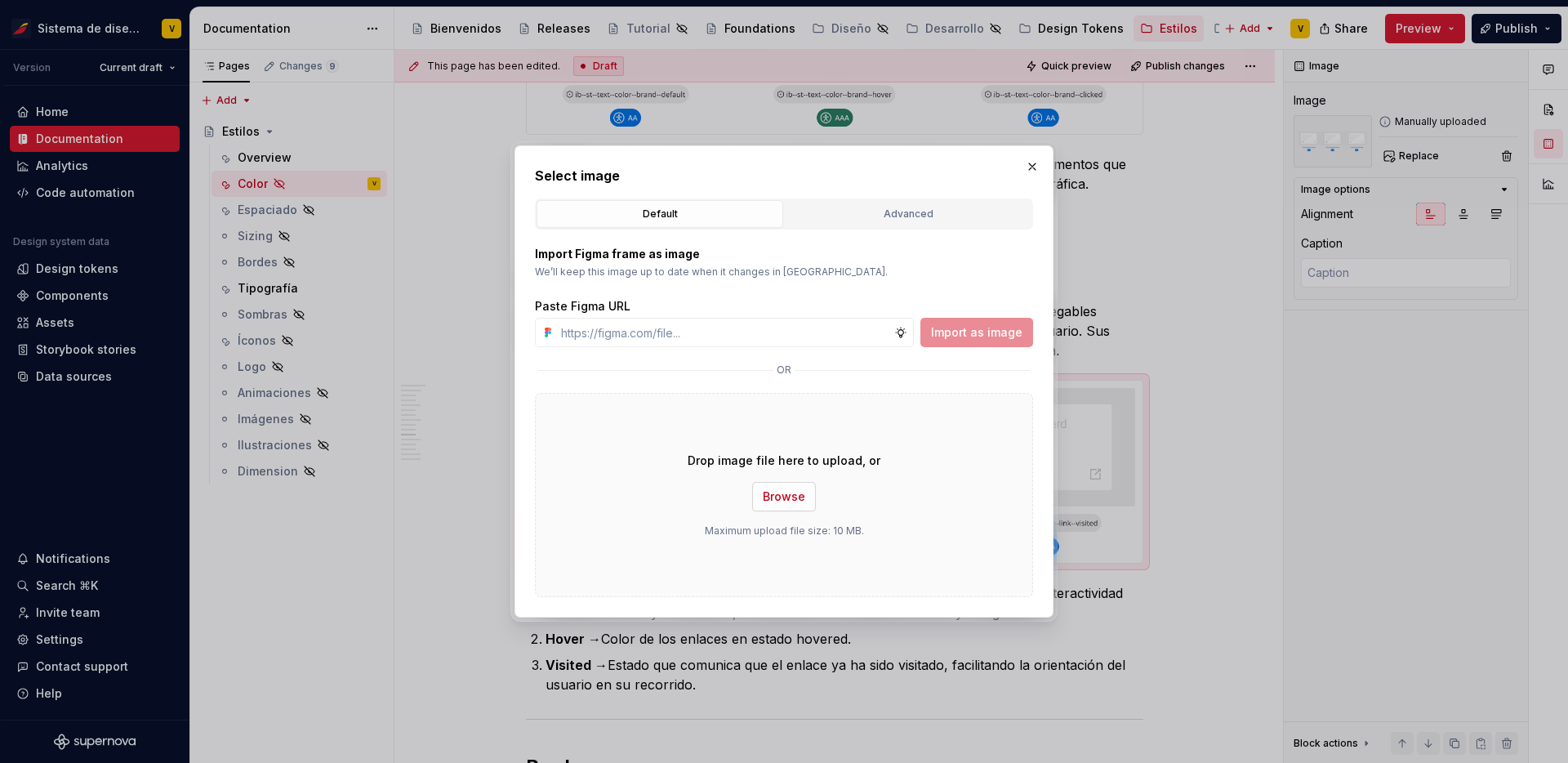
click at [781, 503] on span "Browse" at bounding box center [784, 496] width 42 height 16
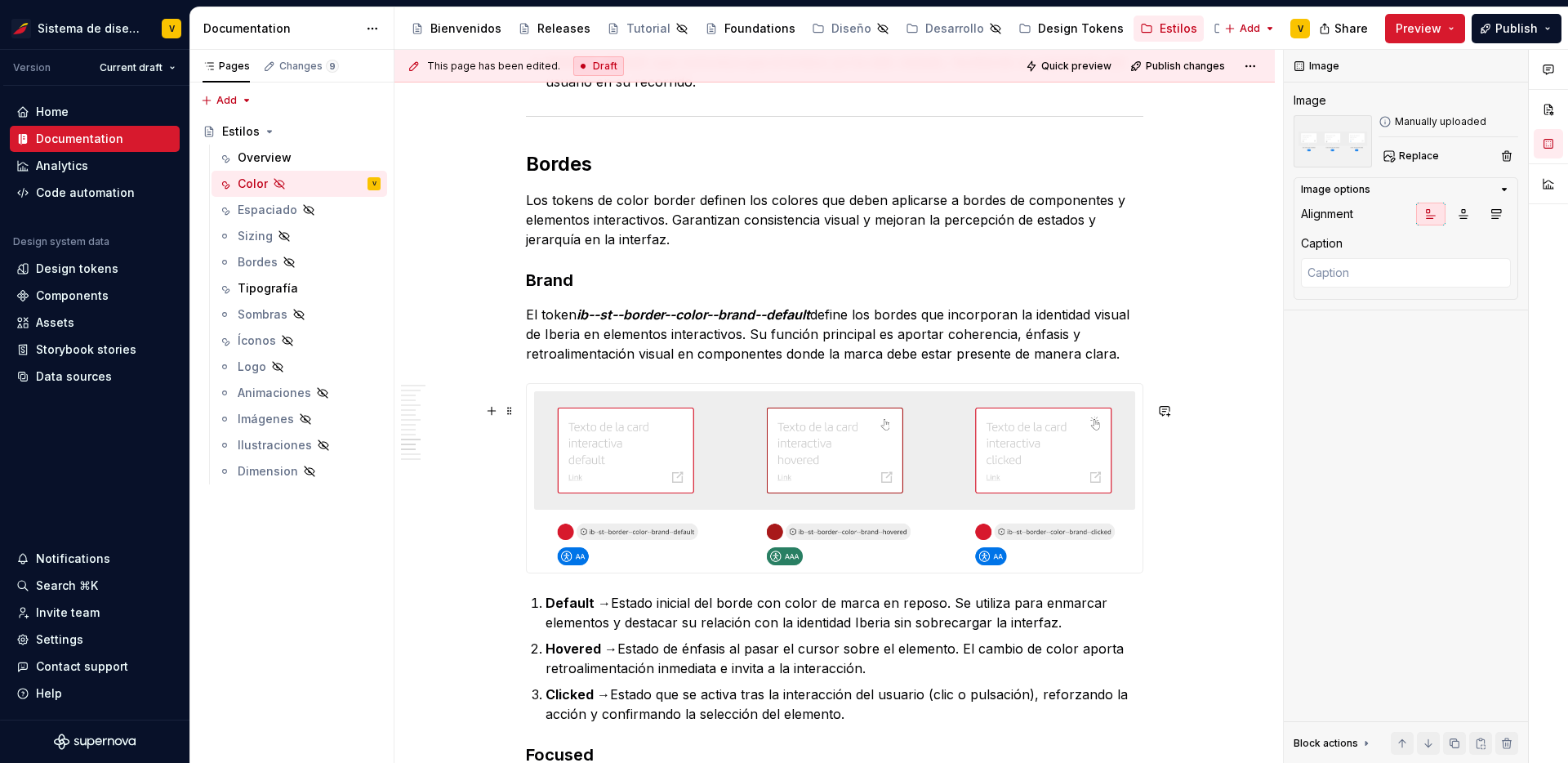
scroll to position [4027, 0]
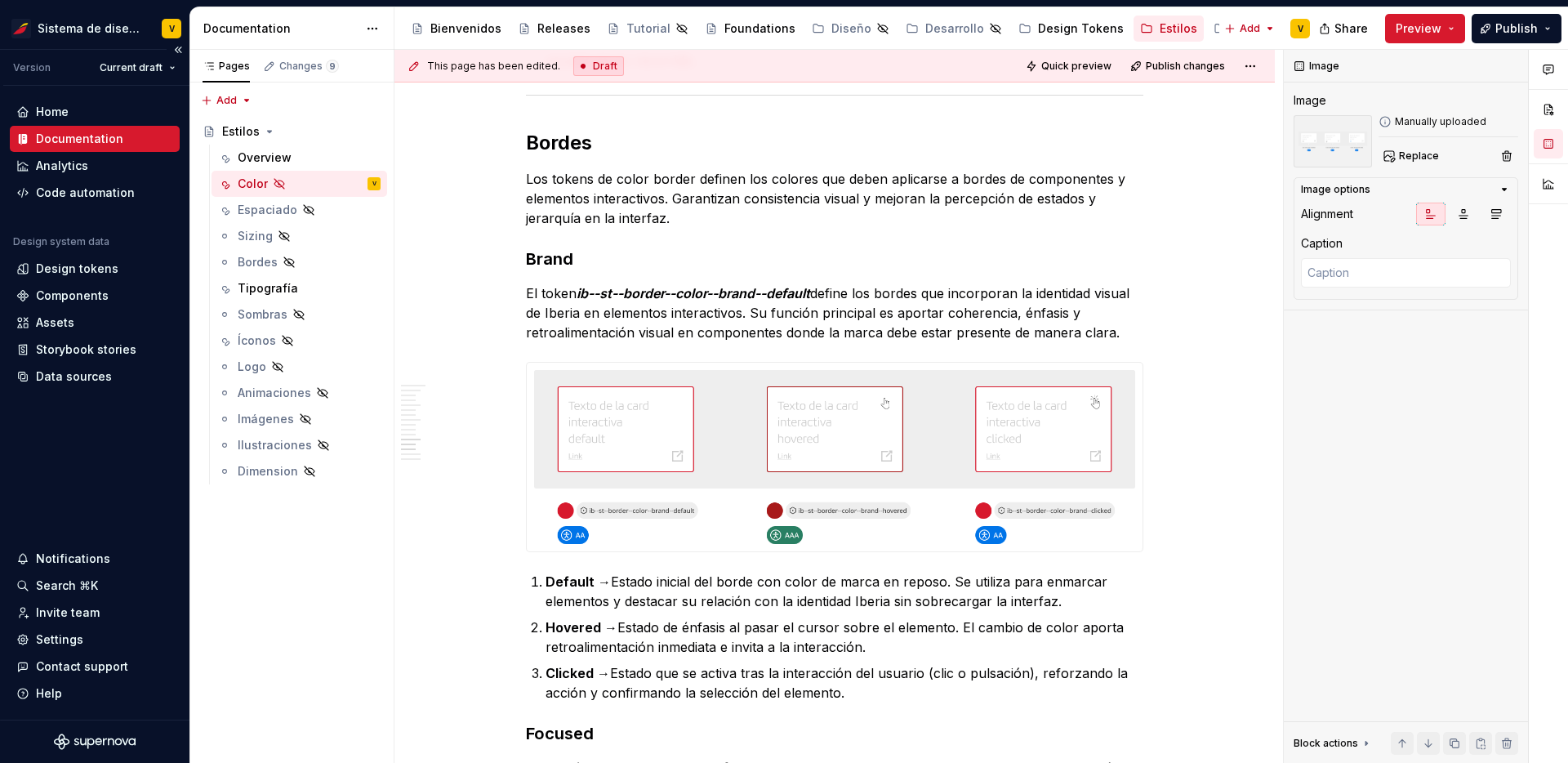
type textarea "*"
